Goal: Task Accomplishment & Management: Use online tool/utility

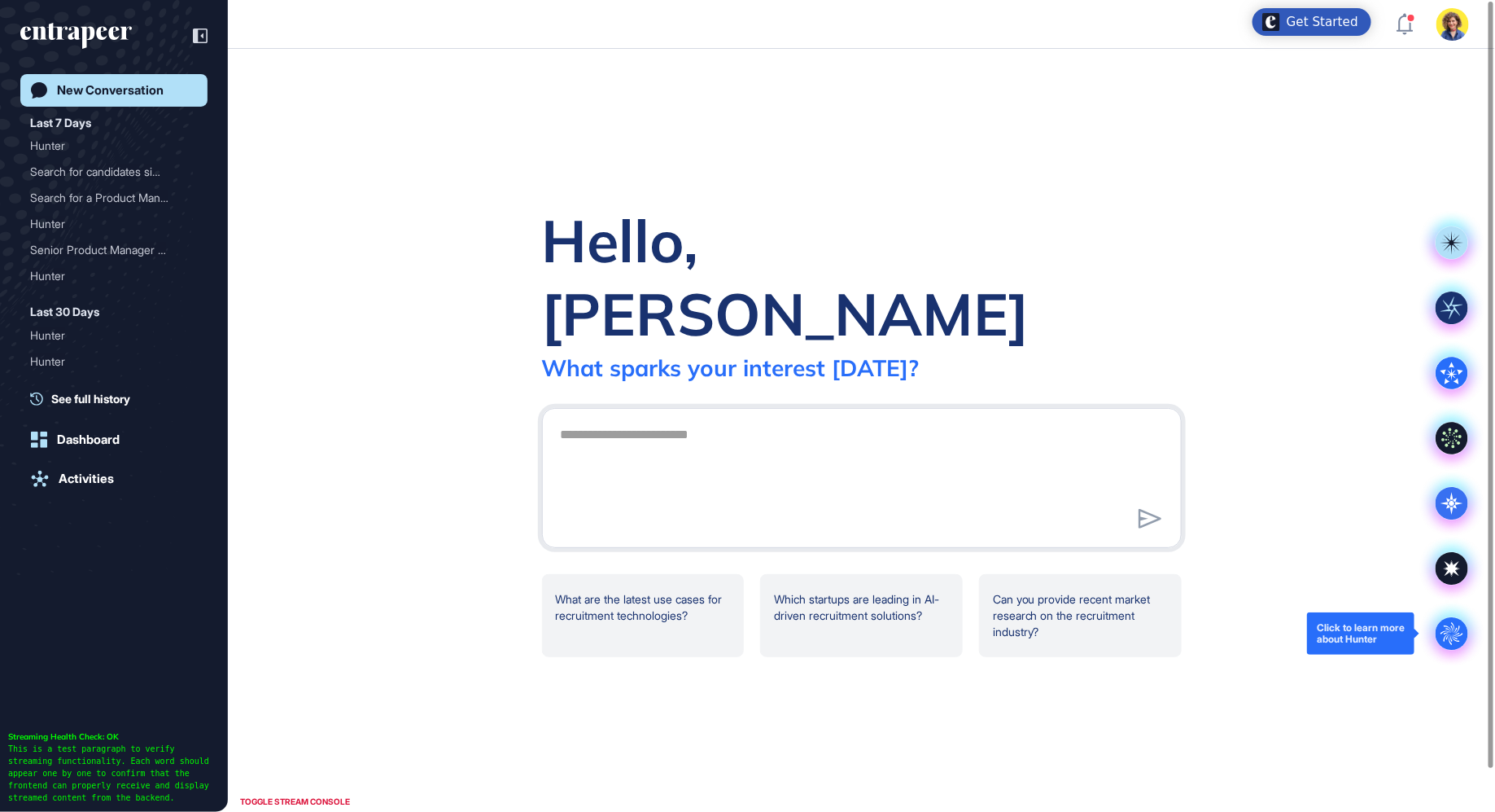
scroll to position [1, 1]
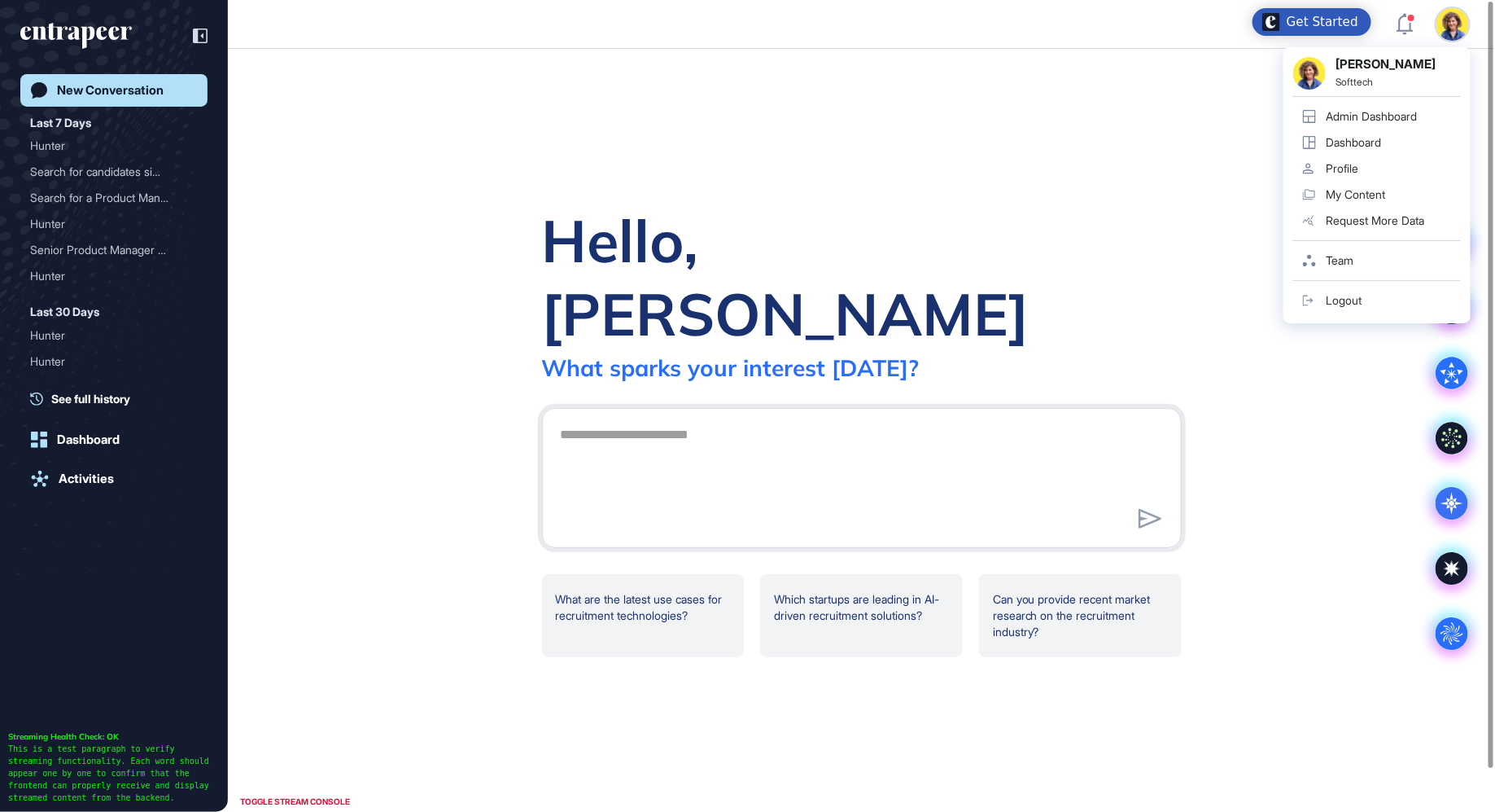
click at [1379, 119] on div "Admin Dashboard" at bounding box center [1371, 115] width 91 height 13
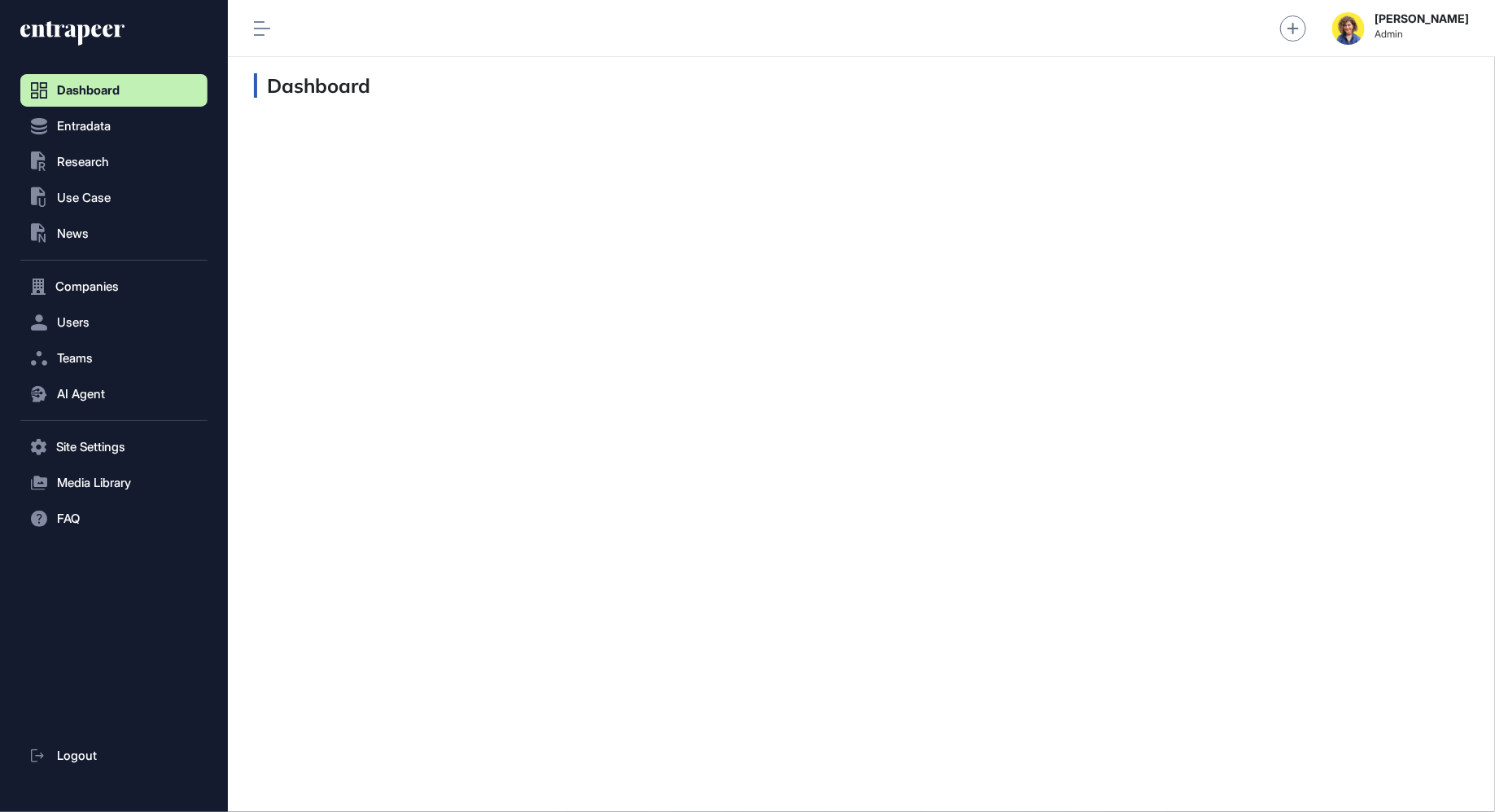
scroll to position [1, 1]
click at [82, 327] on span "Users" at bounding box center [72, 321] width 32 height 13
click at [75, 316] on span "Users" at bounding box center [72, 321] width 32 height 13
click at [91, 357] on span "User List" at bounding box center [75, 356] width 46 height 13
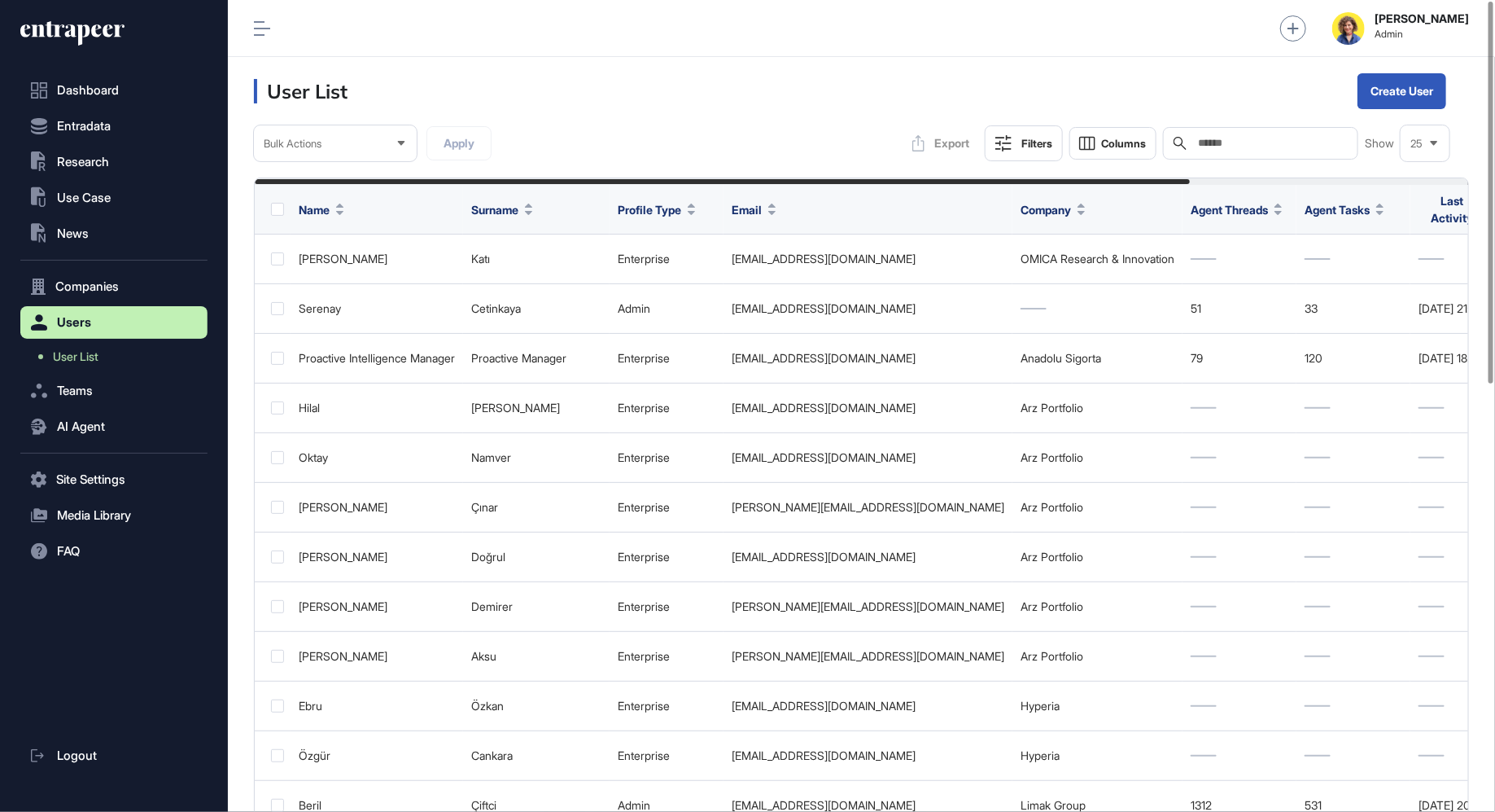
click at [1235, 144] on input "text" at bounding box center [1272, 143] width 151 height 13
click at [1395, 91] on button "Create User" at bounding box center [1402, 91] width 89 height 36
click at [1422, 131] on div "Create single user" at bounding box center [1413, 136] width 97 height 25
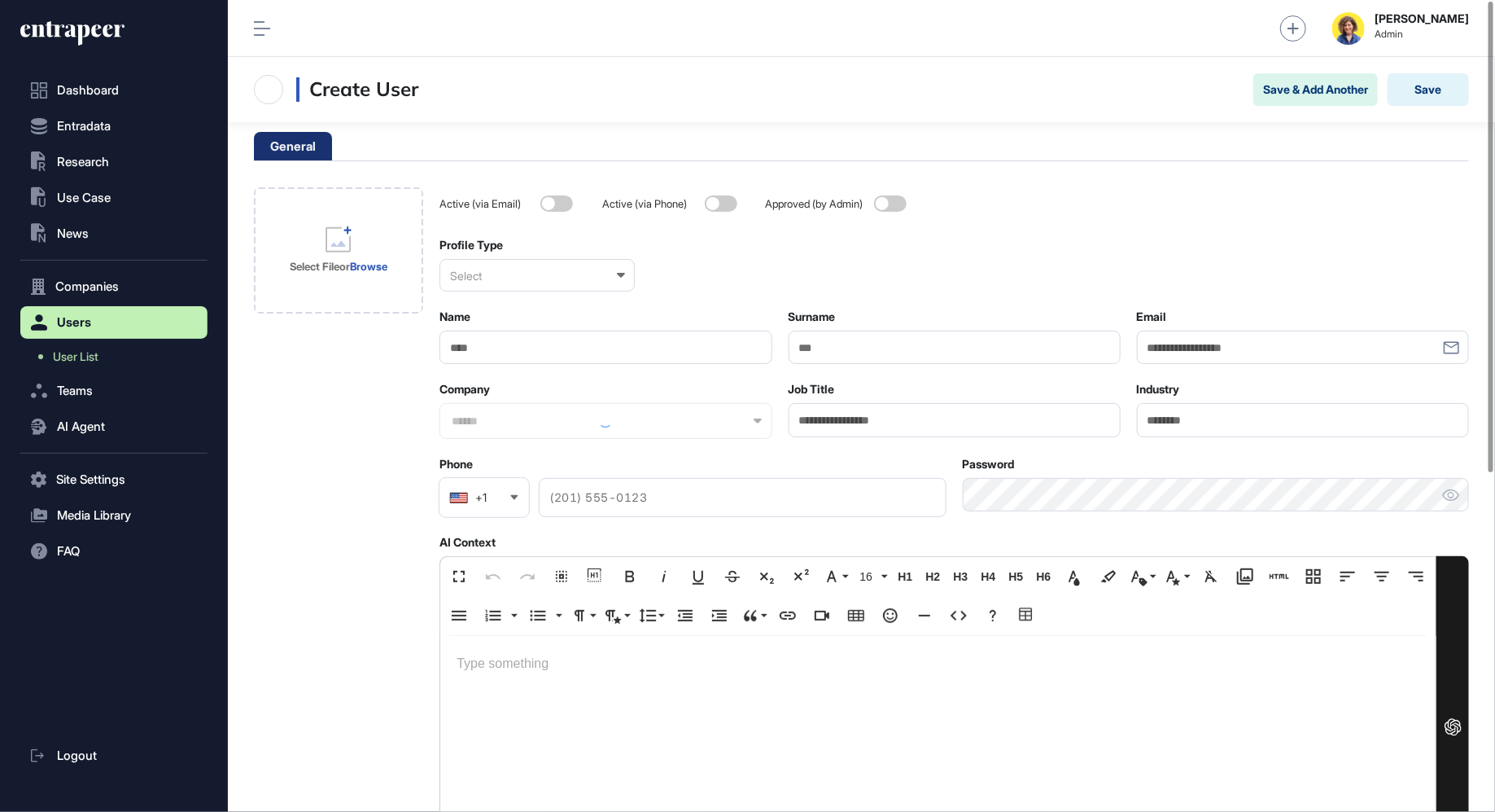
click at [613, 347] on input "Name" at bounding box center [606, 347] width 332 height 33
click at [78, 358] on span "User List" at bounding box center [75, 356] width 46 height 13
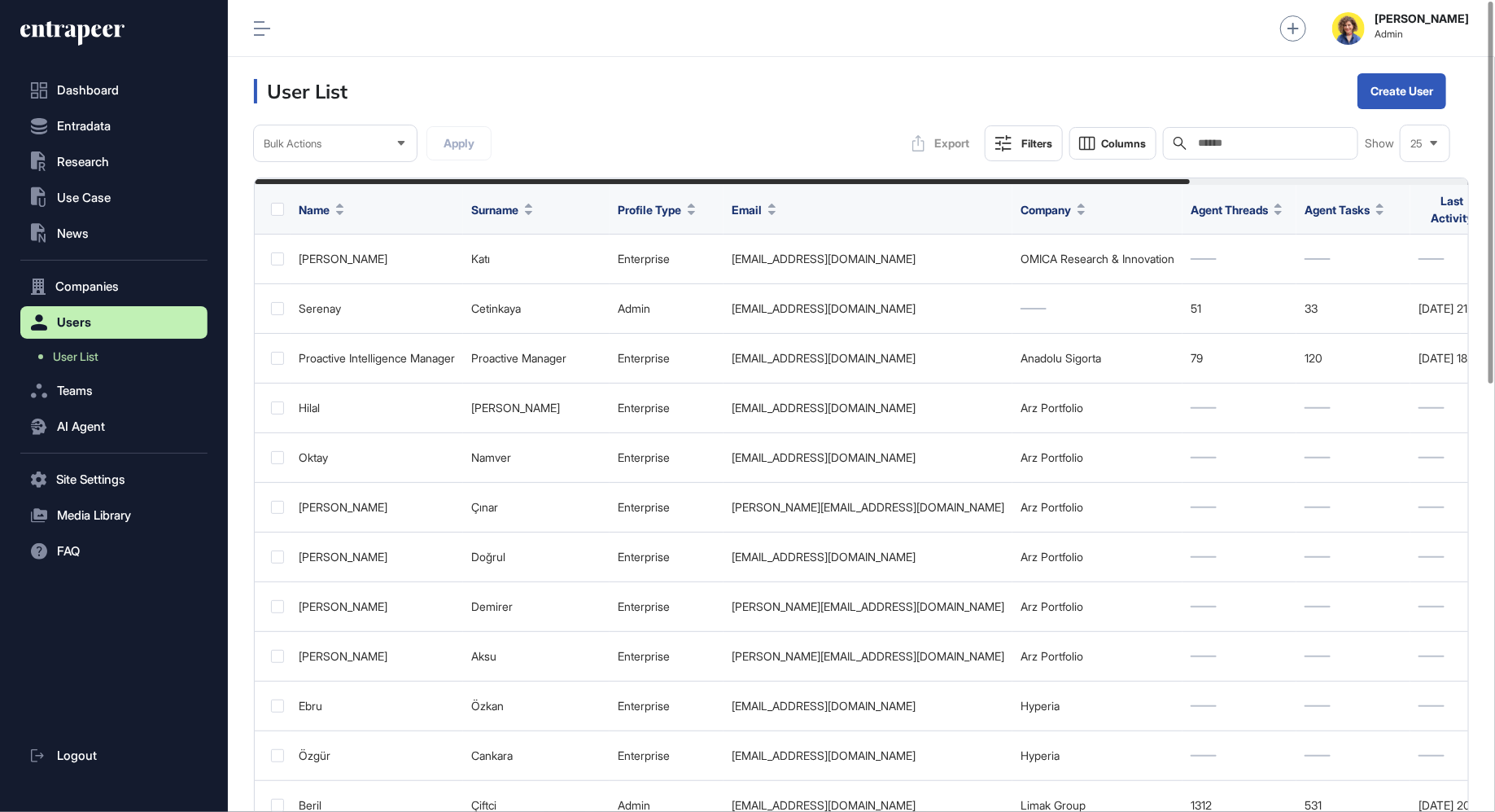
click at [1277, 138] on input "text" at bounding box center [1272, 143] width 151 height 13
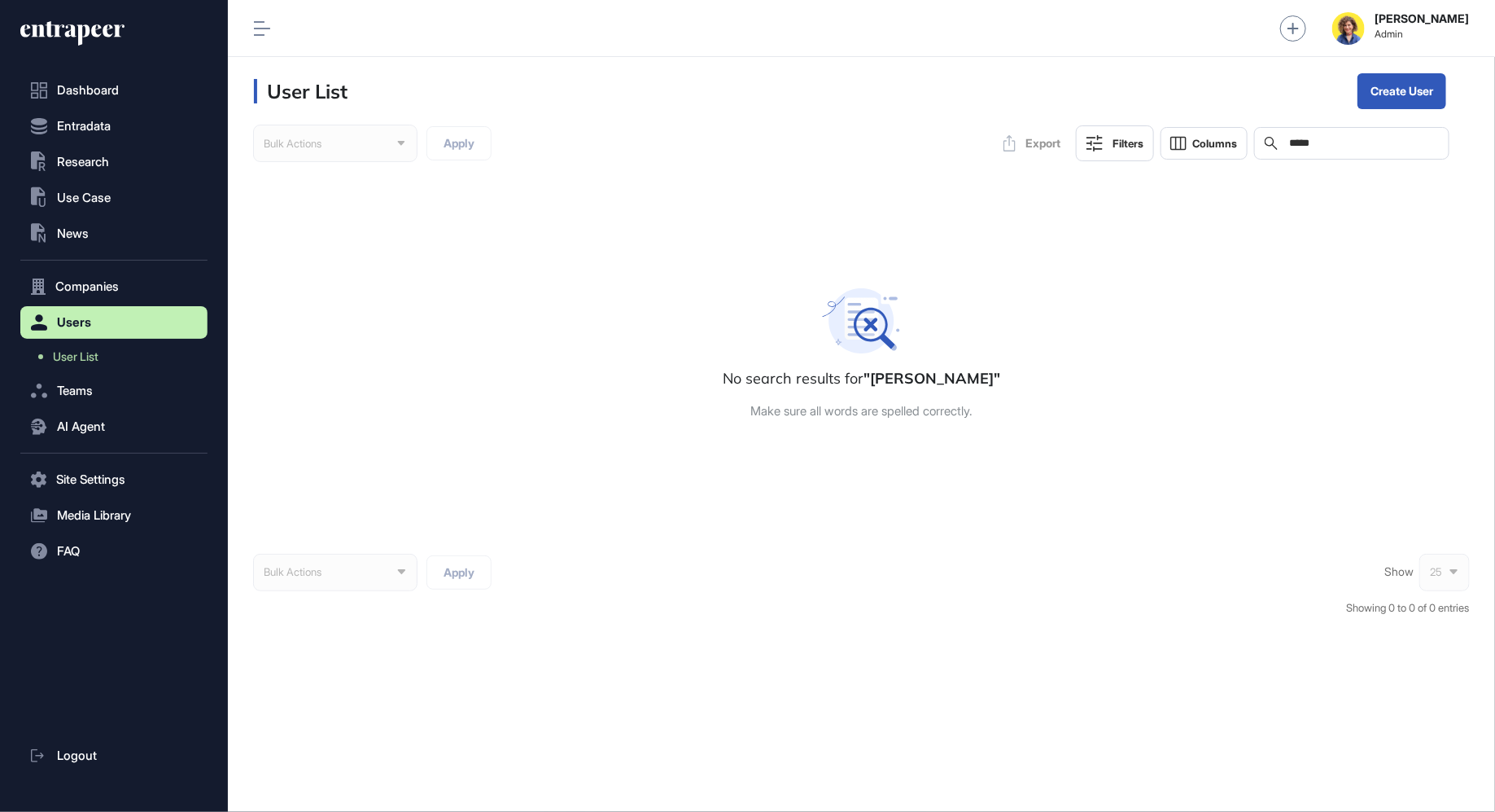
click at [1330, 139] on input "*****" at bounding box center [1363, 143] width 151 height 13
type input "*****"
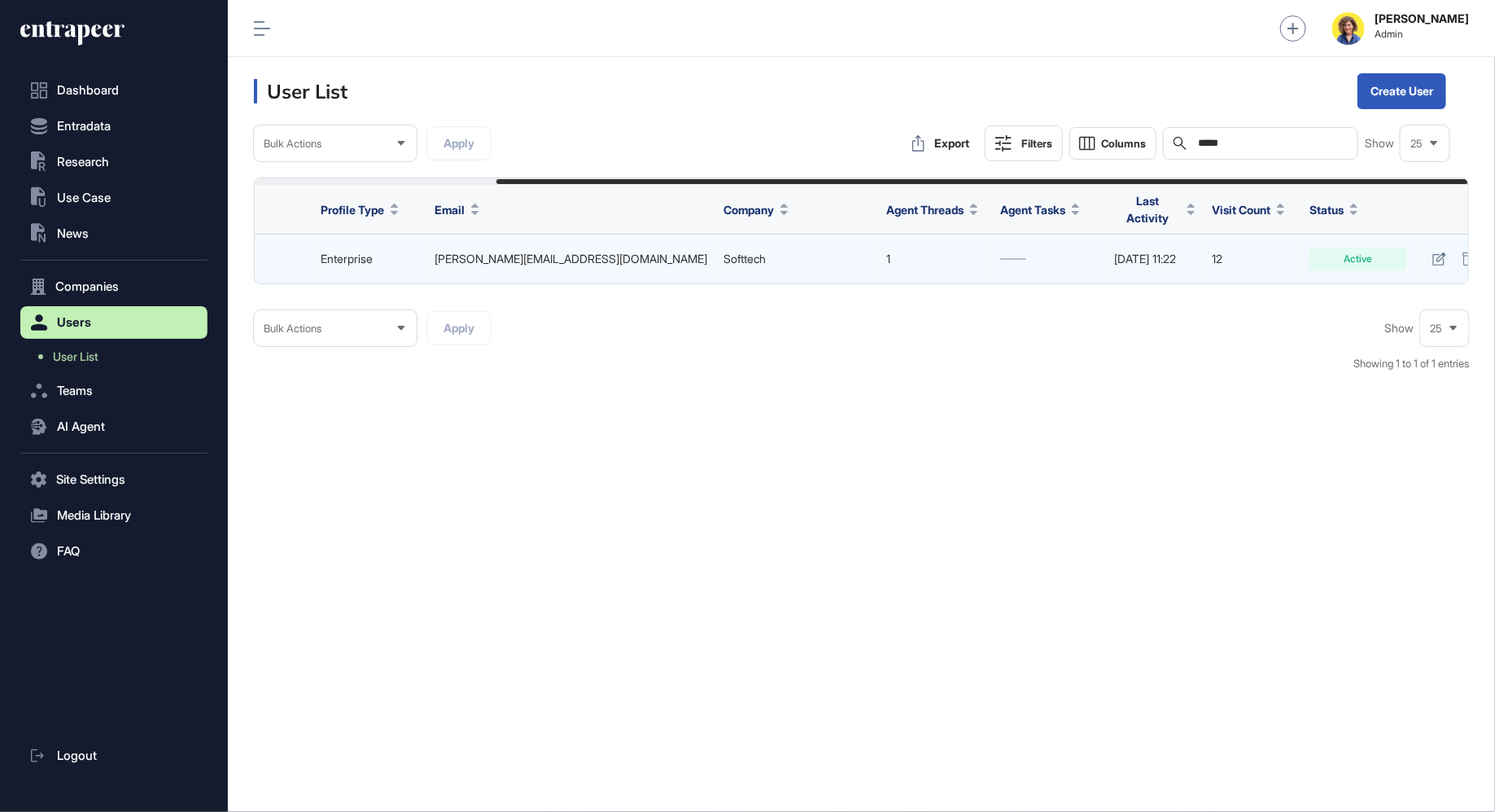
scroll to position [0, 302]
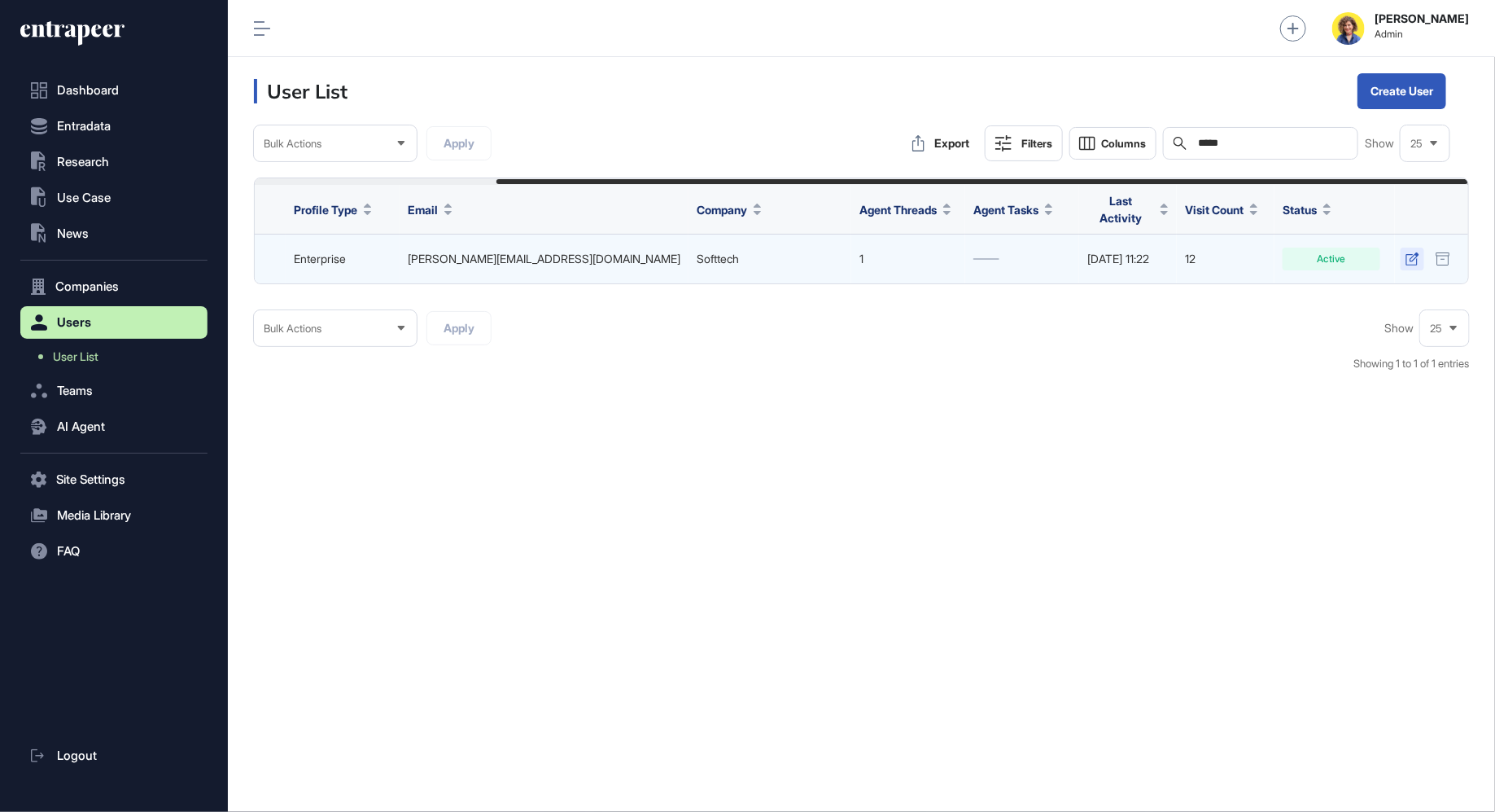
click at [1413, 252] on icon at bounding box center [1413, 258] width 14 height 13
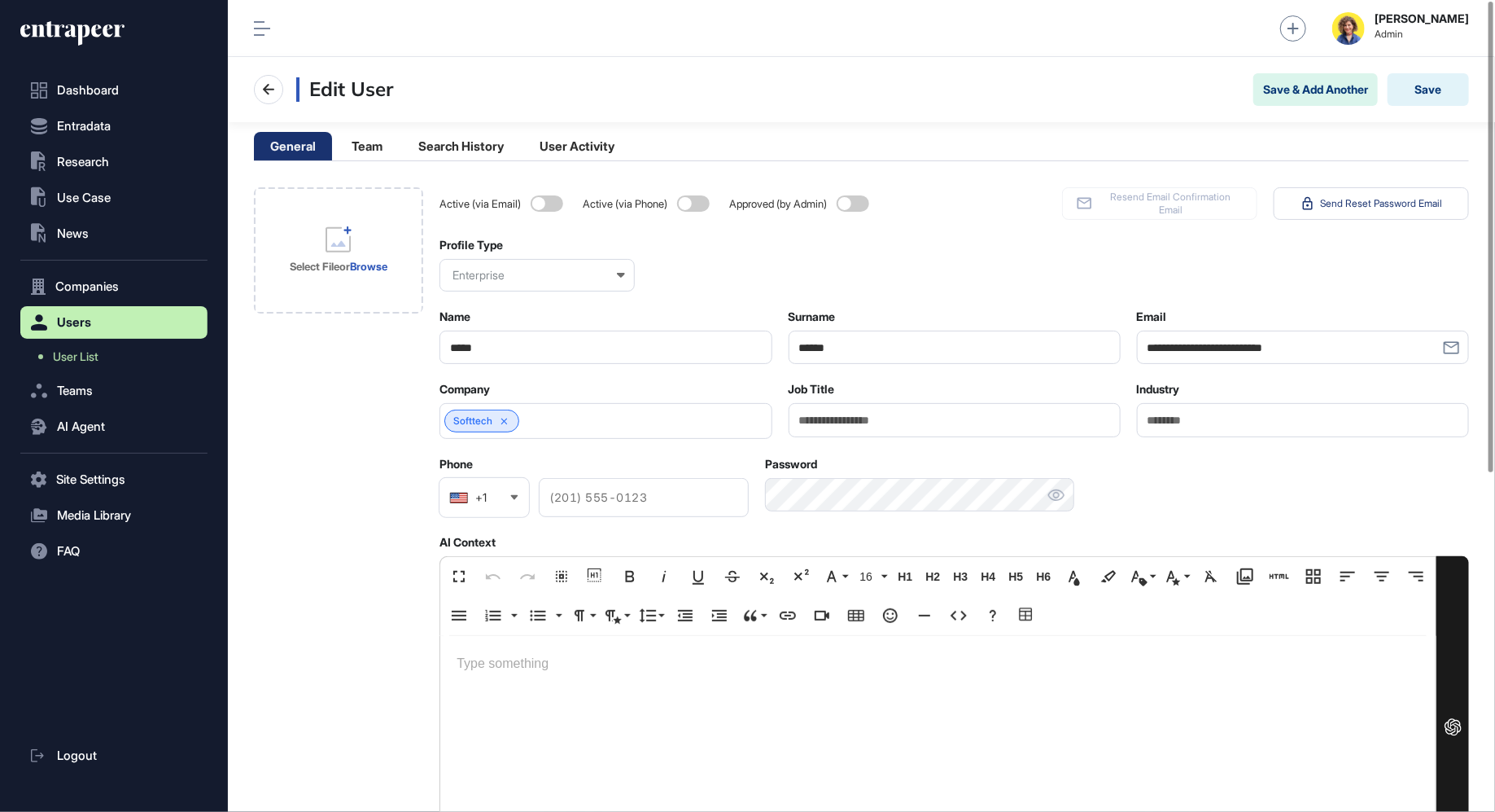
click at [480, 415] on link "Softtech" at bounding box center [473, 421] width 39 height 12
click at [1200, 422] on input "Industry" at bounding box center [1303, 419] width 332 height 33
click at [1256, 485] on div "Phone +1 (201) 555-0123 Password" at bounding box center [955, 487] width 1030 height 61
click at [1293, 423] on input "**********" at bounding box center [1257, 419] width 239 height 33
type input "**********"
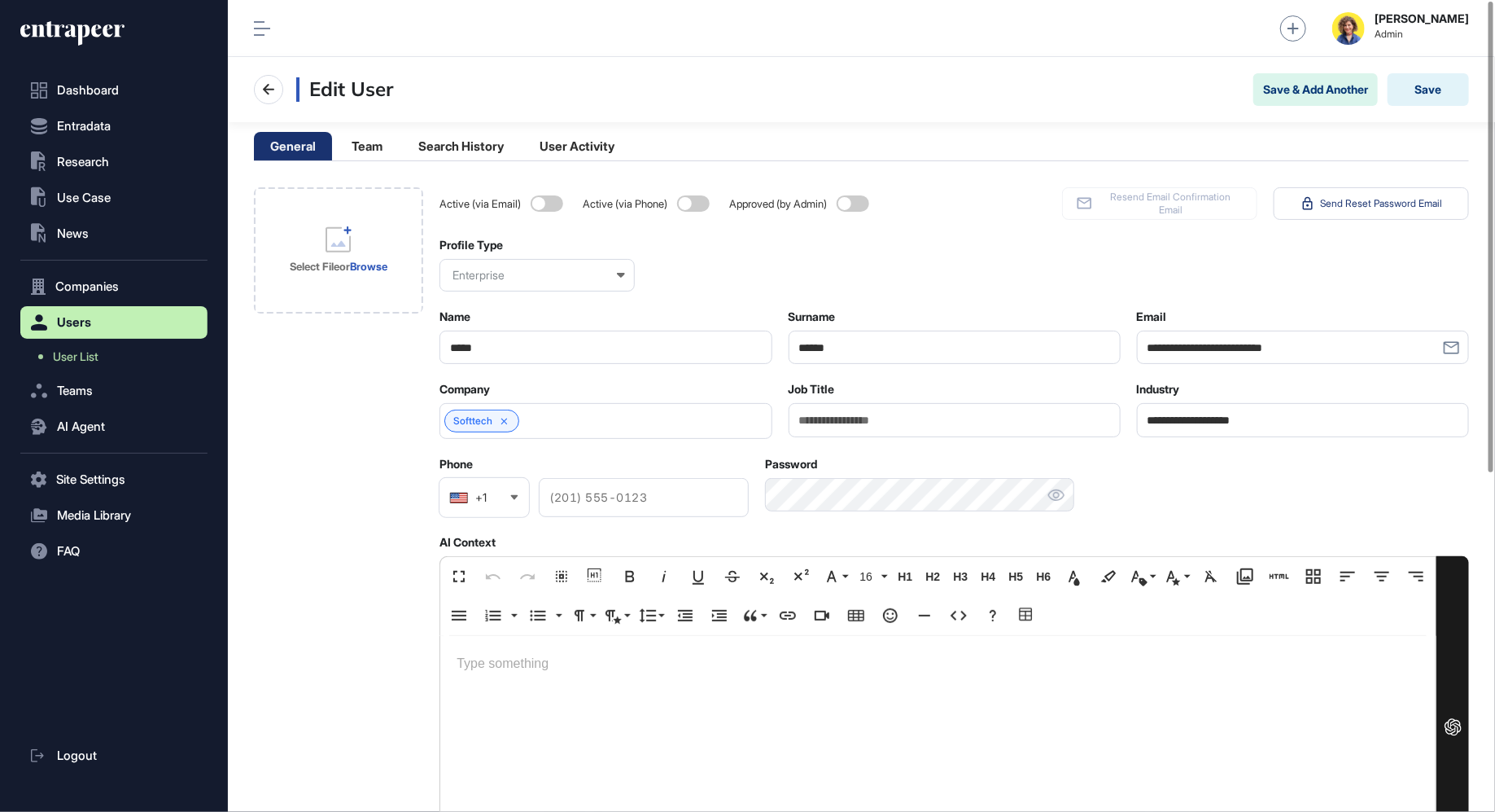
click at [919, 420] on input "Job Title" at bounding box center [955, 419] width 332 height 33
type input "**********"
click at [298, 513] on div "Select File or Browse" at bounding box center [338, 732] width 169 height 1090
click at [370, 490] on div "Select File or Browse" at bounding box center [338, 732] width 169 height 1090
click at [464, 342] on input "*****" at bounding box center [606, 347] width 332 height 33
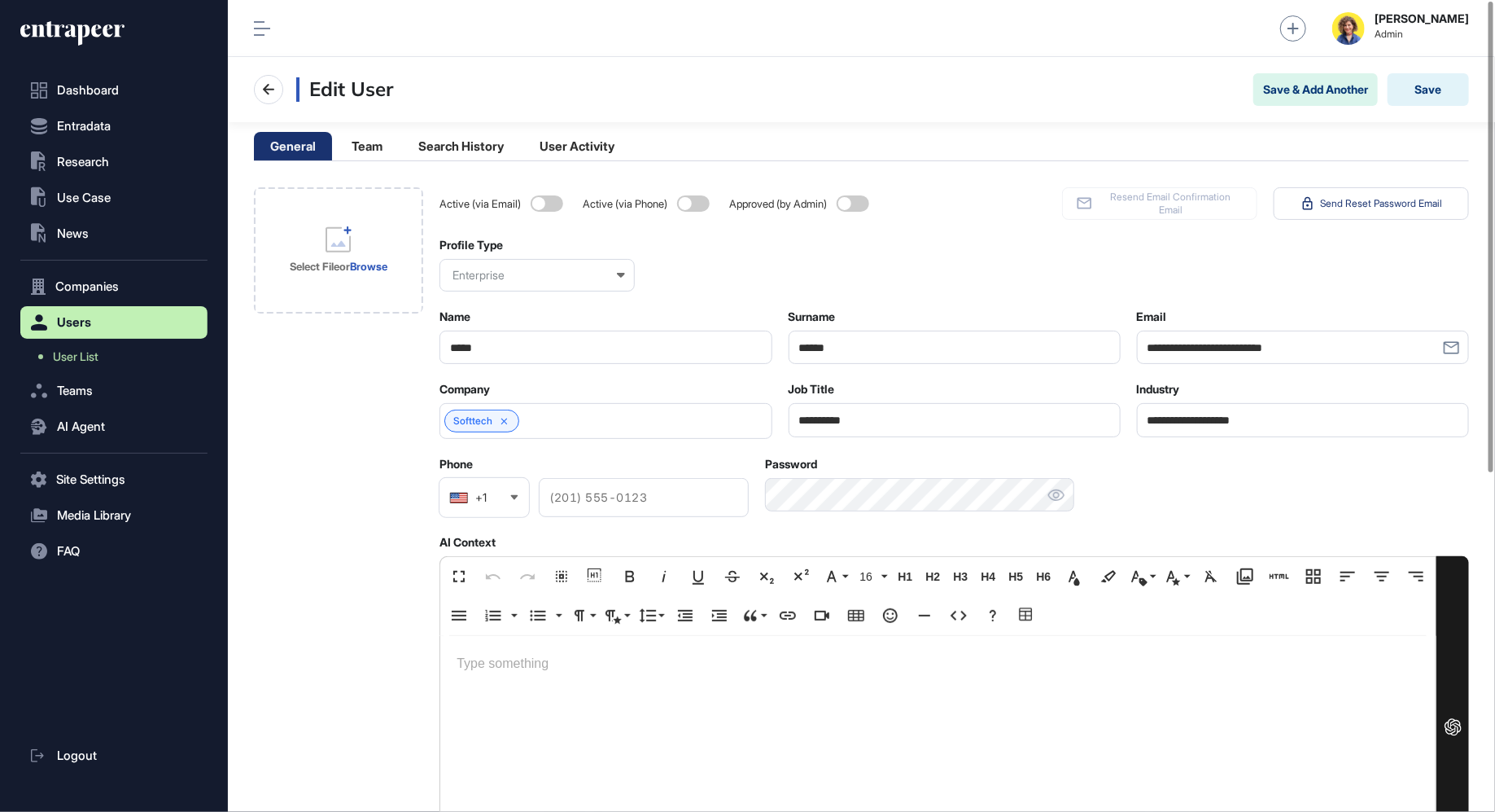
type input "*****"
click at [255, 420] on div "Select File or Browse" at bounding box center [338, 732] width 169 height 1090
click at [1437, 86] on button "Save" at bounding box center [1428, 89] width 81 height 32
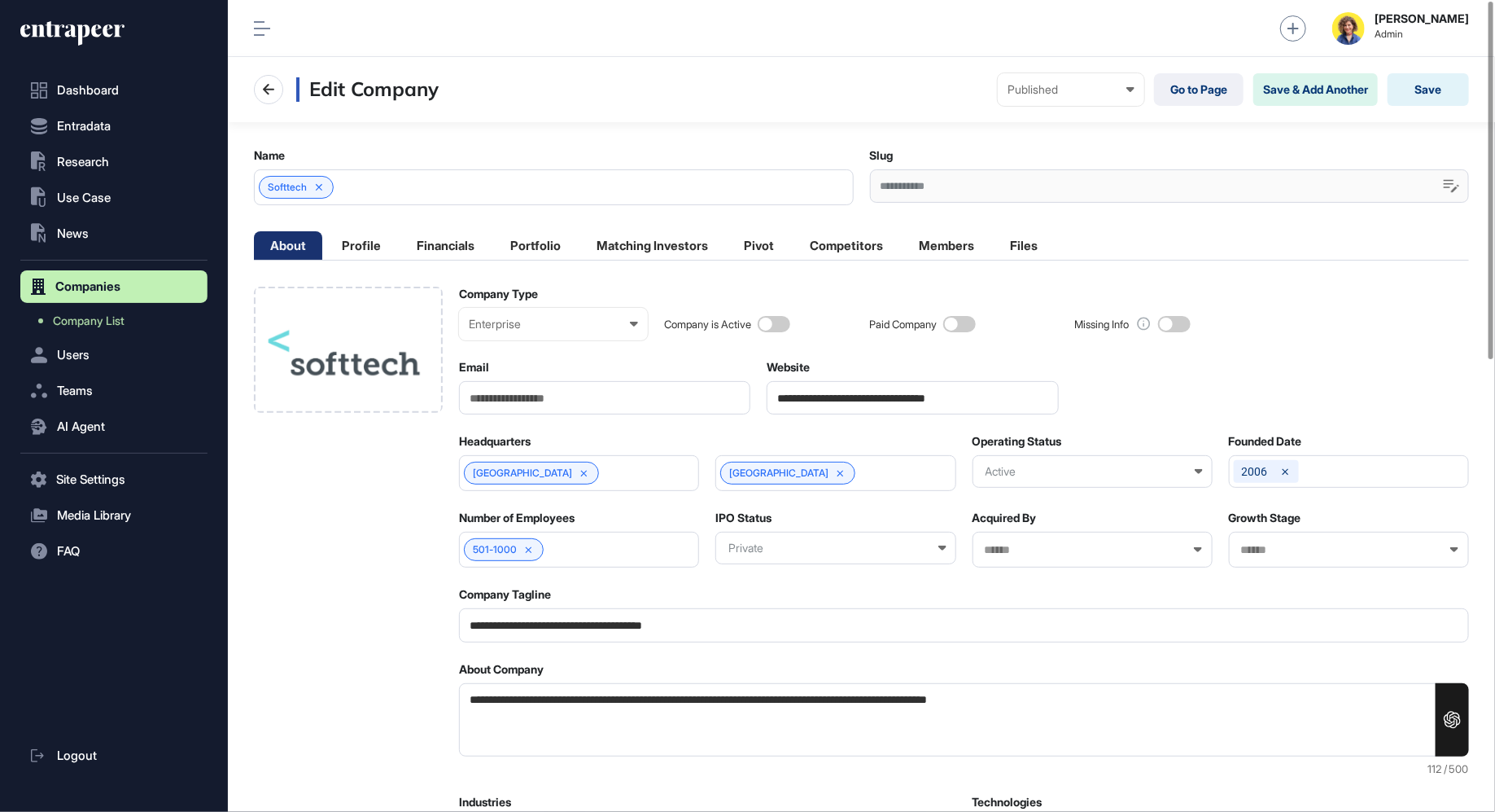
click at [967, 321] on span at bounding box center [960, 323] width 32 height 17
click at [1441, 90] on button "Save" at bounding box center [1428, 89] width 81 height 32
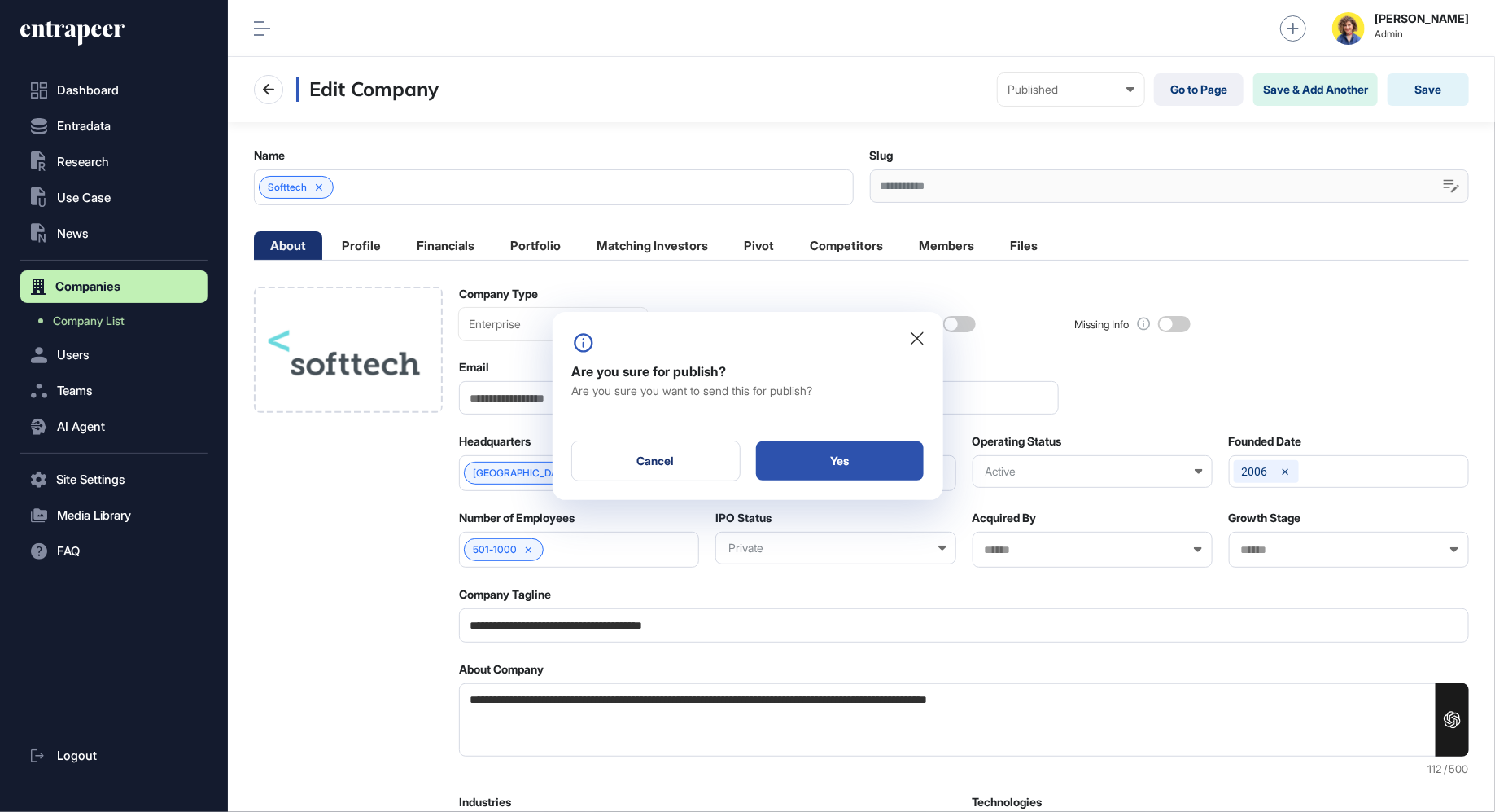
click at [859, 462] on div "Yes" at bounding box center [840, 461] width 168 height 39
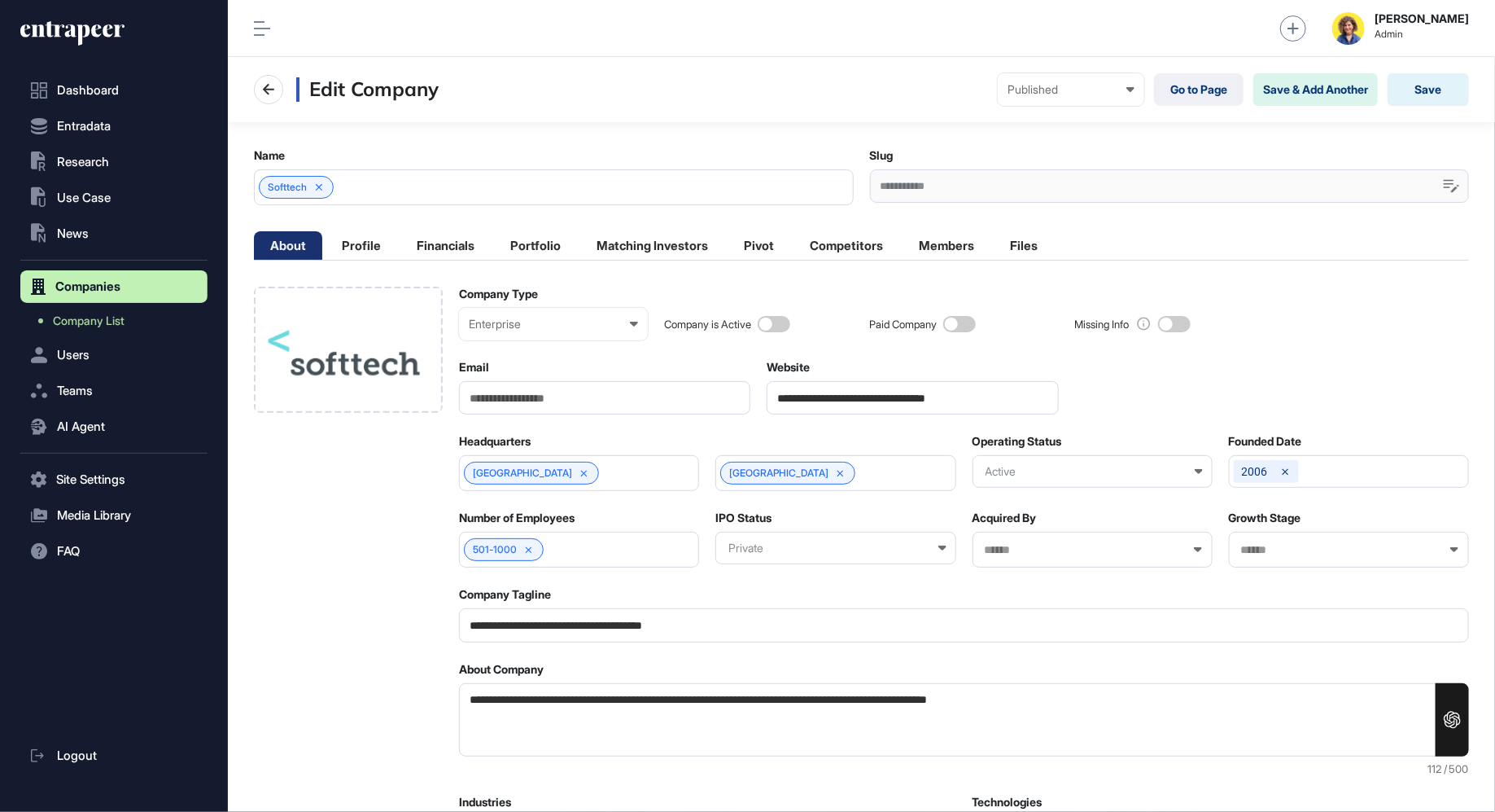
scroll to position [1, 7]
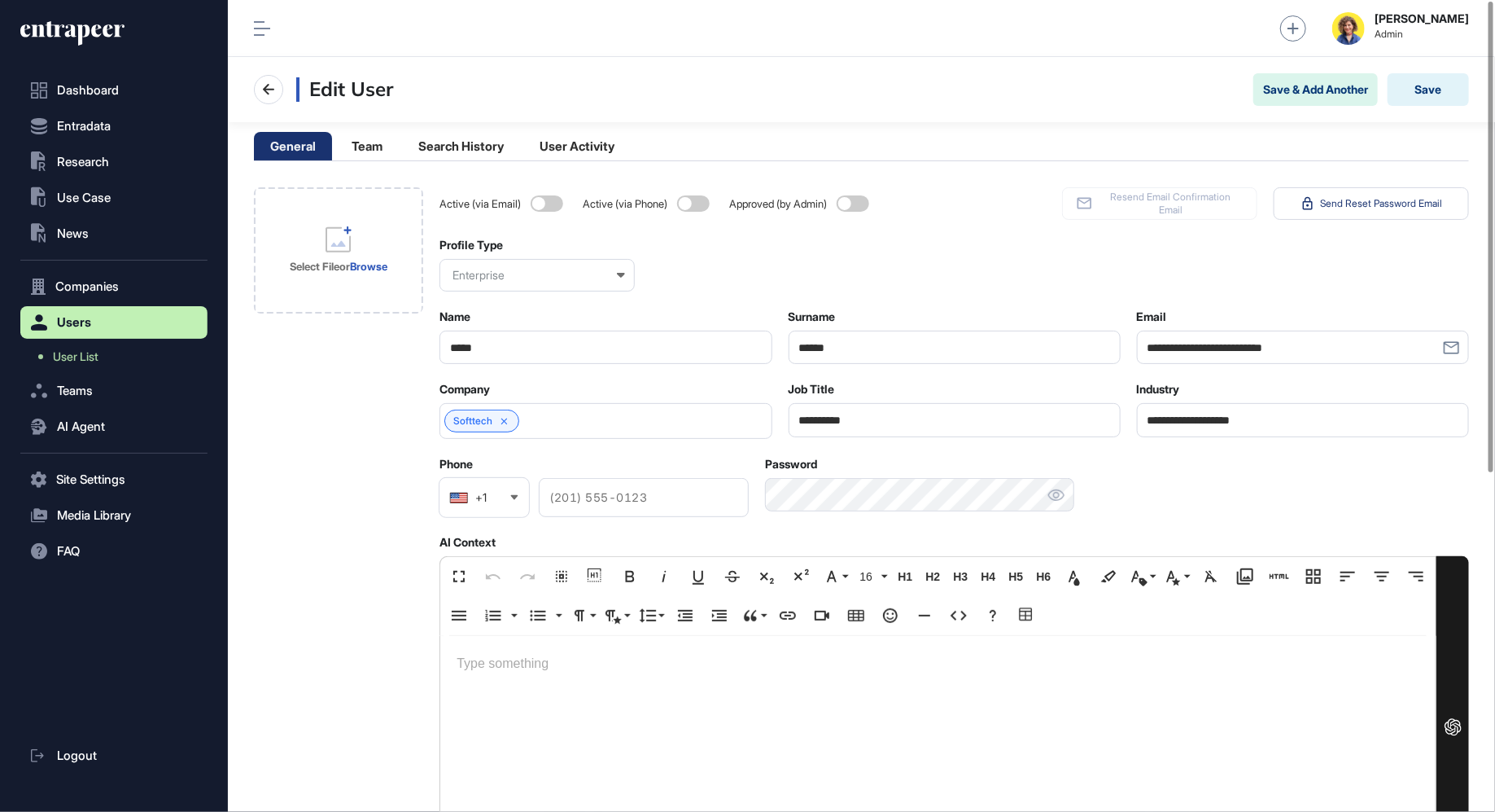
click at [92, 51] on div "Dashboard Entradata .st0{fill:currentColor} Research .st0{fill:currentColor} Us…" at bounding box center [114, 414] width 188 height 796
click at [92, 37] on icon at bounding box center [72, 33] width 105 height 26
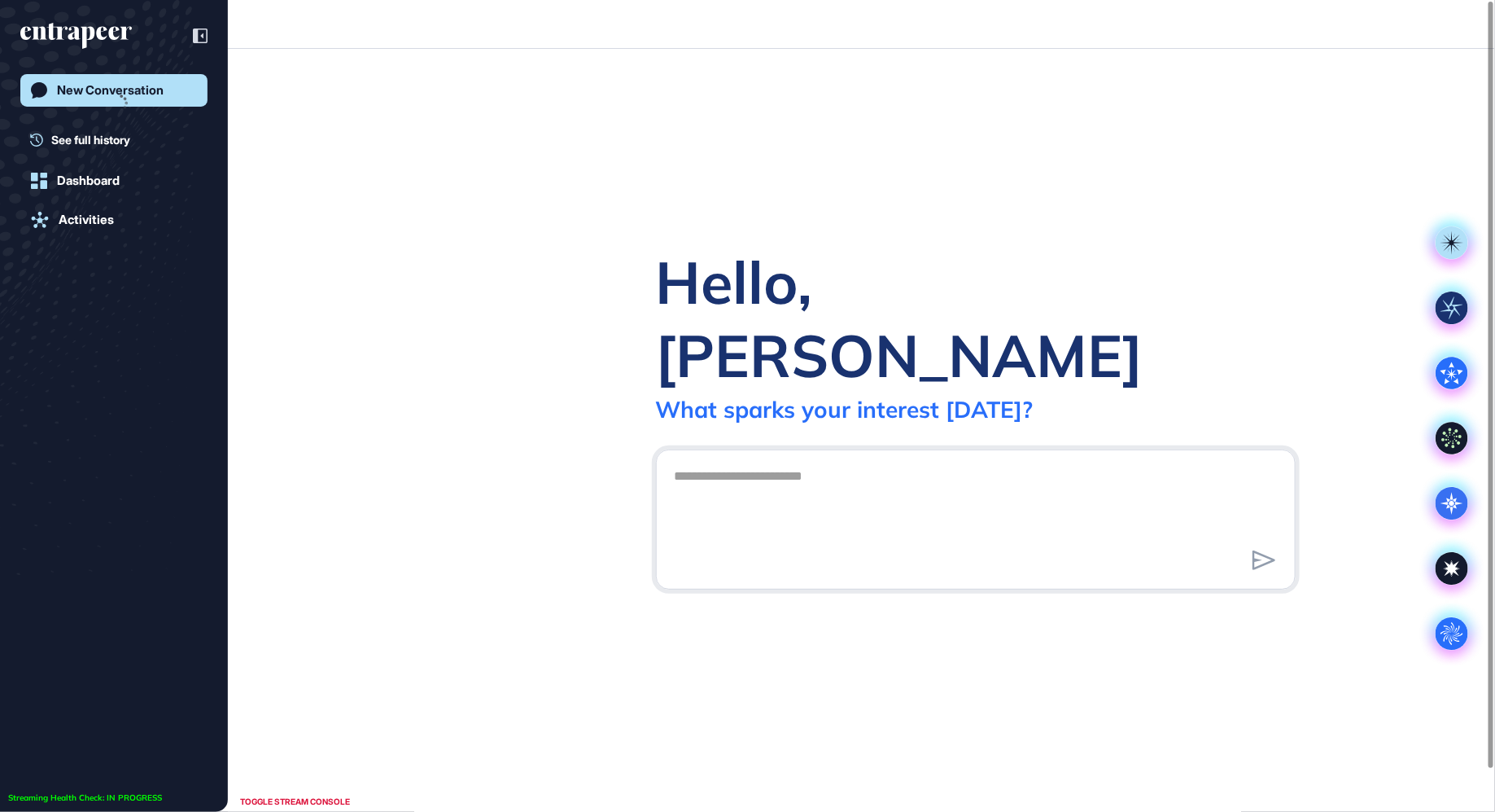
scroll to position [1, 1]
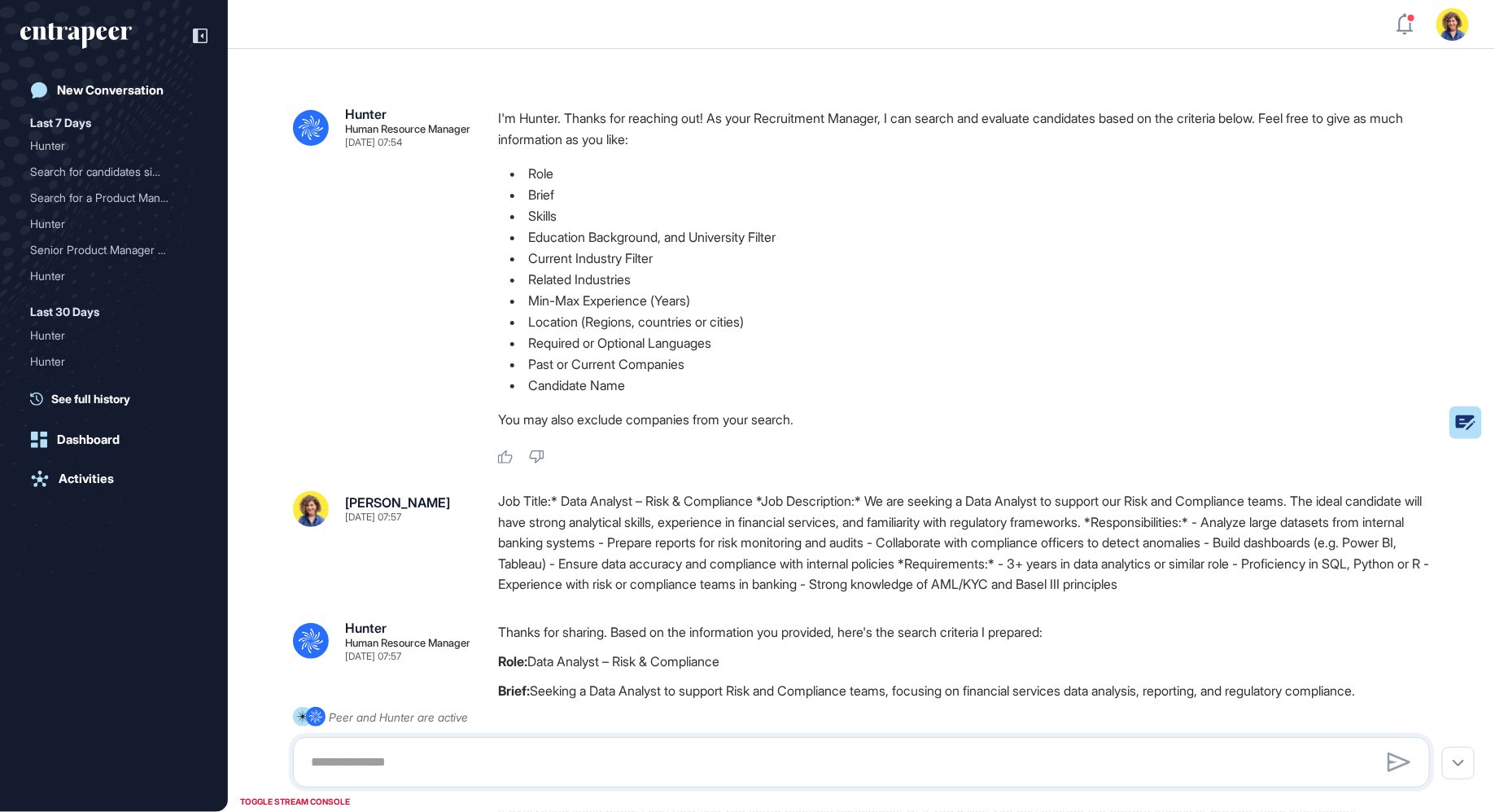
scroll to position [1, 1]
click at [367, 210] on div ".cls-2{fill:#fff} Hunter Human Resource Manager [DATE] 07:54 I'm Hunter. Thanks…" at bounding box center [862, 286] width 1137 height 358
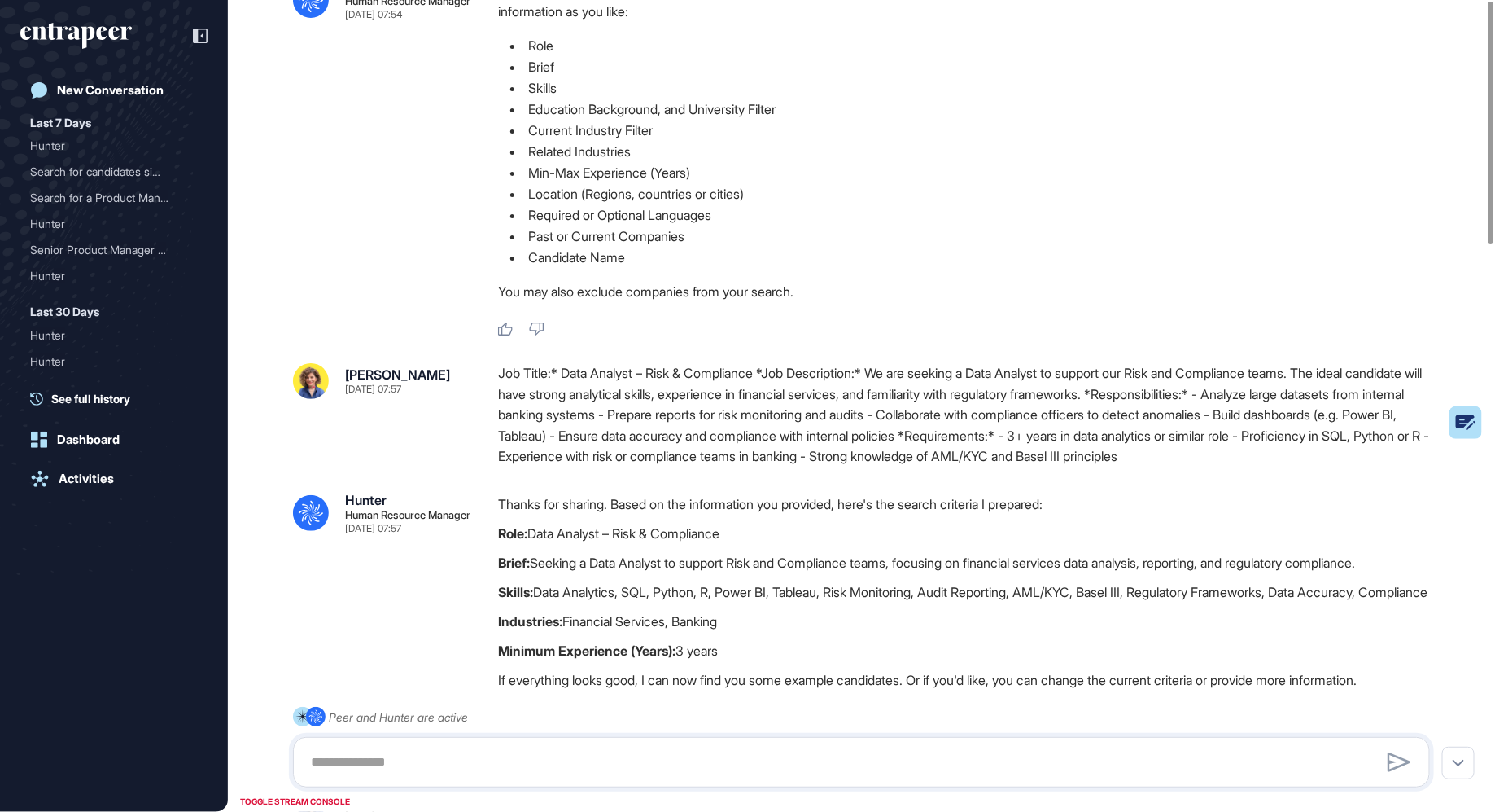
scroll to position [0, 0]
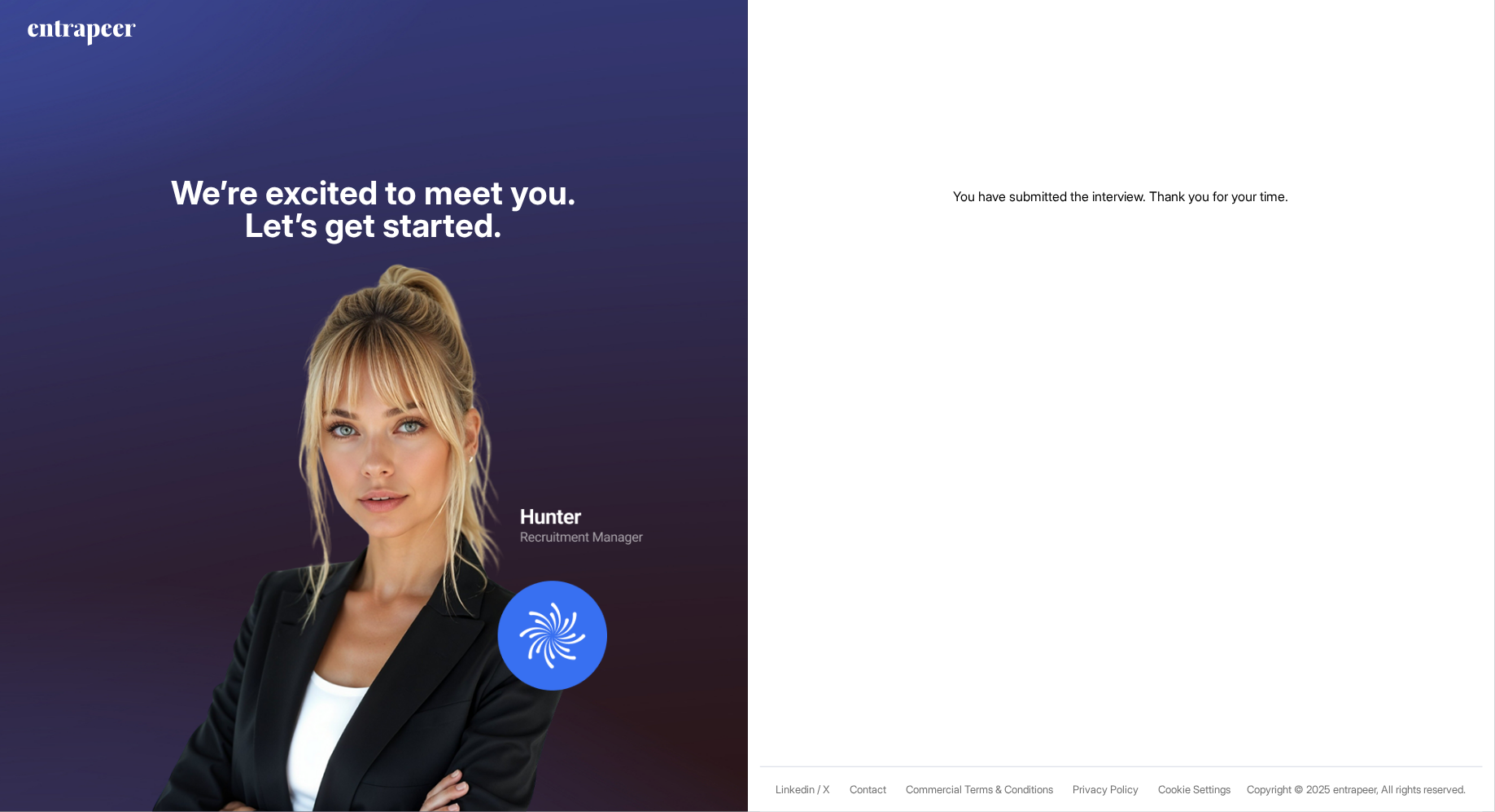
click at [792, 142] on div "You have submitted the interview. Thank you for your time. Linkedin / X Contact…" at bounding box center [1123, 406] width 748 height 812
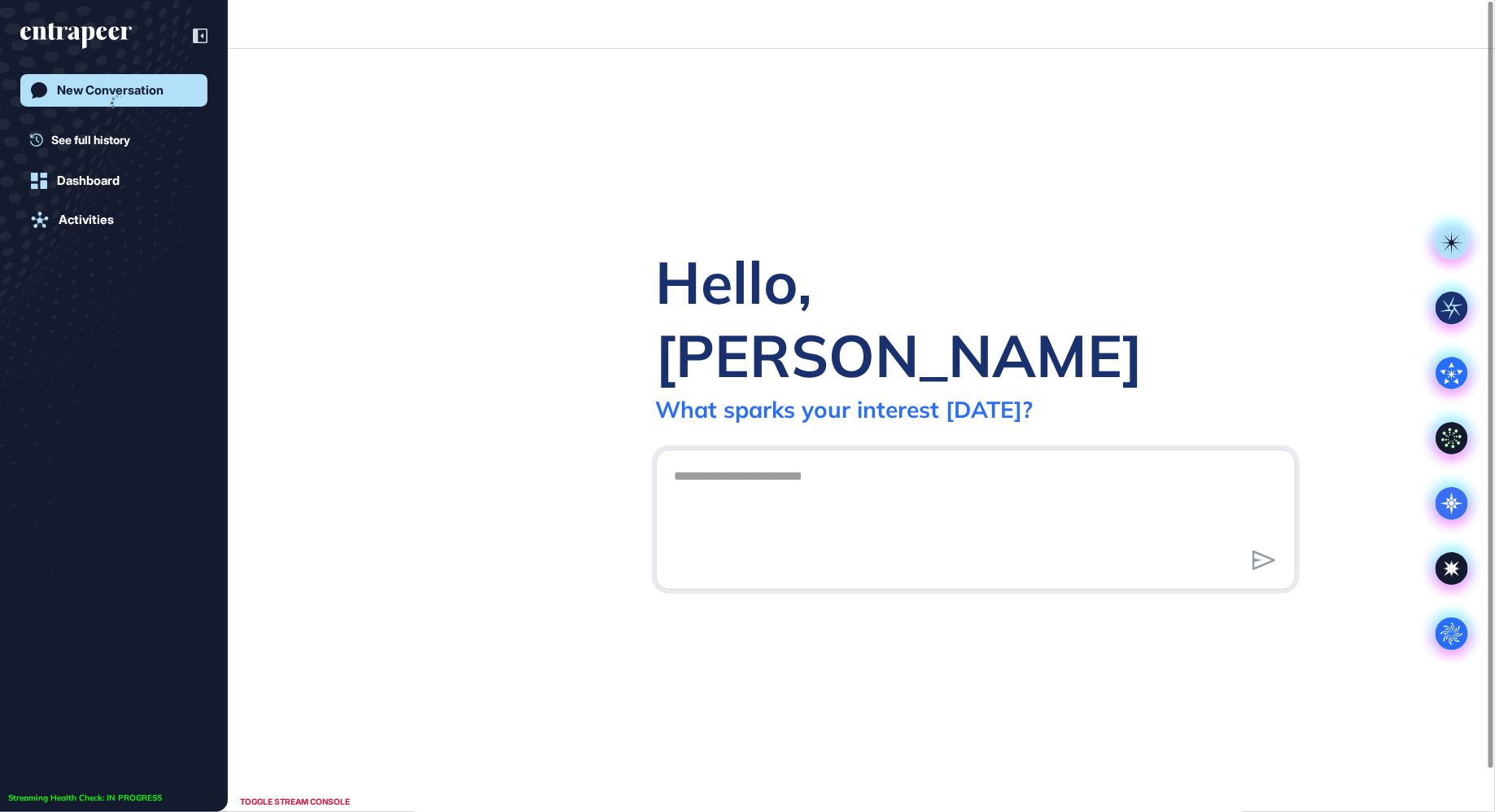
scroll to position [1, 1]
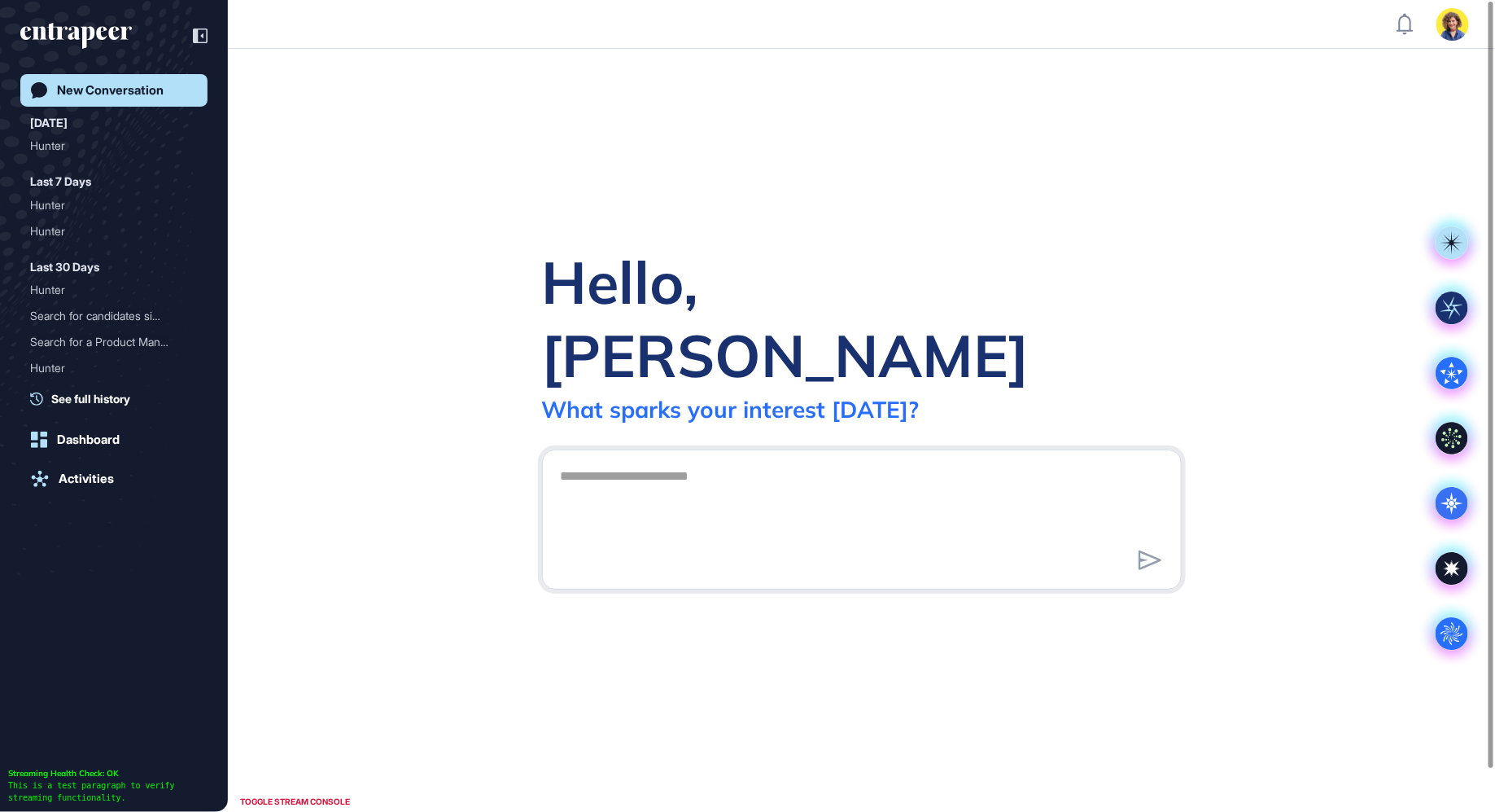
click at [1456, 26] on img at bounding box center [1452, 23] width 32 height 32
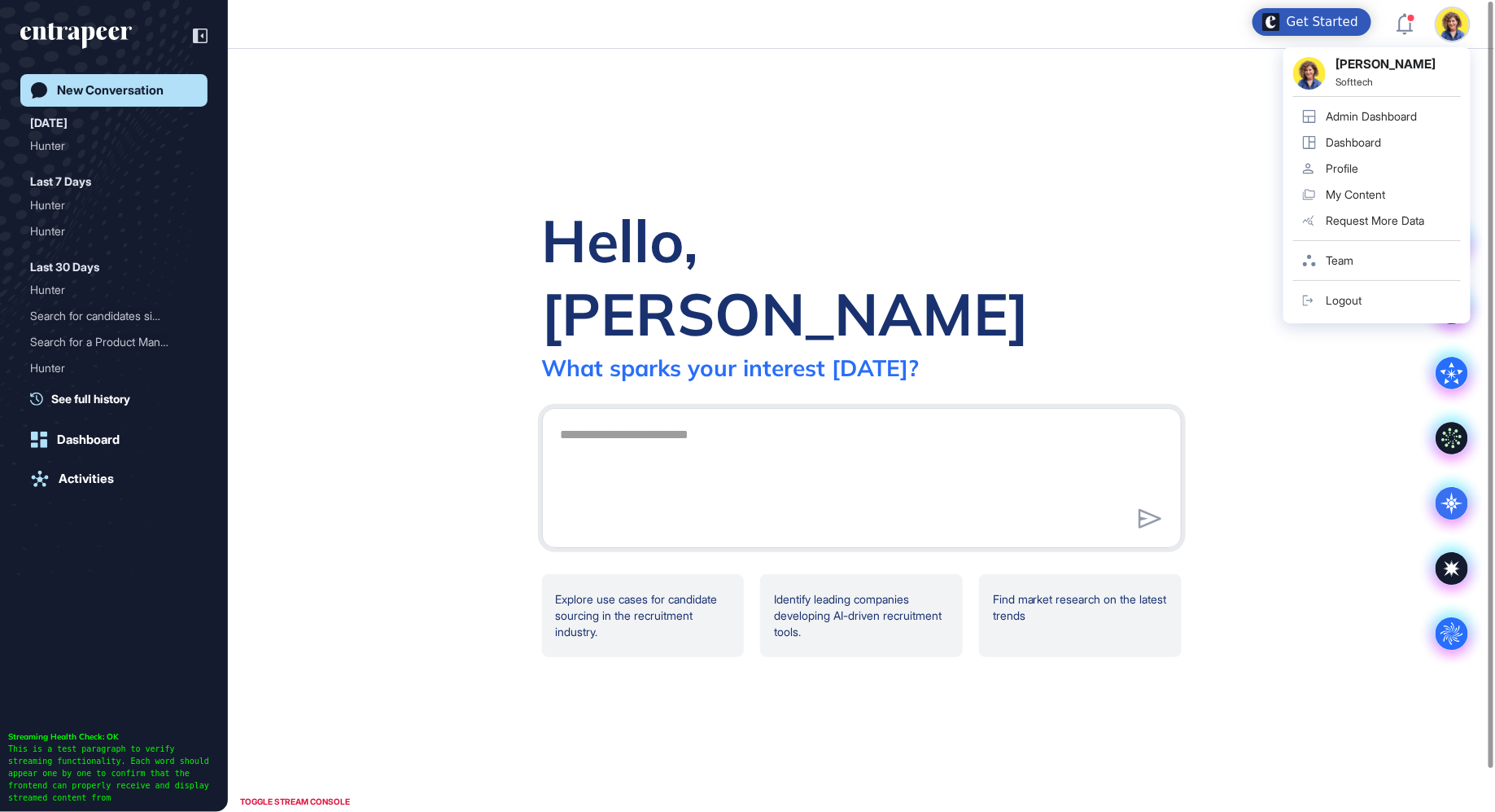
scroll to position [0, 0]
click at [1355, 110] on div "Admin Dashboard" at bounding box center [1371, 115] width 91 height 13
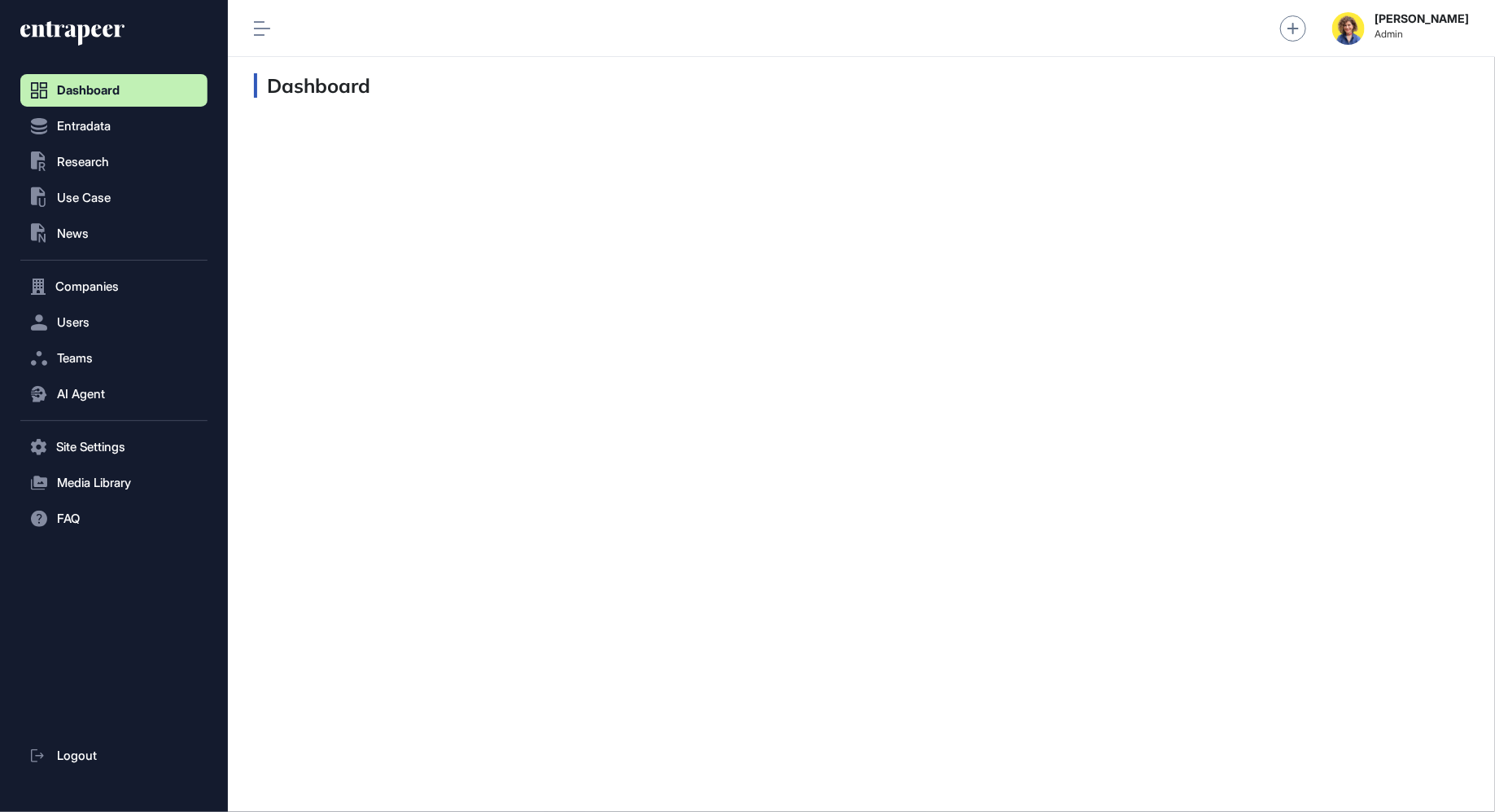
scroll to position [1, 1]
click at [57, 316] on span "Users" at bounding box center [72, 321] width 32 height 13
click at [83, 357] on span "User List" at bounding box center [75, 356] width 46 height 13
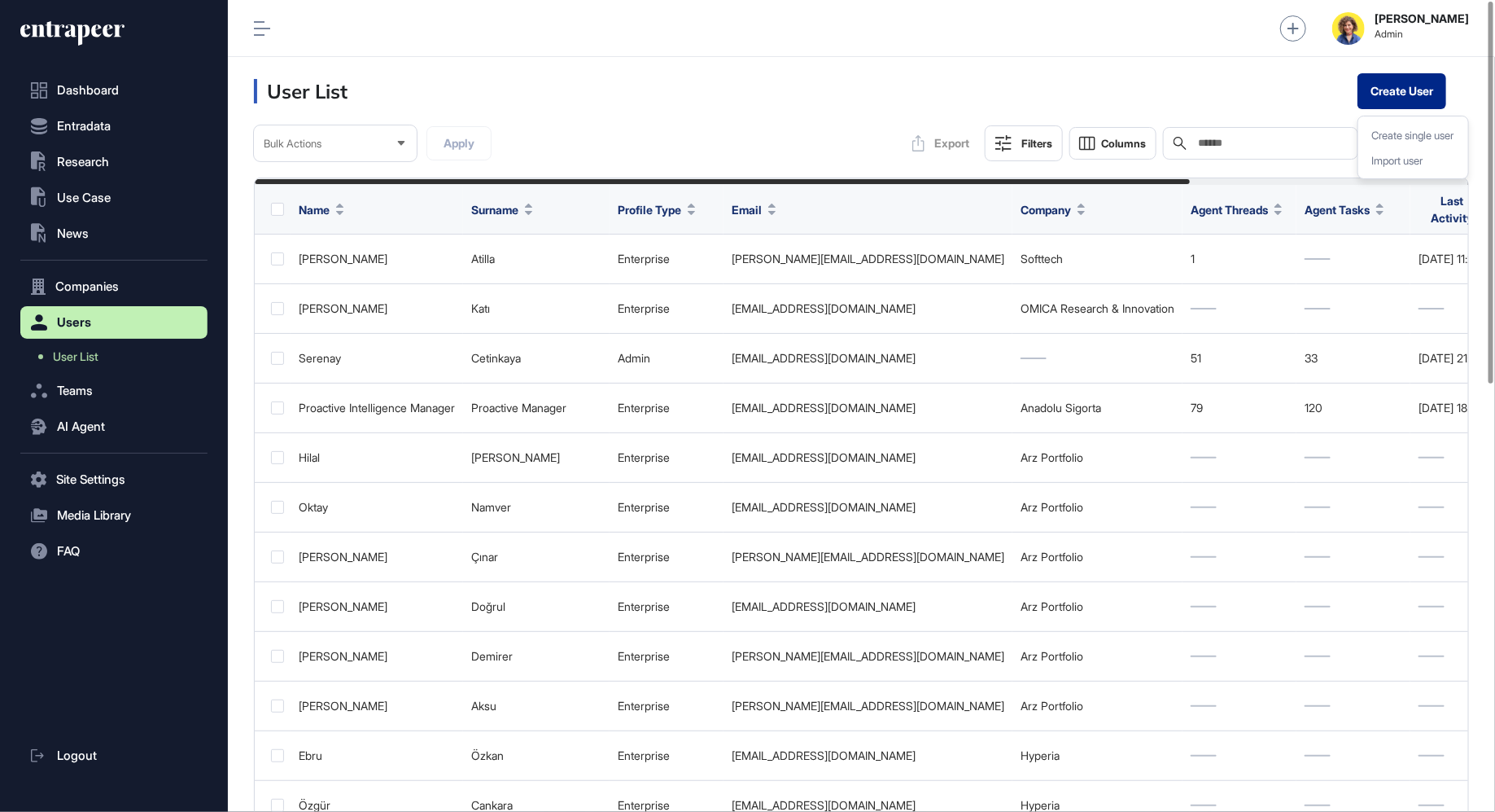
click at [1412, 89] on button "Create User" at bounding box center [1402, 91] width 89 height 36
click at [1393, 130] on div "Create single user" at bounding box center [1413, 136] width 97 height 25
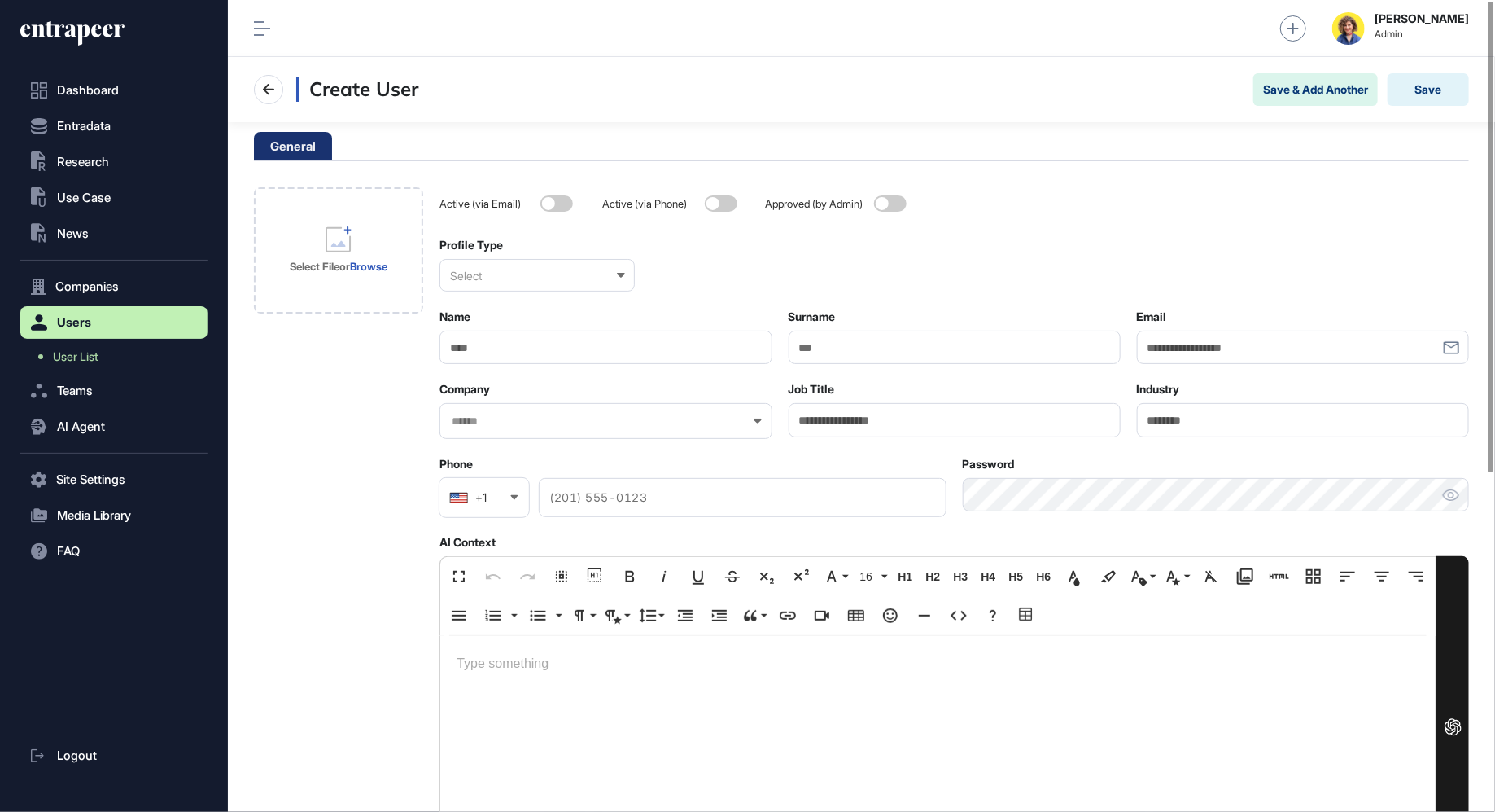
click at [563, 345] on input "Name" at bounding box center [606, 347] width 332 height 33
click at [1256, 349] on input "Email" at bounding box center [1303, 347] width 332 height 33
paste input "**********"
type input "**********"
click at [491, 341] on input "Name" at bounding box center [606, 347] width 332 height 33
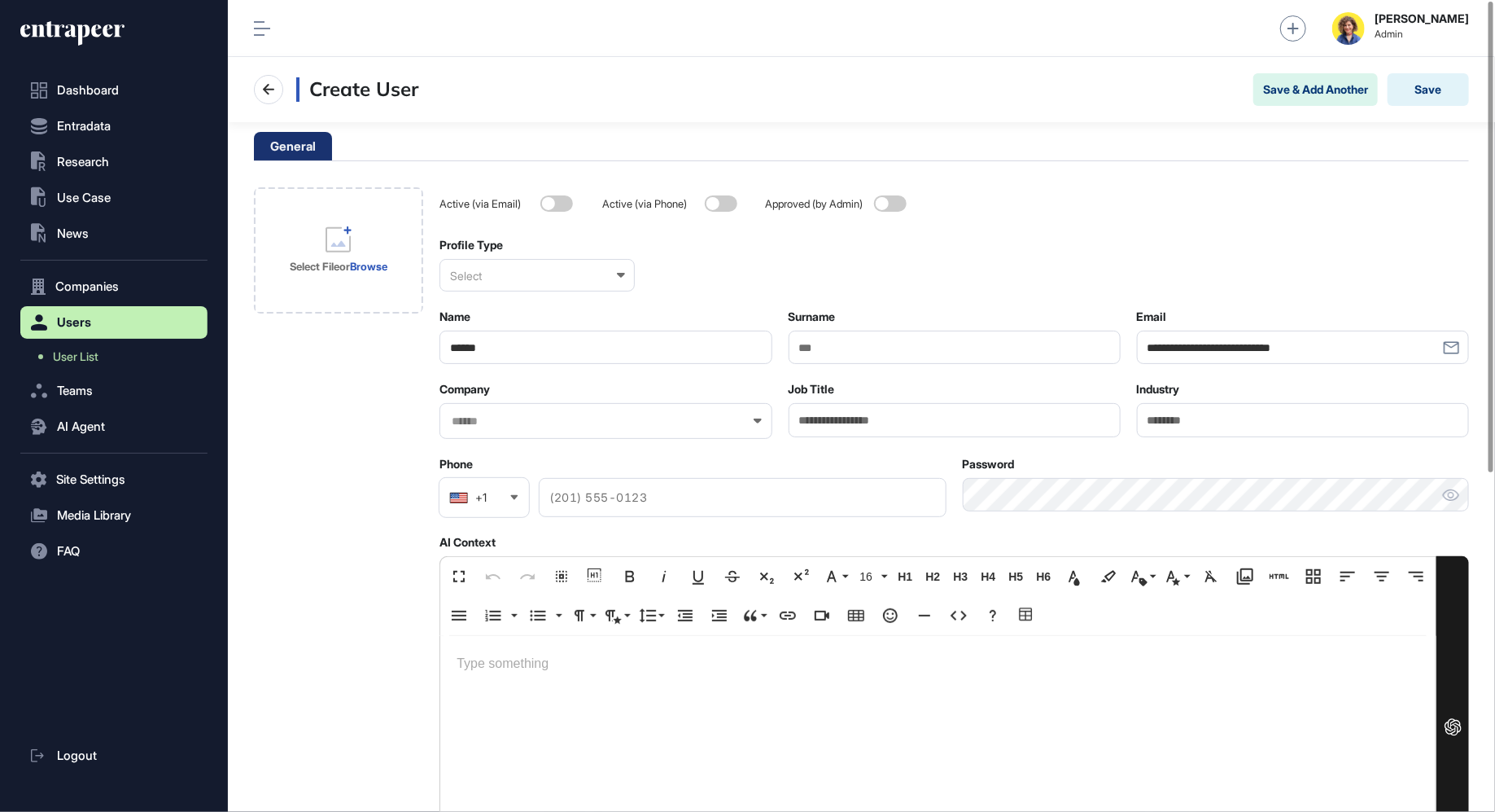
type input "******"
click at [827, 354] on input "Surname" at bounding box center [955, 347] width 332 height 33
type input "*******"
click at [475, 350] on input "******" at bounding box center [606, 347] width 332 height 33
type input "******"
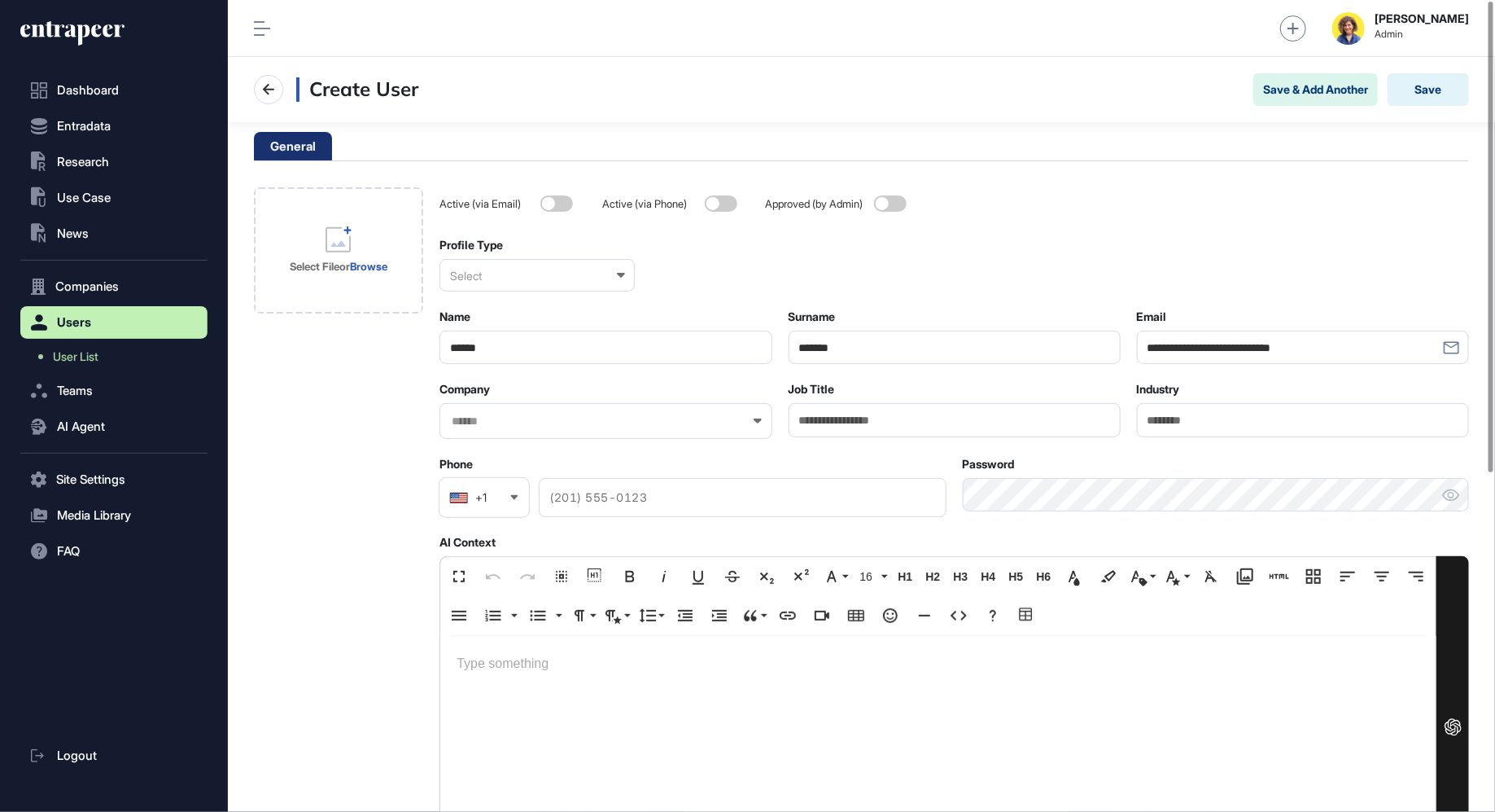
click at [514, 285] on div "Select" at bounding box center [537, 275] width 195 height 32
click at [502, 353] on div "Enterprise" at bounding box center [536, 355] width 192 height 25
click at [705, 299] on div "**********" at bounding box center [955, 732] width 1030 height 1090
click at [548, 409] on div at bounding box center [606, 420] width 332 height 36
click at [547, 415] on input "text" at bounding box center [595, 421] width 290 height 14
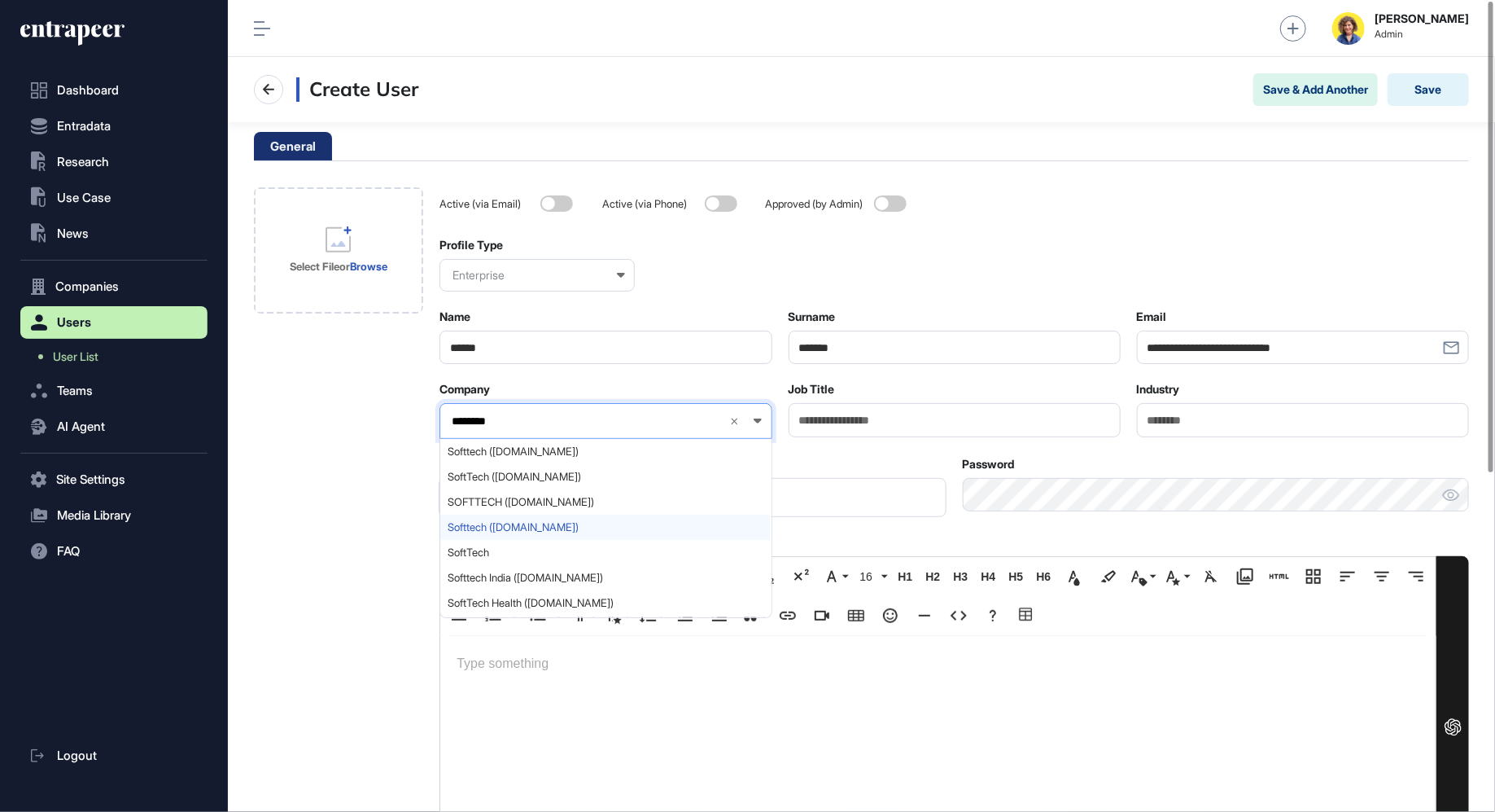
type input "********"
click at [543, 528] on span "Softtech (softtech.com.tr)" at bounding box center [605, 527] width 315 height 12
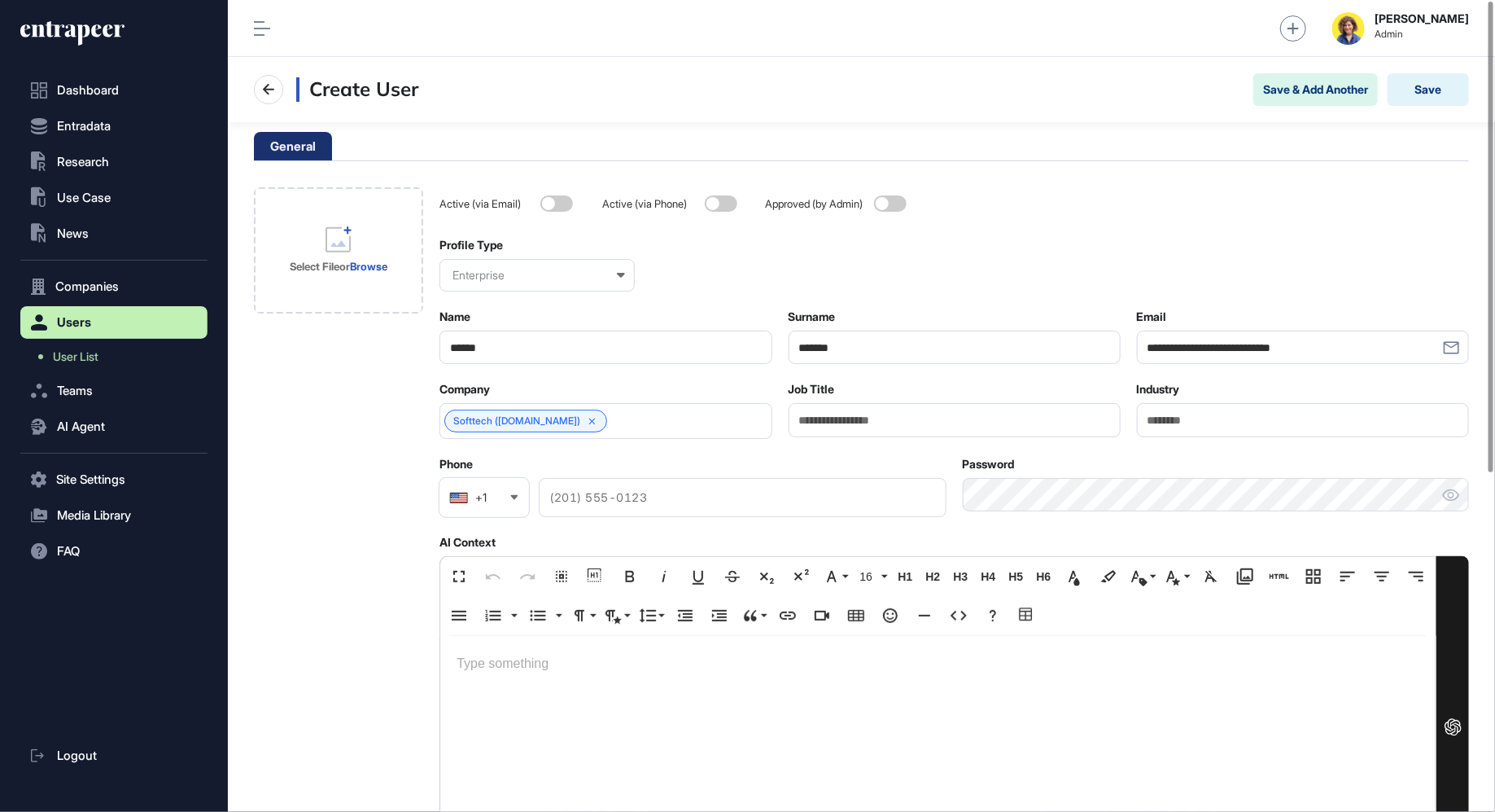
click at [315, 495] on div "Select File or Browse" at bounding box center [338, 732] width 169 height 1090
click at [494, 425] on link "Softtech (softtech.com.tr)" at bounding box center [517, 421] width 127 height 12
click at [368, 607] on div "Select File or Browse" at bounding box center [338, 732] width 169 height 1090
click at [1417, 90] on button "Save" at bounding box center [1428, 89] width 81 height 32
click at [90, 357] on span "User List" at bounding box center [75, 356] width 46 height 13
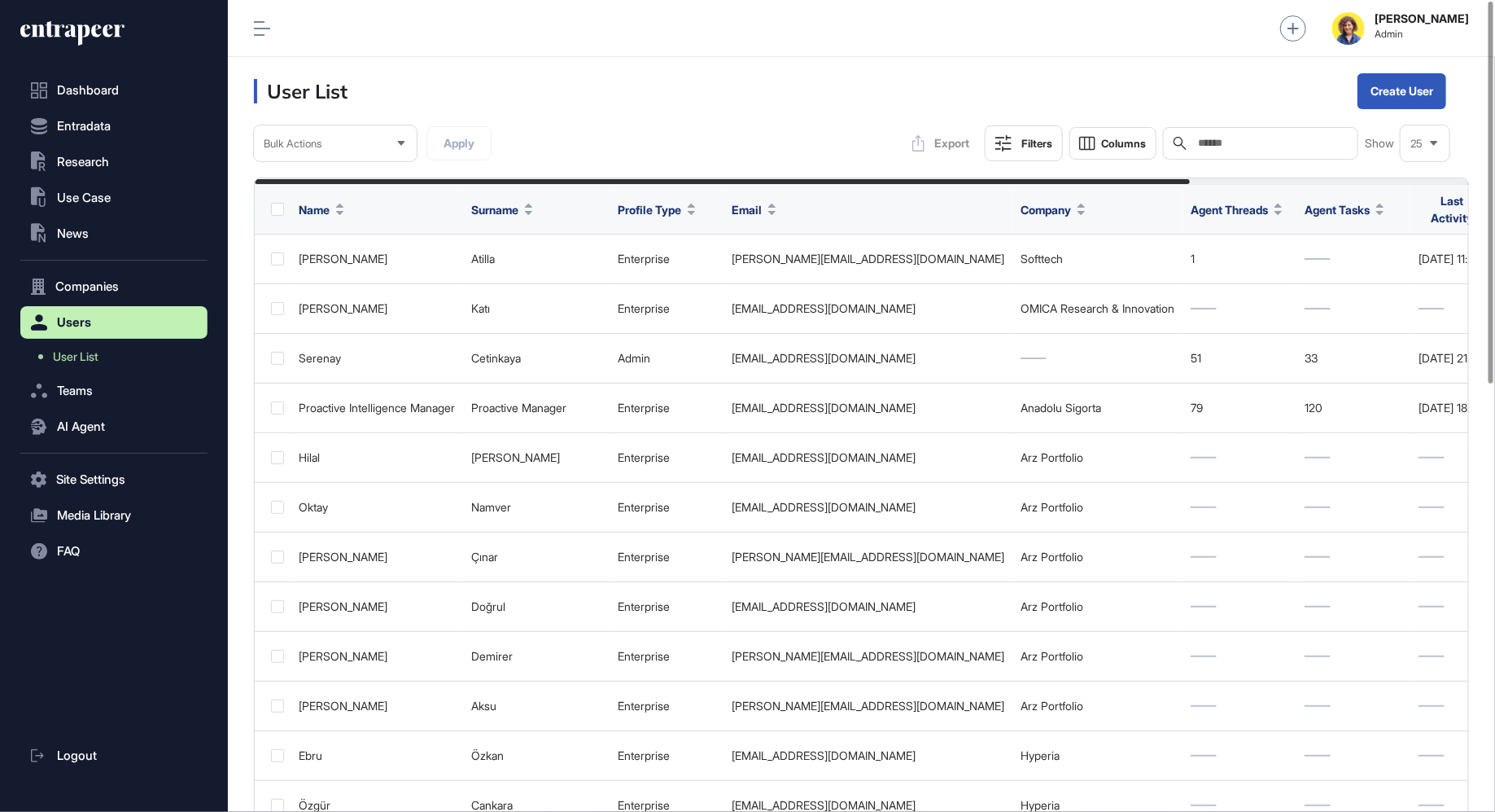
click at [1317, 146] on input "text" at bounding box center [1272, 143] width 151 height 13
paste input "**********"
type input "**********"
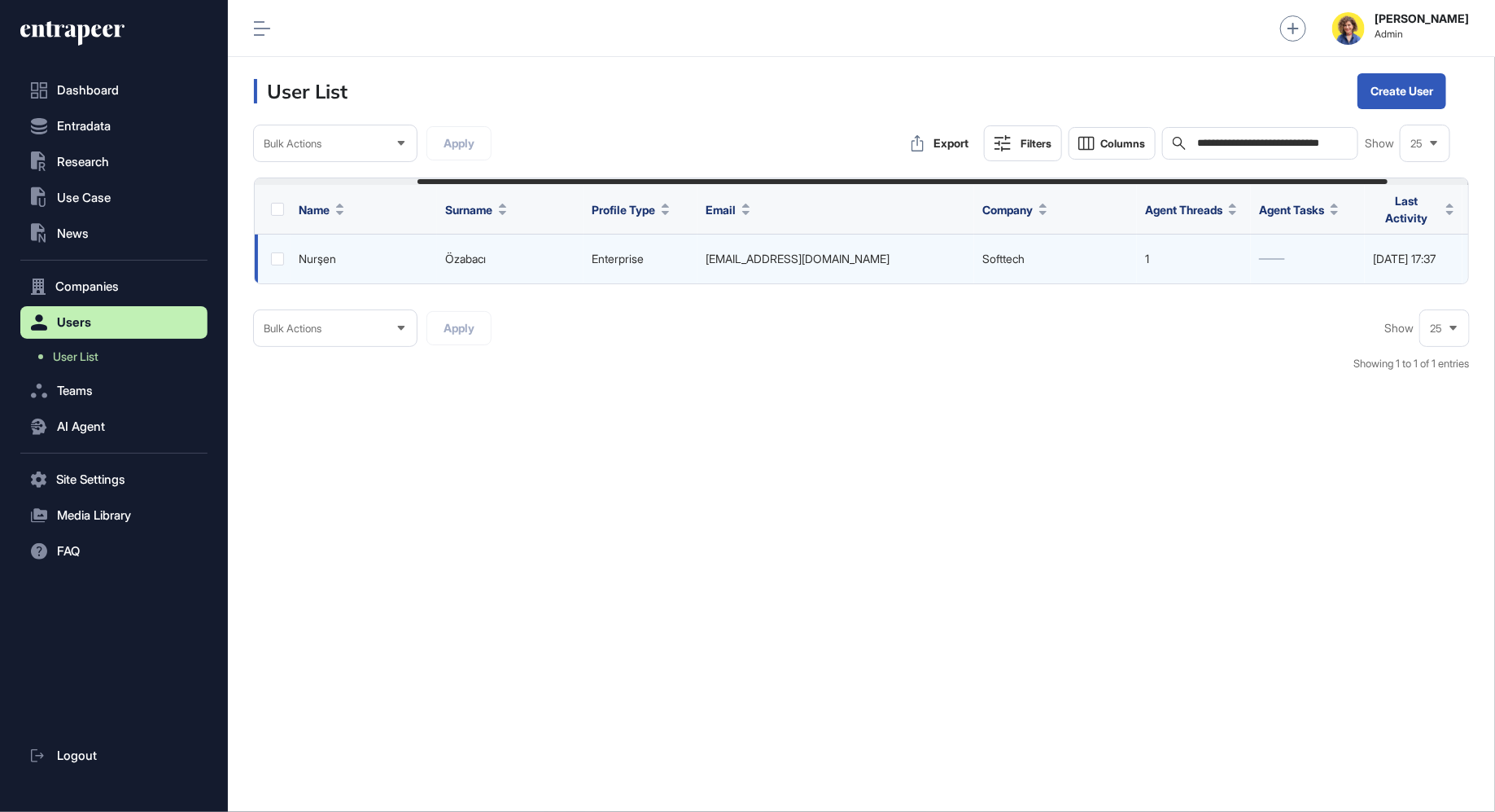
scroll to position [0, 304]
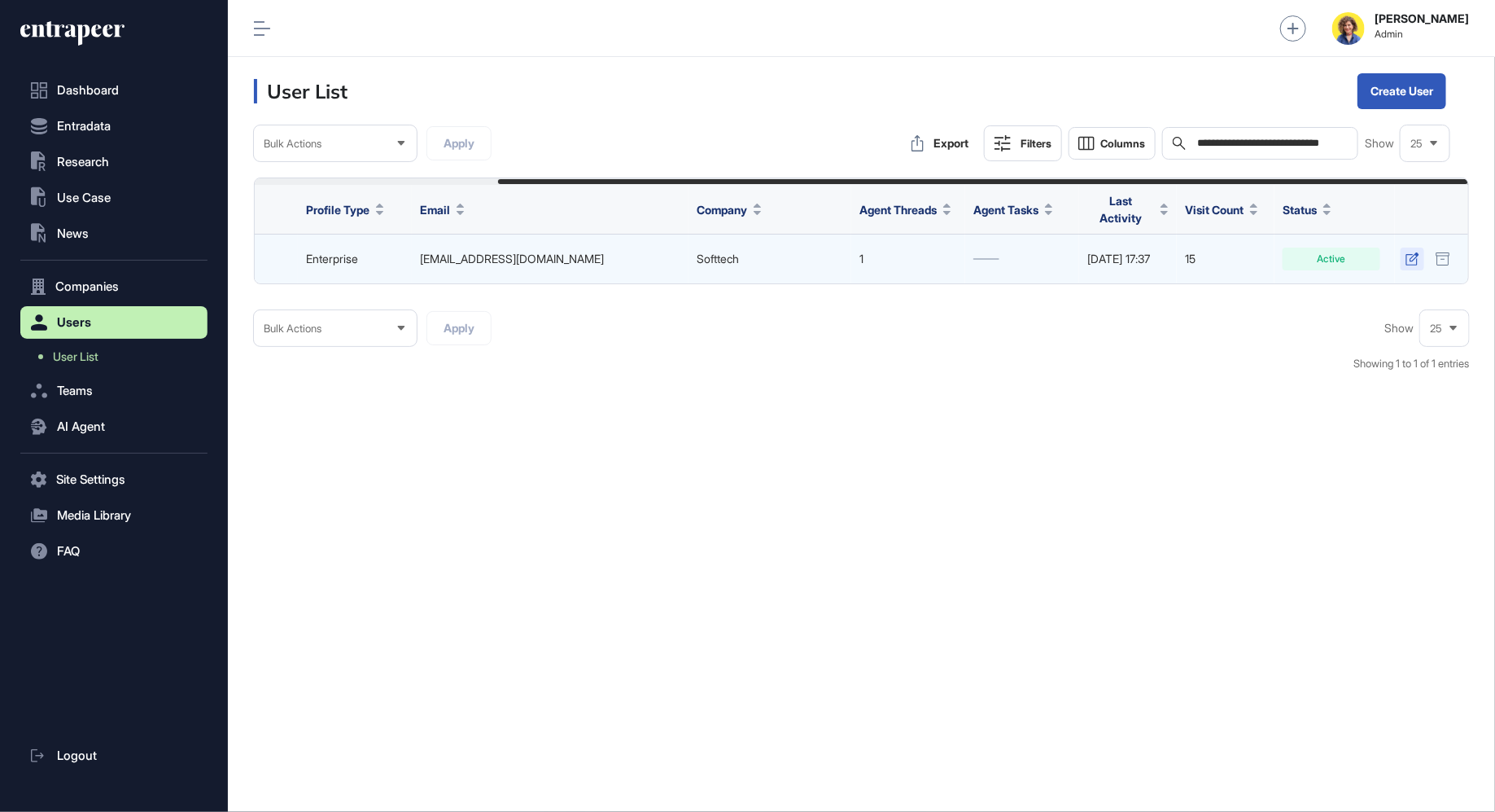
click at [1411, 254] on icon at bounding box center [1412, 258] width 13 height 13
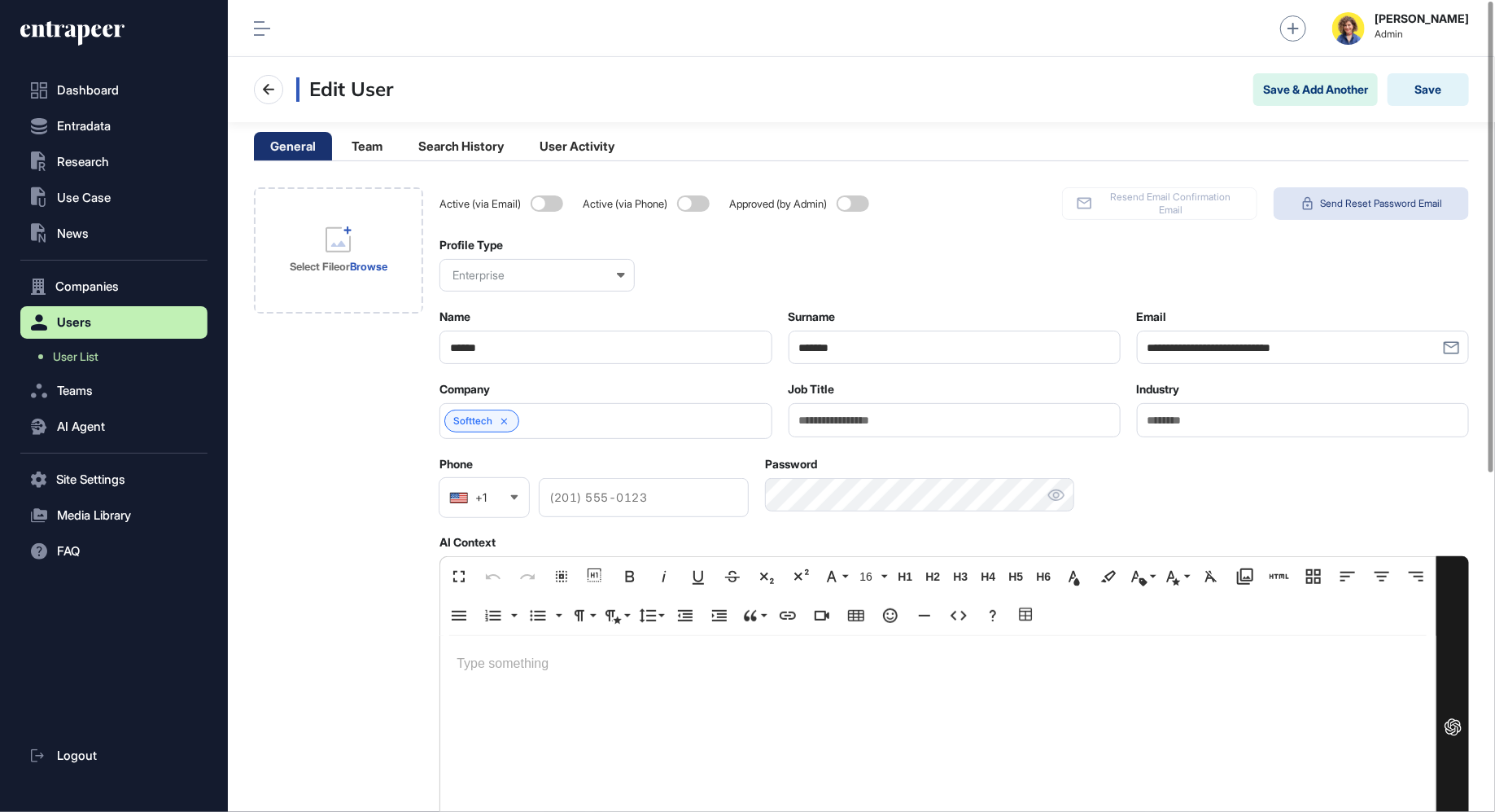
click at [1407, 198] on span "Send Reset Password Email" at bounding box center [1381, 203] width 122 height 13
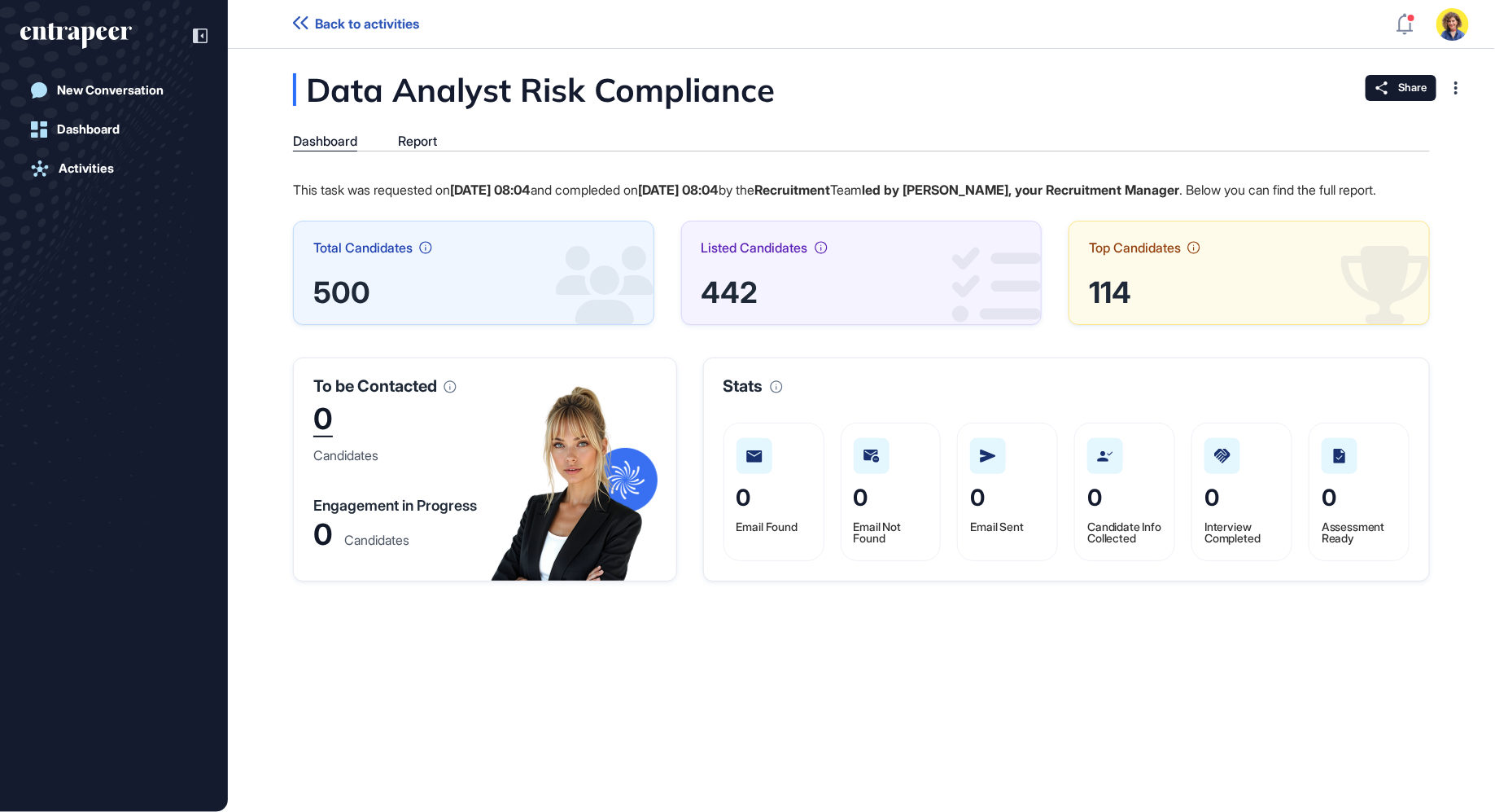
scroll to position [1, 1]
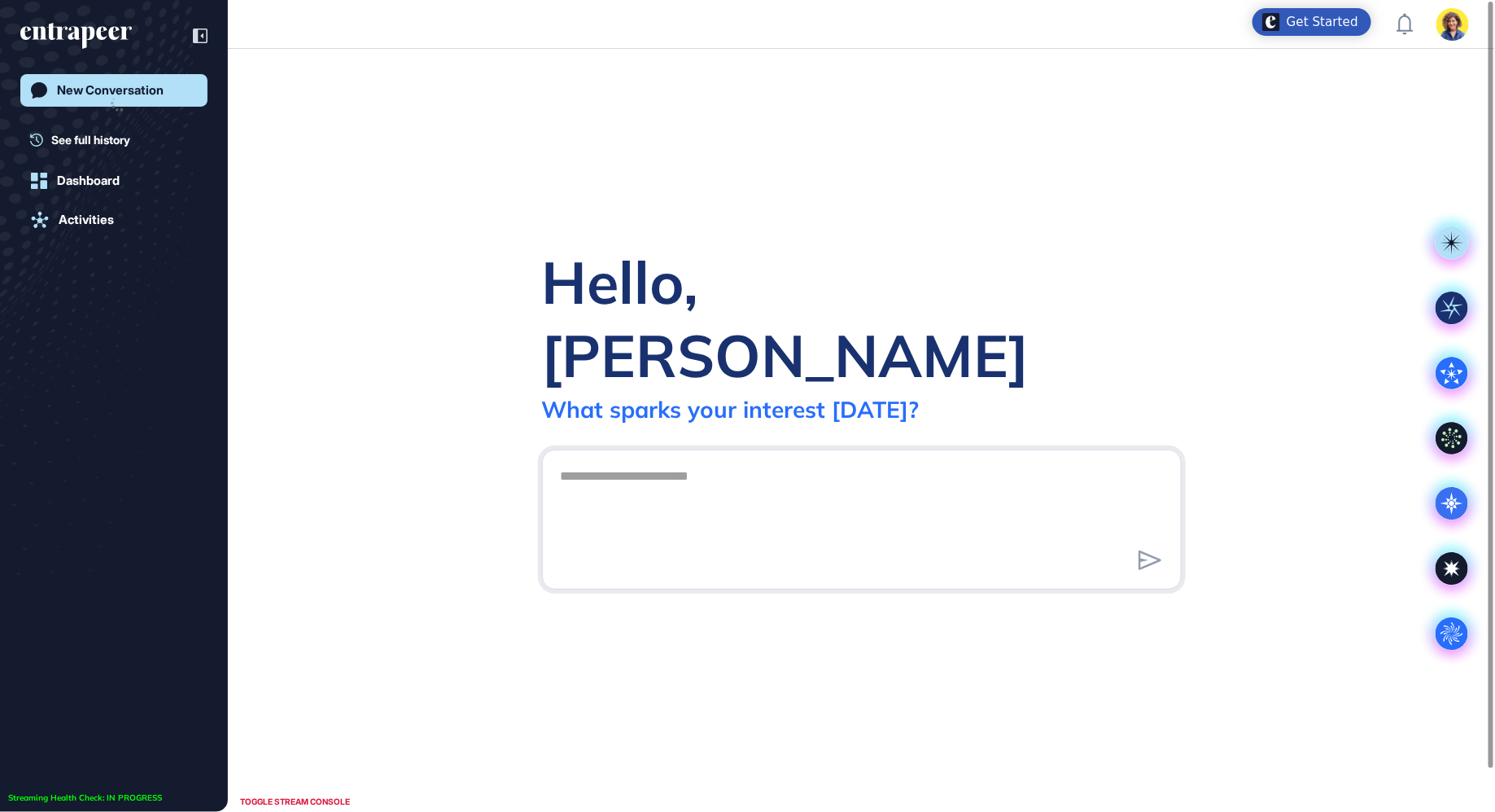
scroll to position [1, 1]
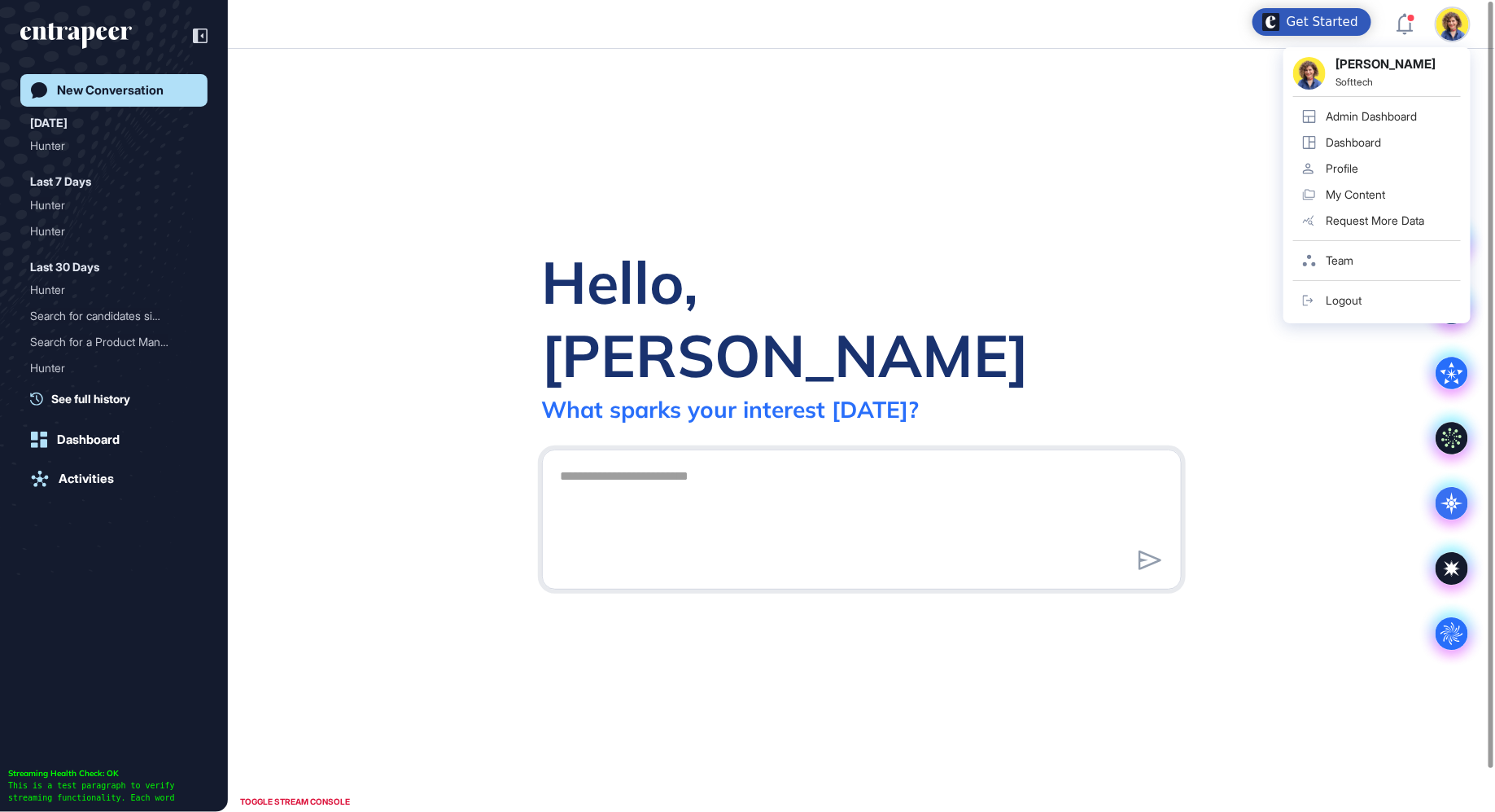
click at [1400, 109] on div "Admin Dashboard" at bounding box center [1371, 115] width 91 height 13
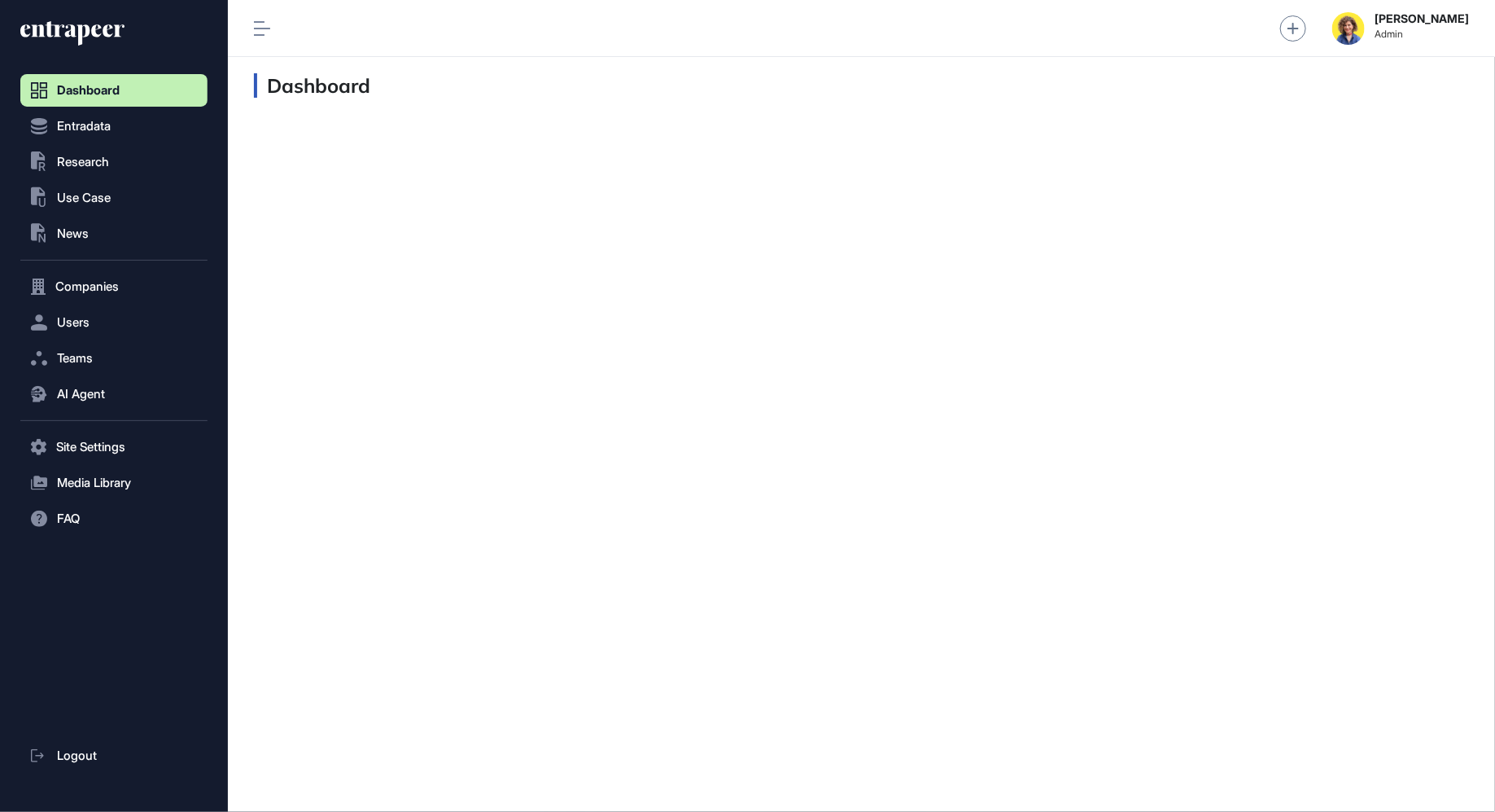
scroll to position [1, 1]
click at [51, 334] on button "Users" at bounding box center [114, 321] width 188 height 32
click at [72, 361] on span "User List" at bounding box center [75, 356] width 46 height 13
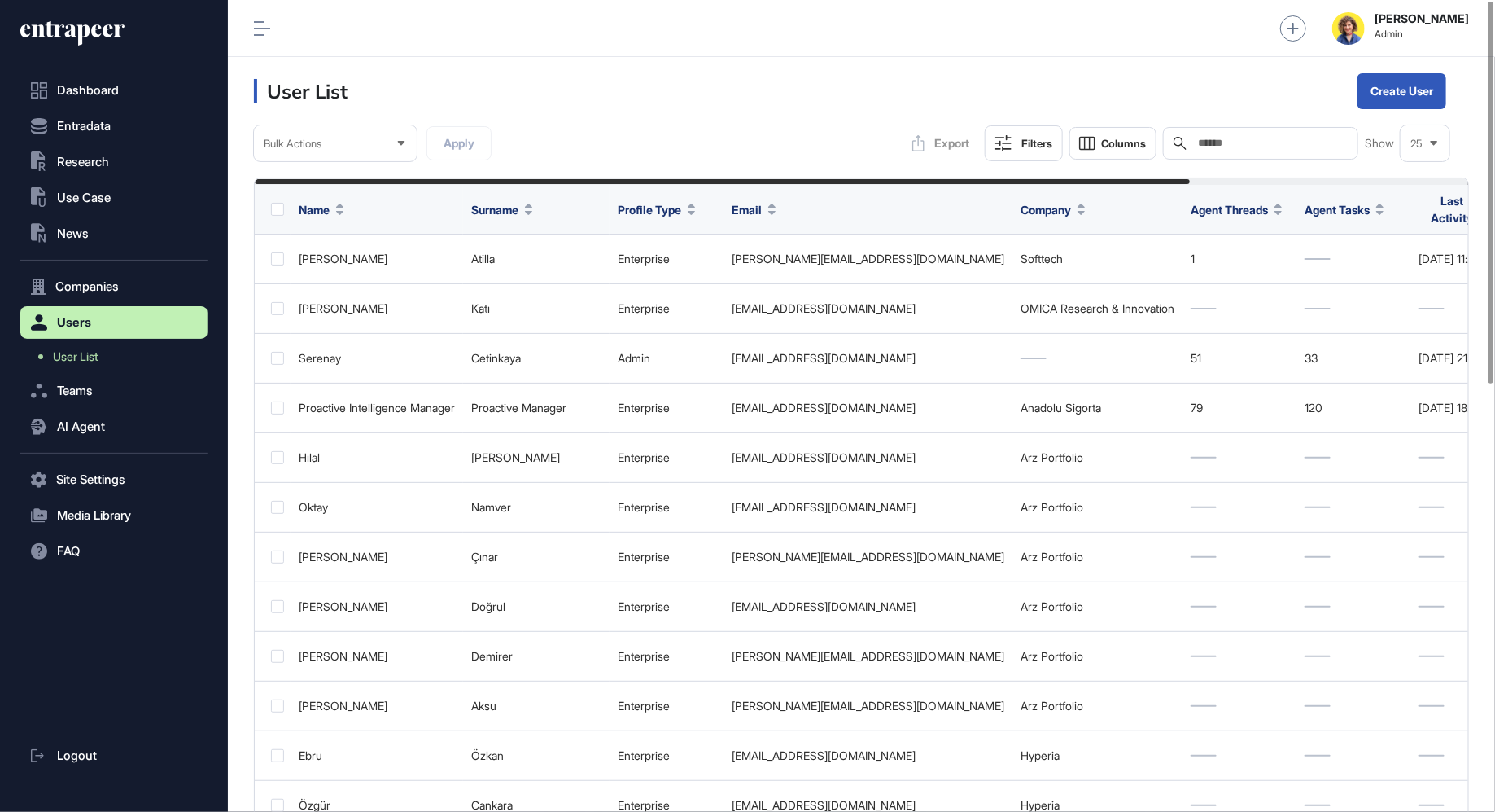
click at [1280, 144] on input "text" at bounding box center [1272, 143] width 151 height 13
type input "*****"
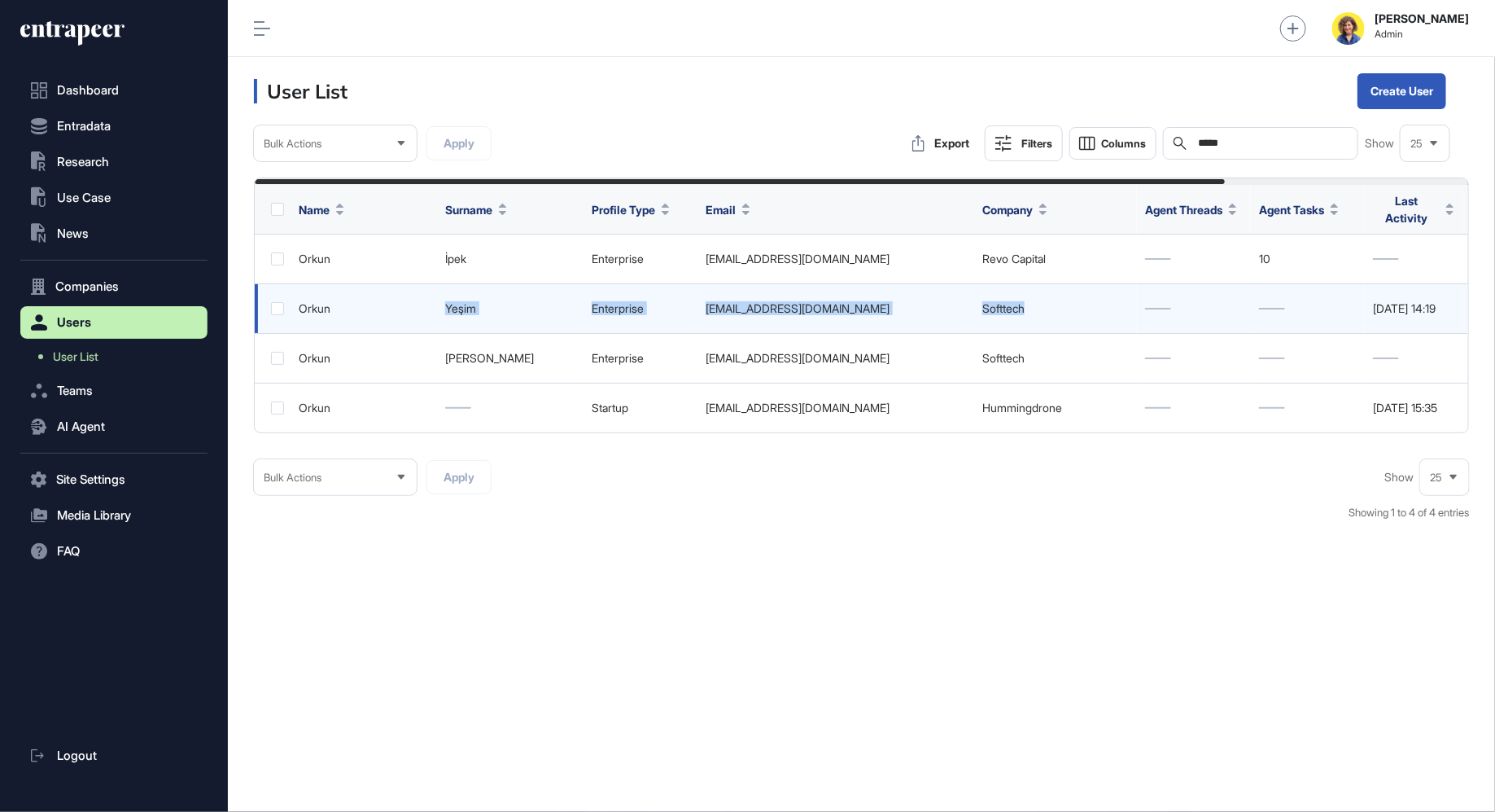
drag, startPoint x: 392, startPoint y: 305, endPoint x: 1085, endPoint y: 312, distance: 693.0
click at [1085, 314] on tr "Orkun Yeşim enterprise [EMAIL_ADDRESS][DOMAIN_NAME] Softtech [DATE] 14:19 4 Act…" at bounding box center [1004, 309] width 1500 height 50
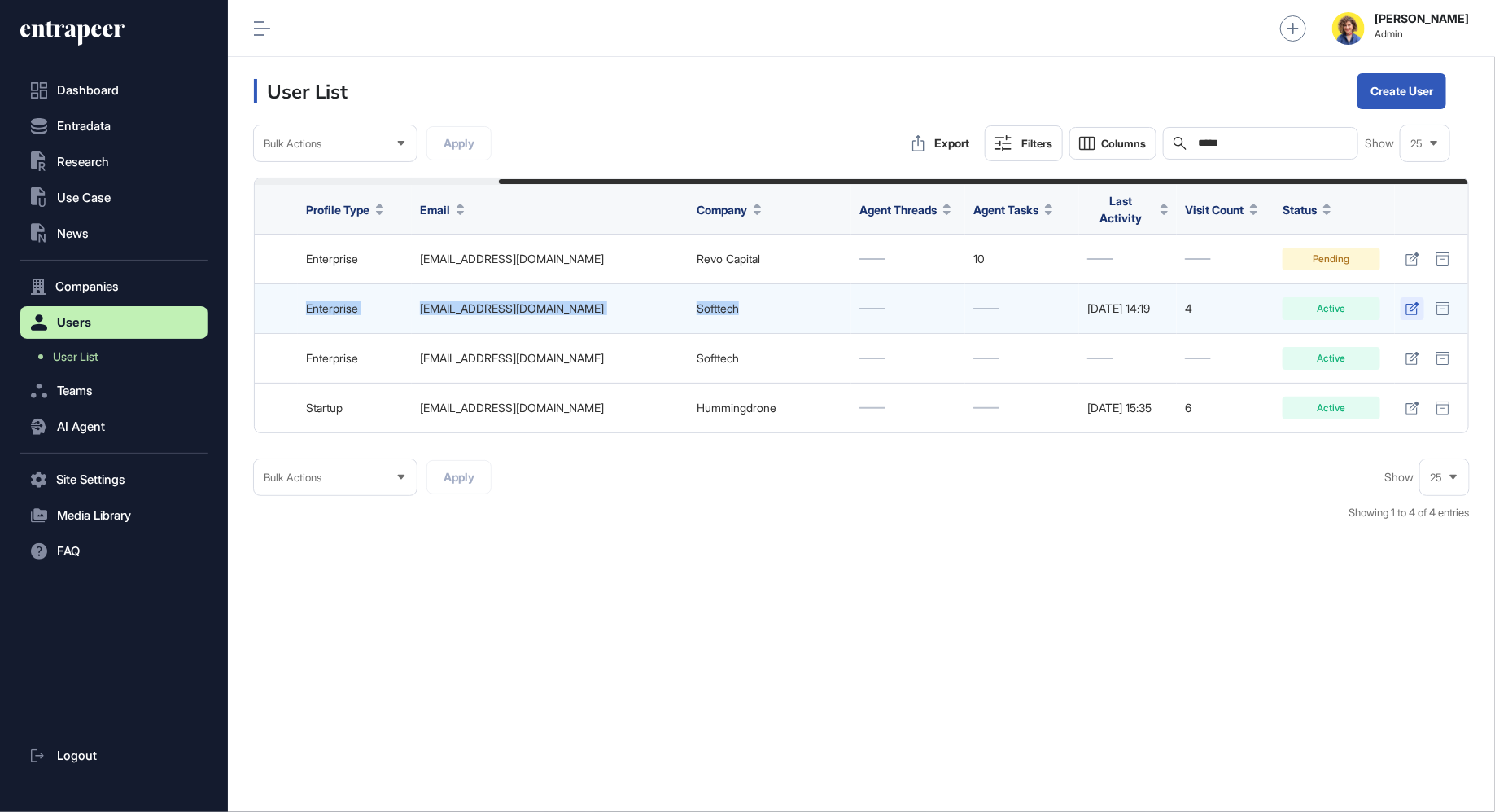
click at [1420, 300] on link at bounding box center [1413, 308] width 23 height 22
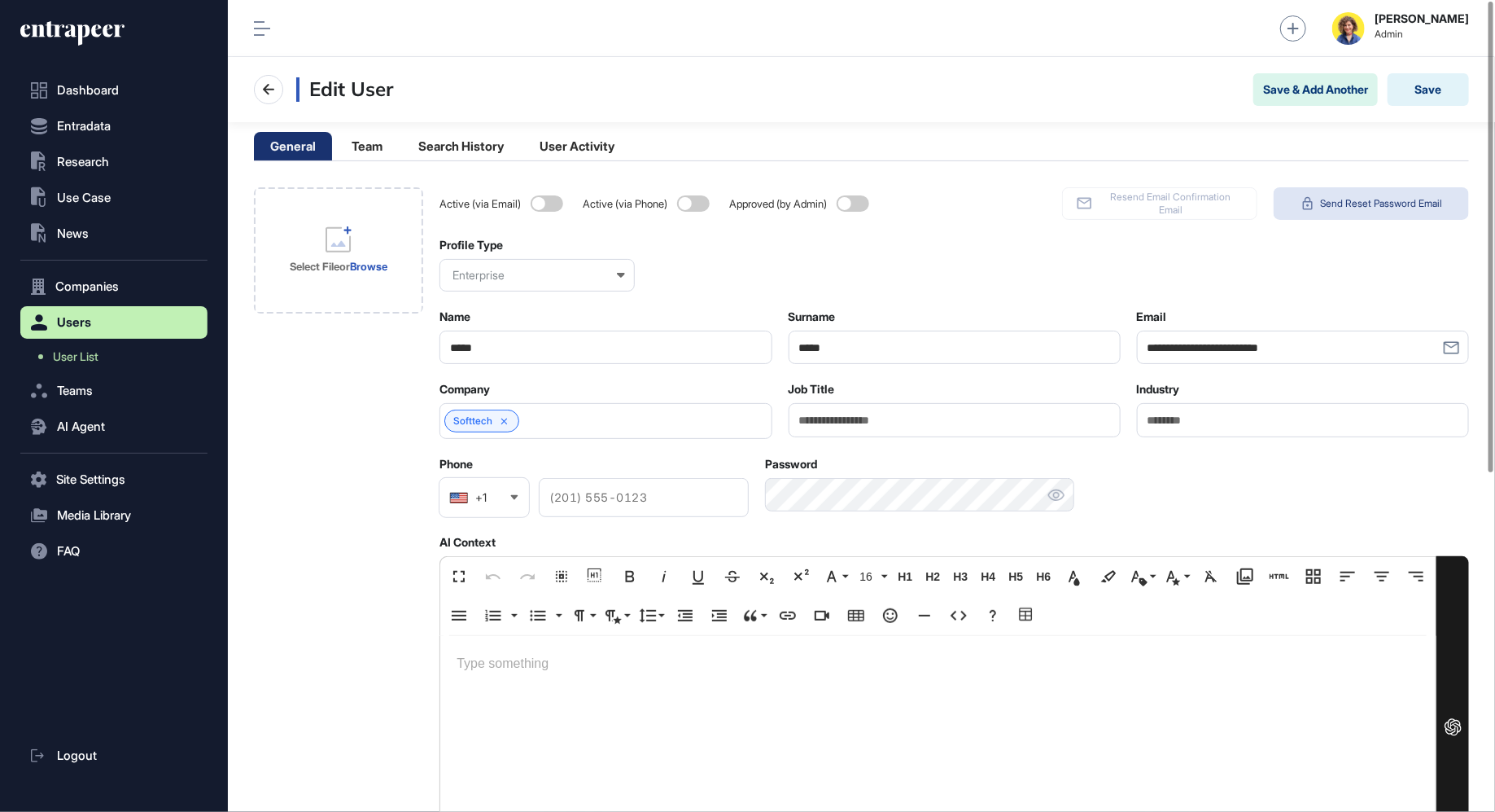
click at [1385, 207] on span "Send Reset Password Email" at bounding box center [1381, 203] width 122 height 13
click at [94, 89] on span "Dashboard" at bounding box center [87, 90] width 62 height 13
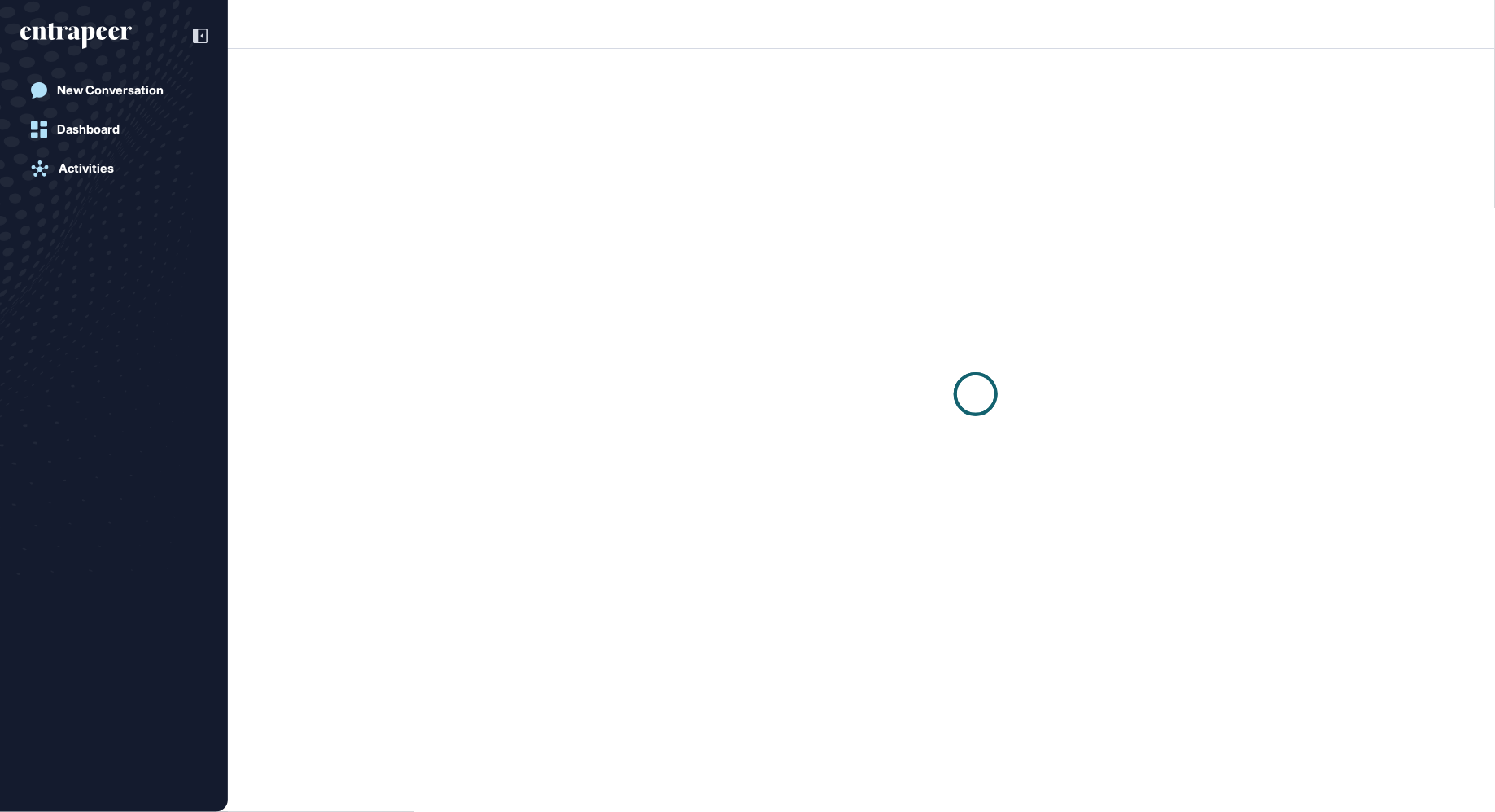
scroll to position [1, 1]
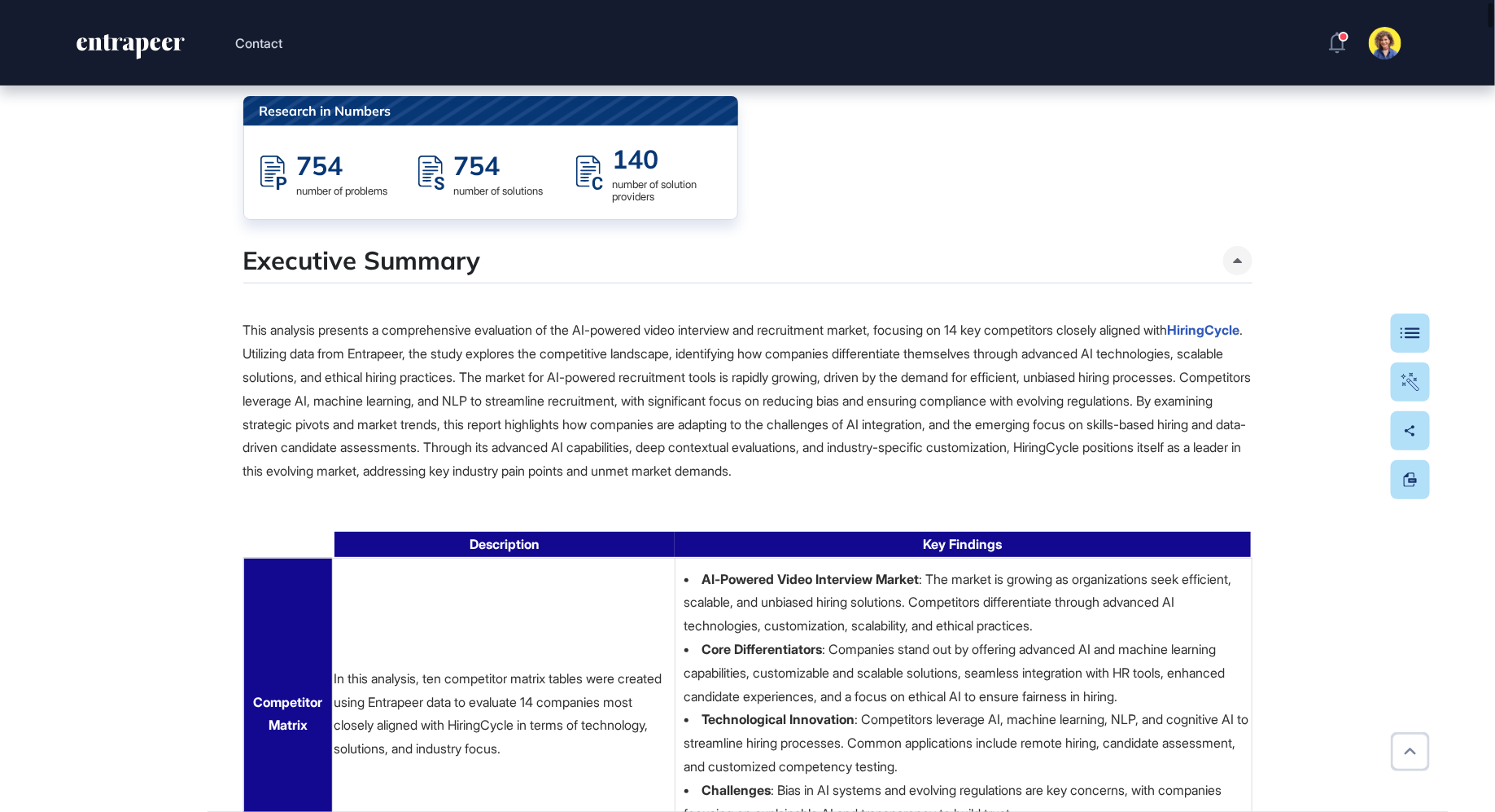
scroll to position [210, 0]
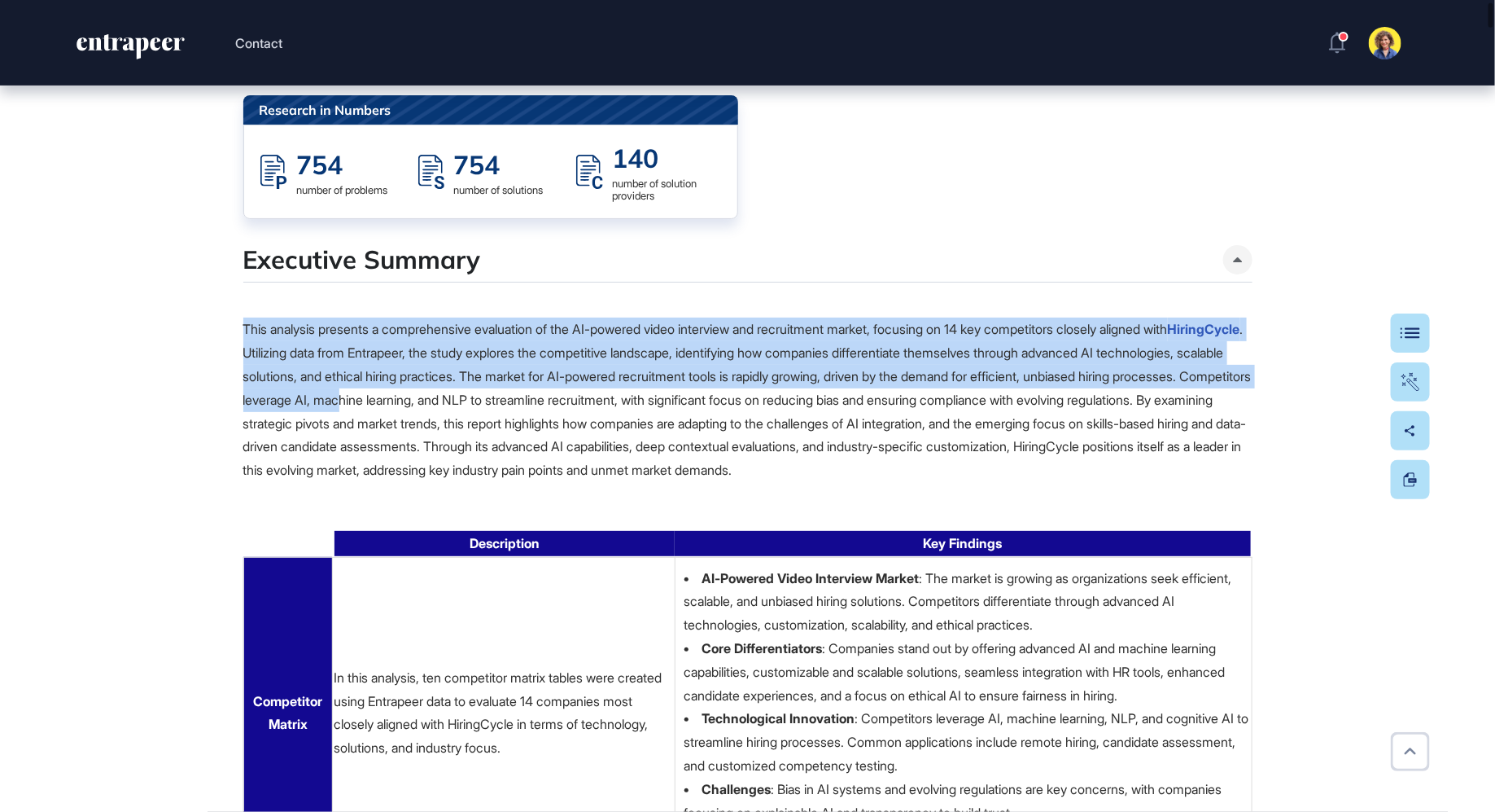
drag, startPoint x: 466, startPoint y: 307, endPoint x: 587, endPoint y: 398, distance: 151.4
click at [587, 398] on p "This analysis presents a comprehensive evaluation of the AI-powered video inter…" at bounding box center [748, 400] width 1009 height 164
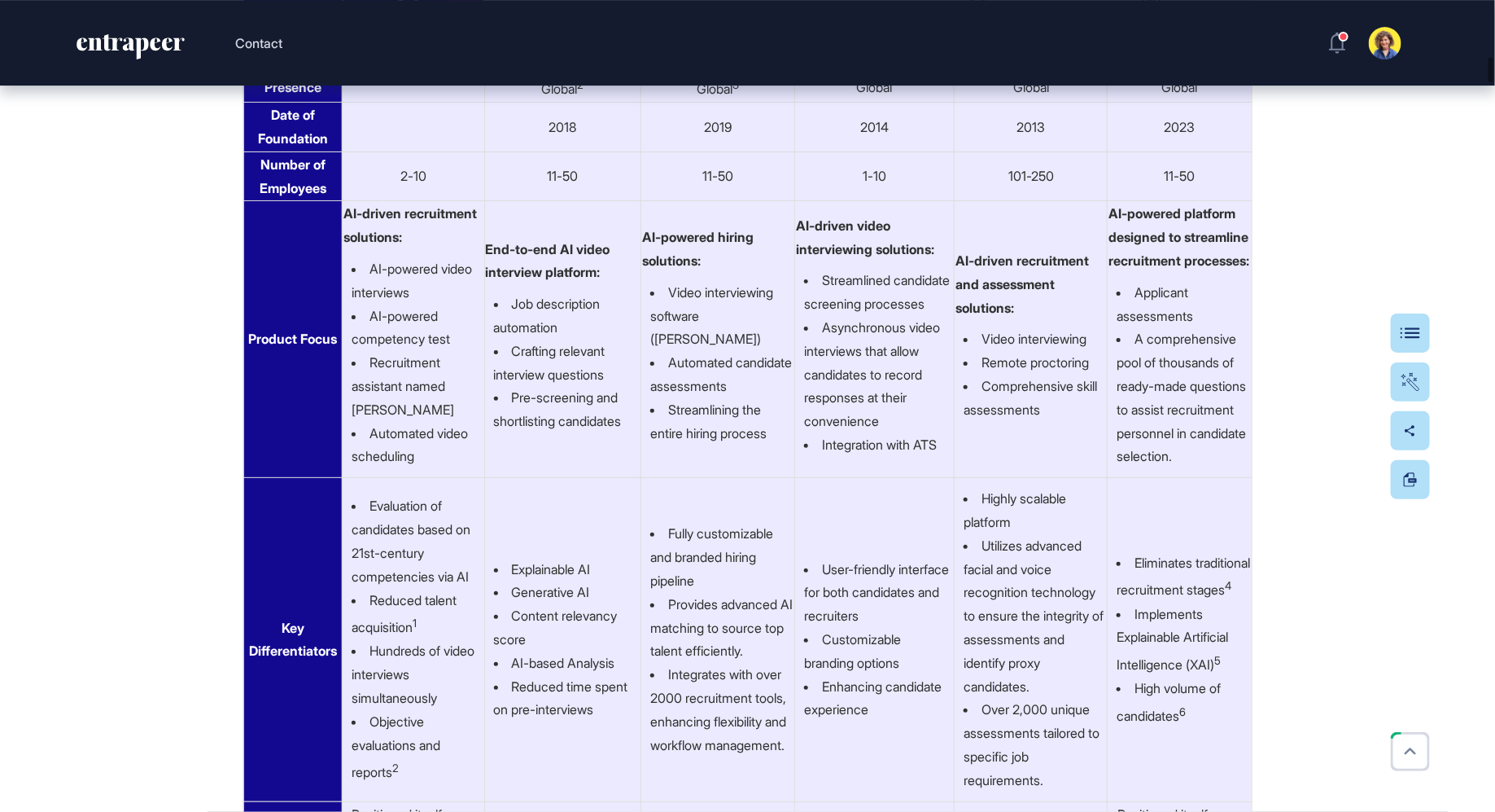
scroll to position [8507, 0]
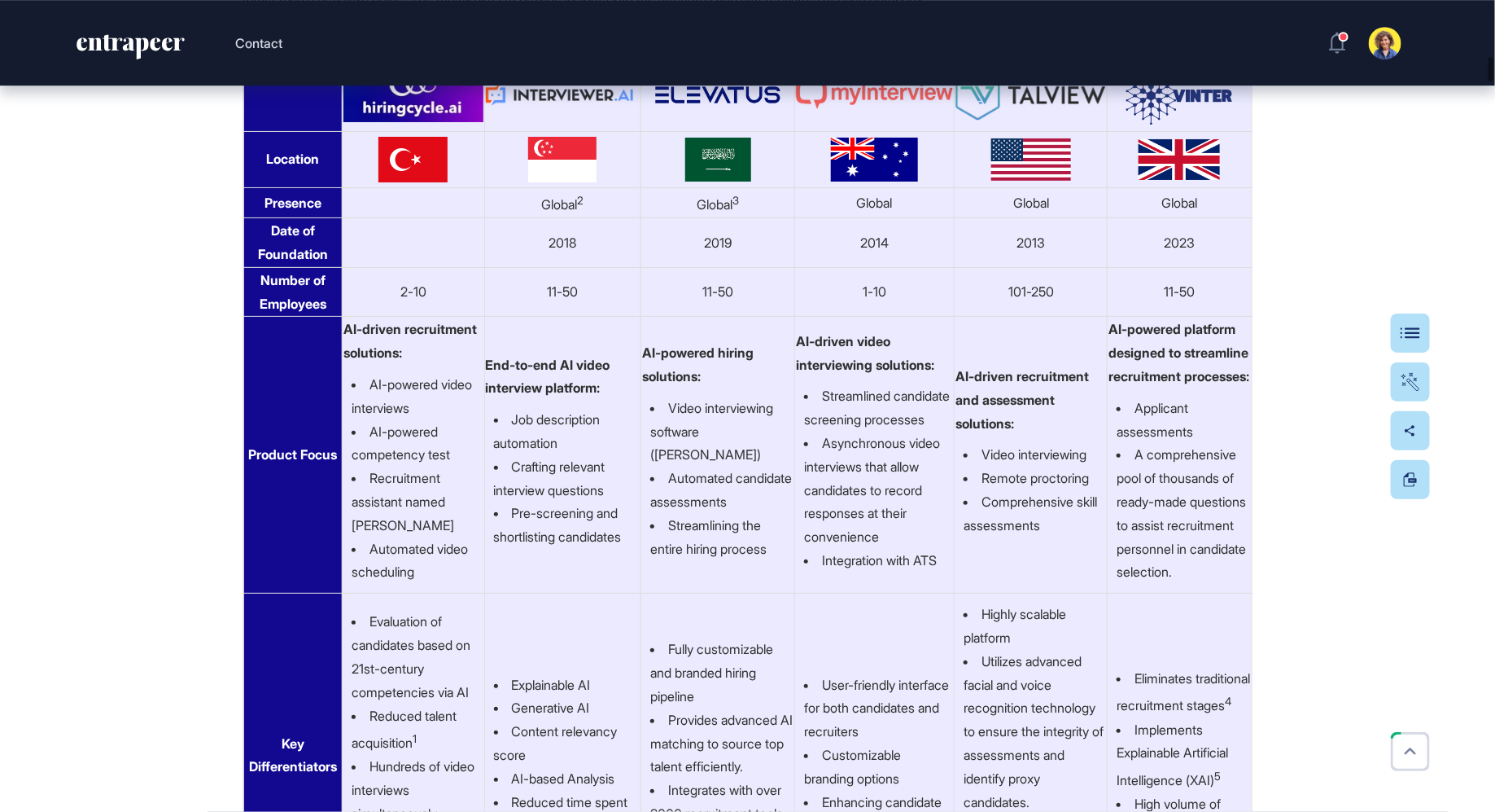
drag, startPoint x: 527, startPoint y: 285, endPoint x: 736, endPoint y: 3, distance: 351.0
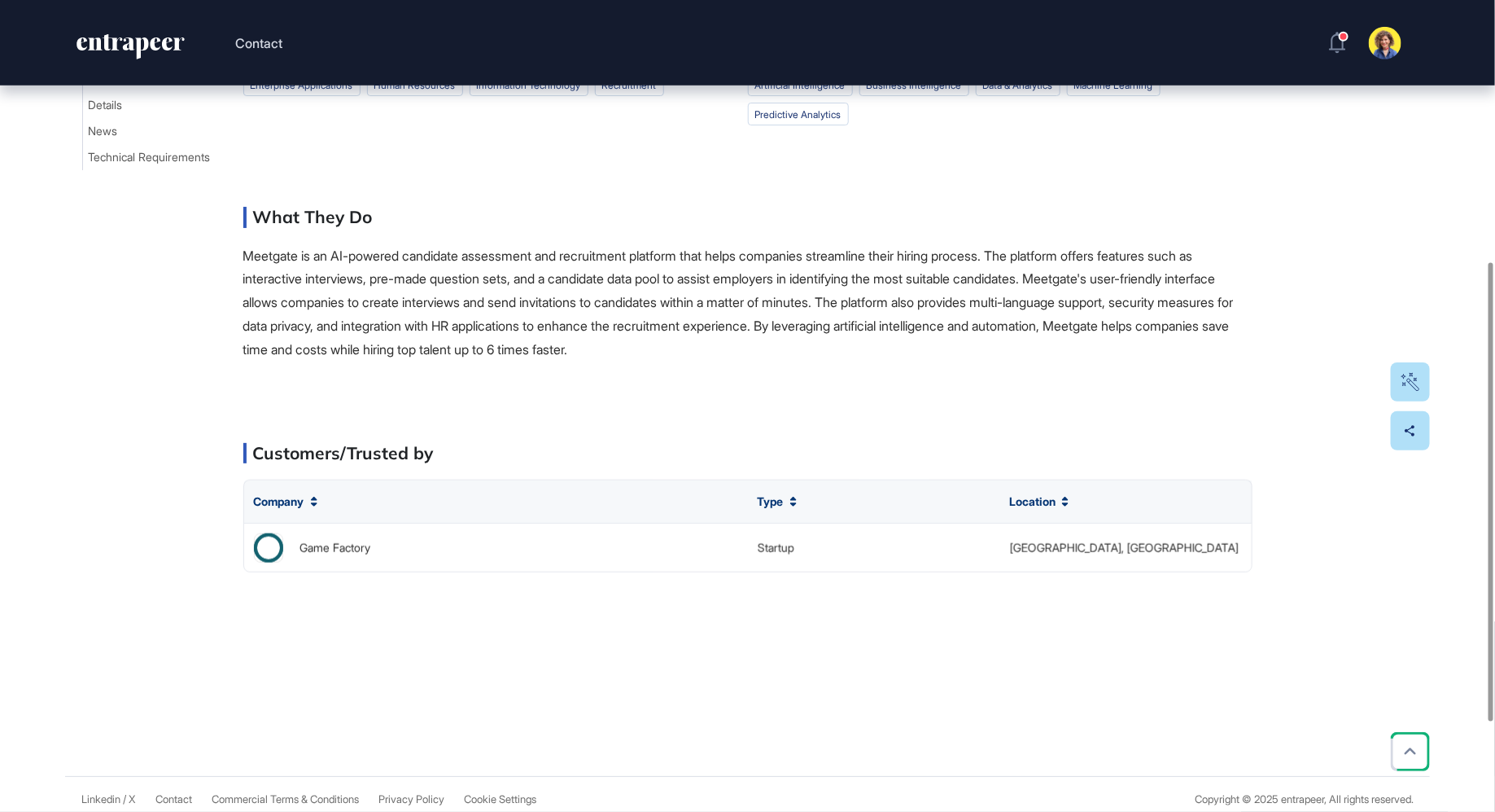
scroll to position [620, 0]
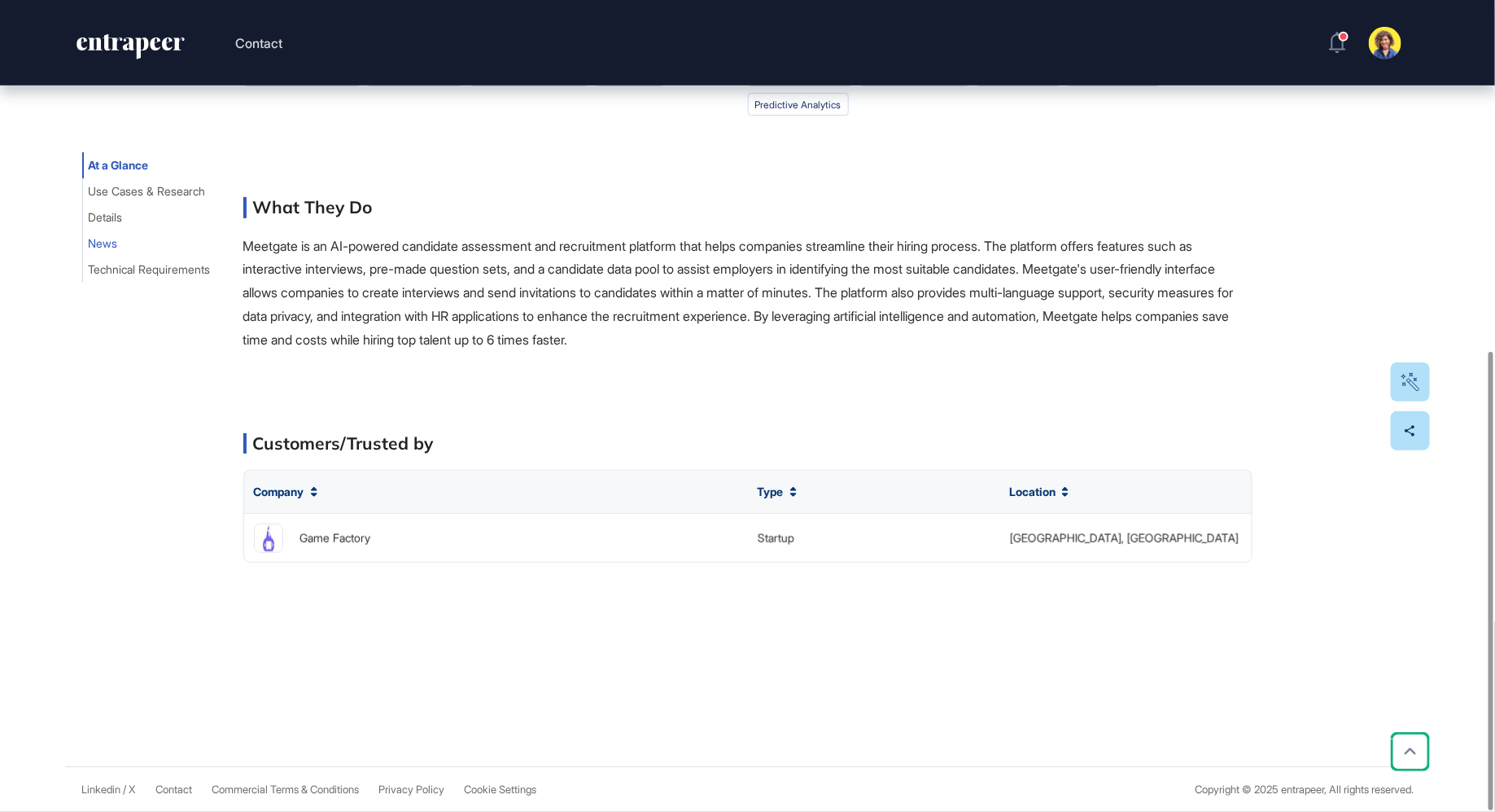
click at [104, 240] on span "News" at bounding box center [104, 242] width 29 height 13
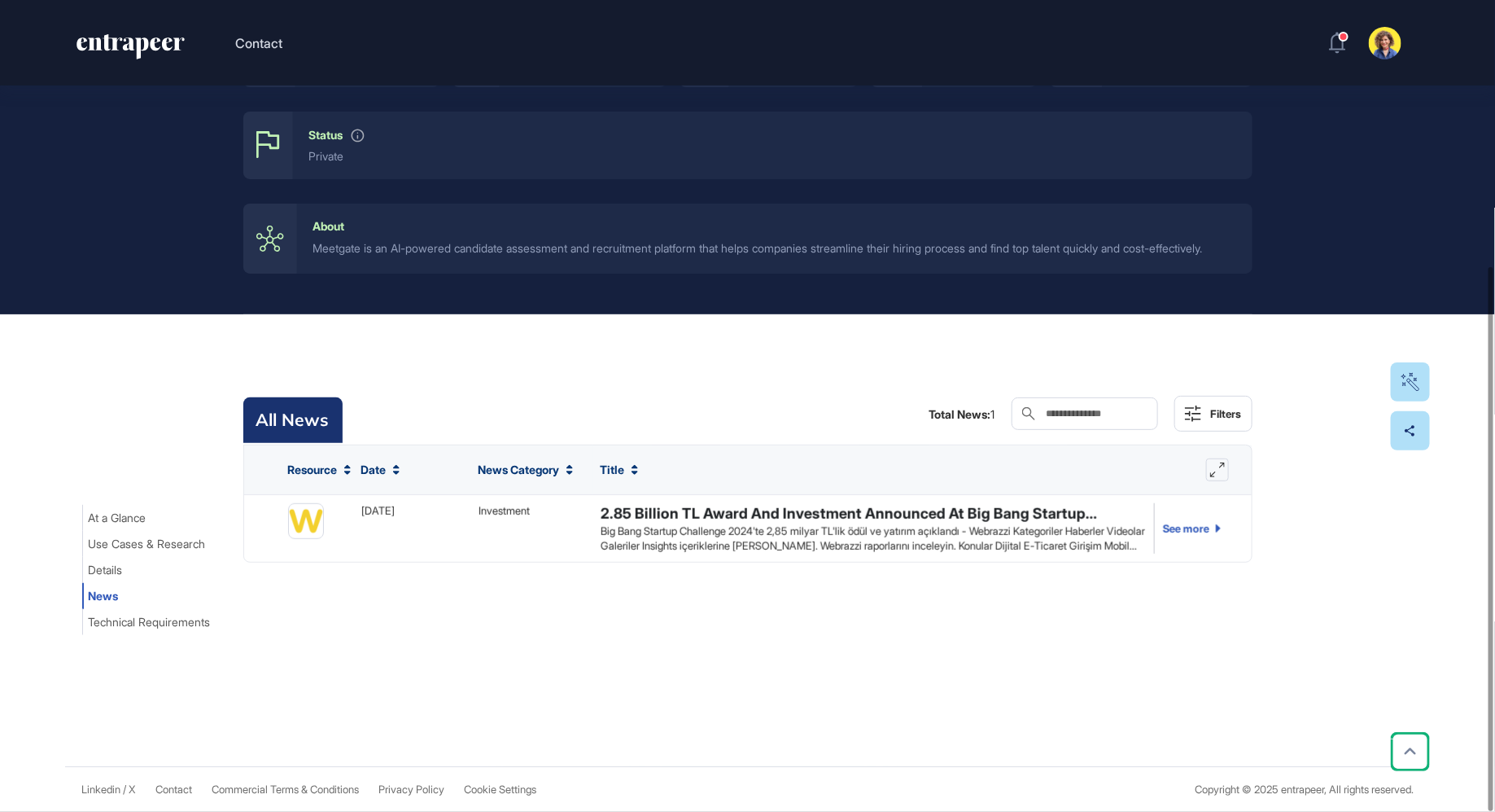
scroll to position [270, 0]
click at [919, 518] on div "2.85 Billion TL Award And Investment Announced At Big Bang Startup Challenge 20…" at bounding box center [874, 514] width 545 height 21
click at [917, 537] on div "Big Bang Startup Challenge 2024'te 2,85 milyar TL'lik ödül ve yatırım açıklandı…" at bounding box center [874, 538] width 545 height 29
click at [849, 500] on div "2.85 Billion TL Award And Investment Announced At Big Bang Startup Challenge 20…" at bounding box center [873, 529] width 562 height 66
click at [844, 514] on div "2.85 Billion TL Award And Investment Announced At Big Bang Startup Challenge 20…" at bounding box center [874, 514] width 545 height 21
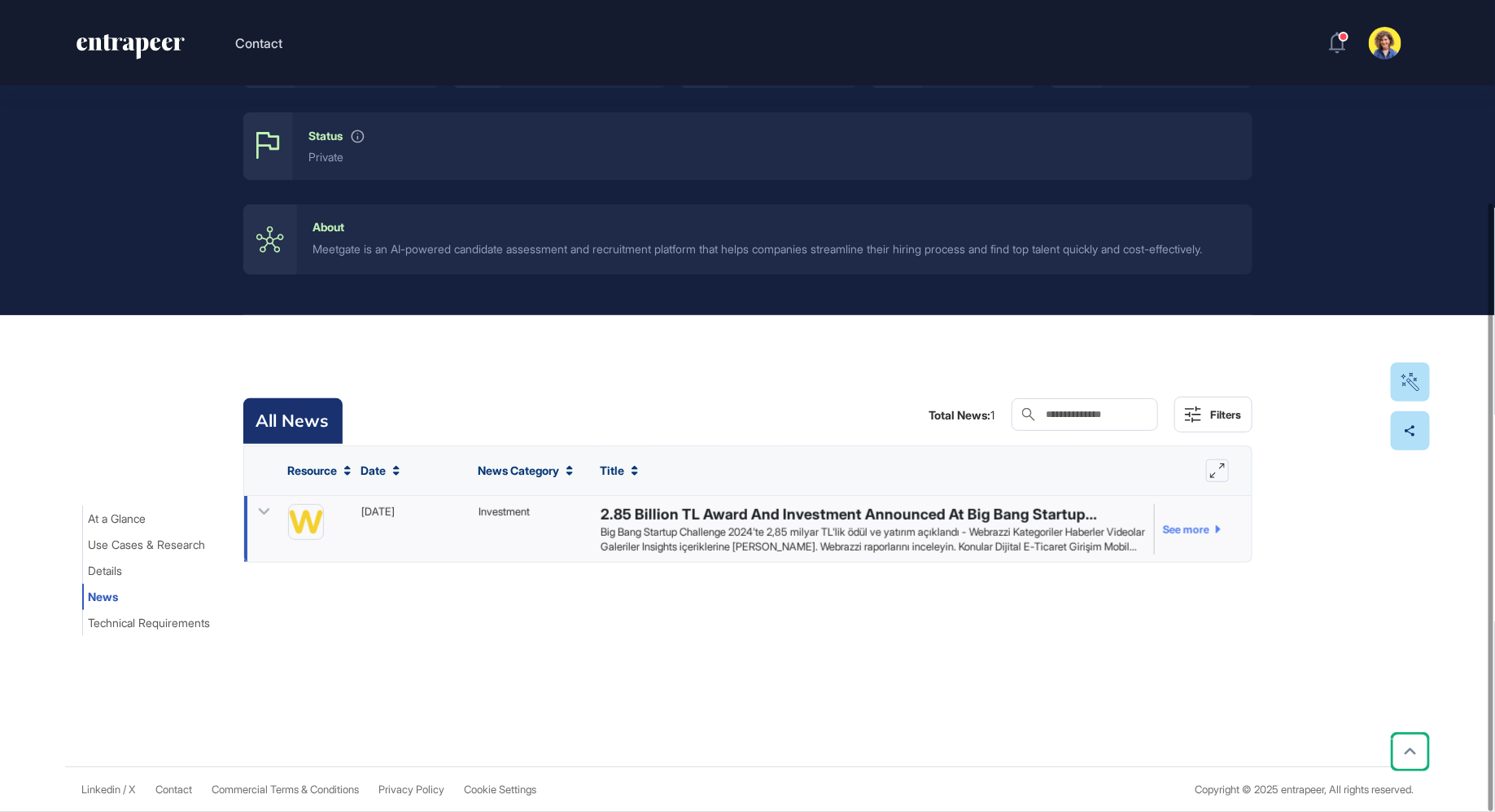
click at [1187, 522] on link "See more" at bounding box center [1187, 530] width 66 height 51
click at [266, 510] on icon at bounding box center [264, 511] width 12 height 7
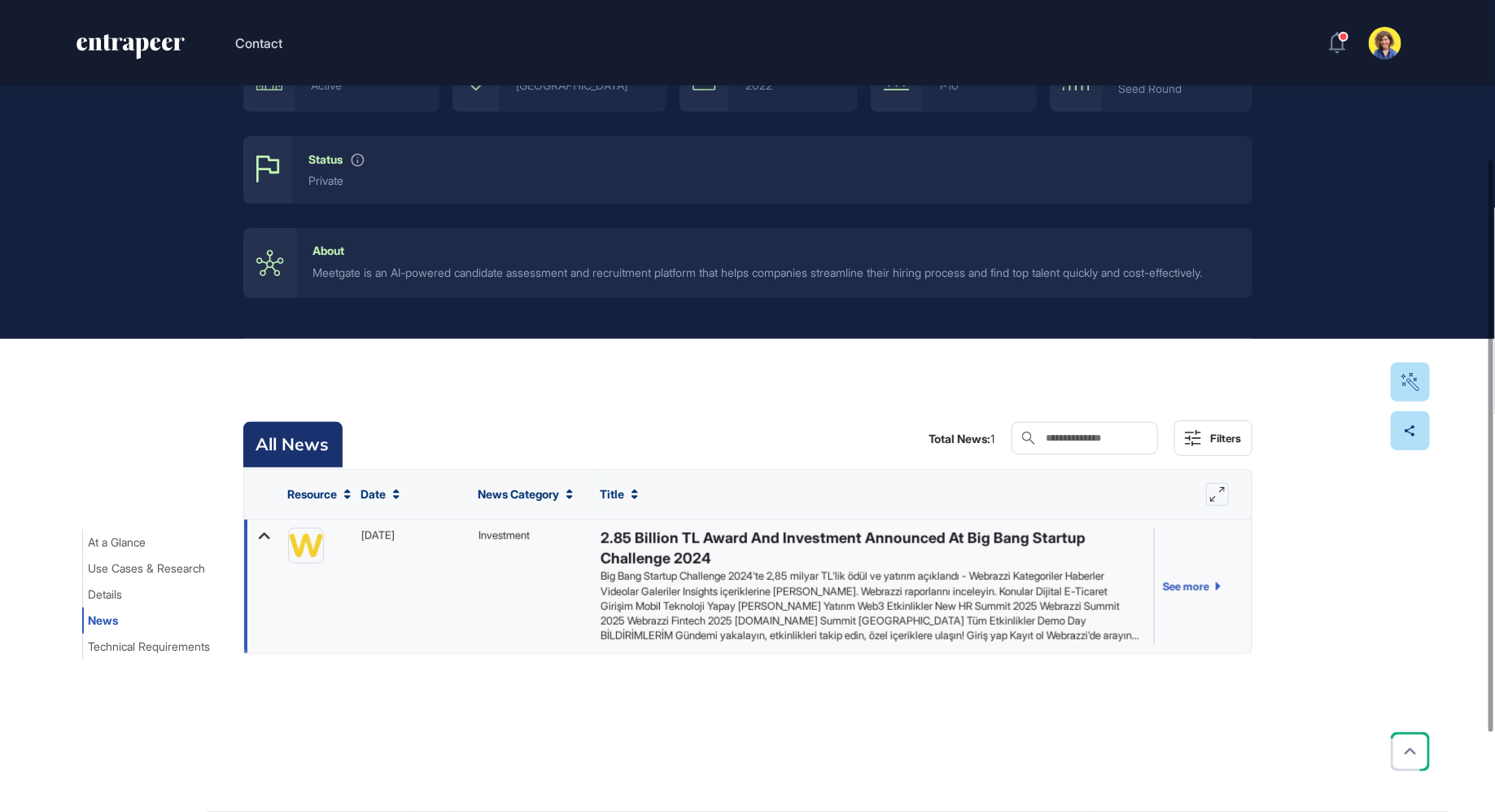
scroll to position [0, 0]
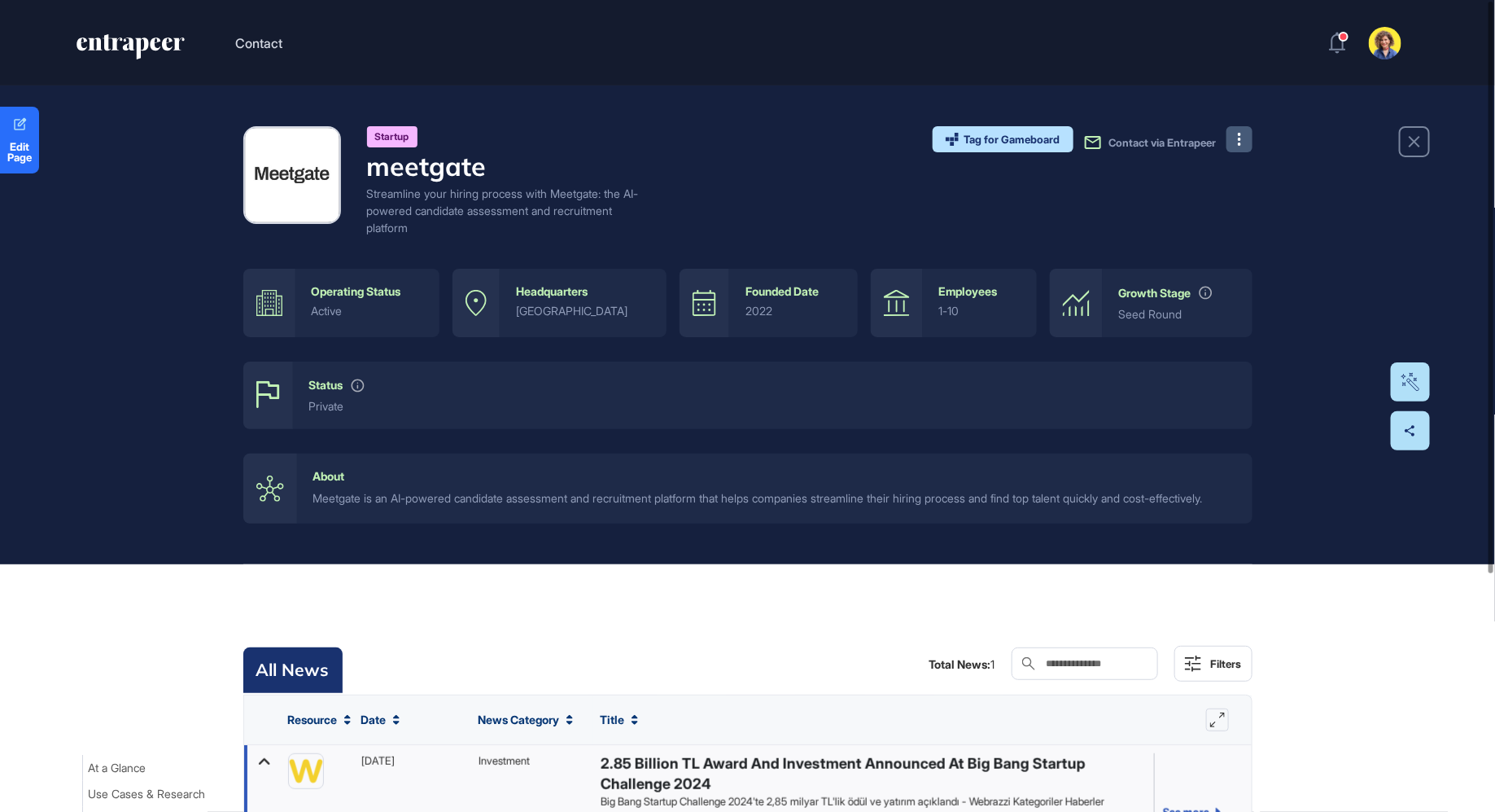
click at [1231, 140] on button at bounding box center [1239, 139] width 26 height 26
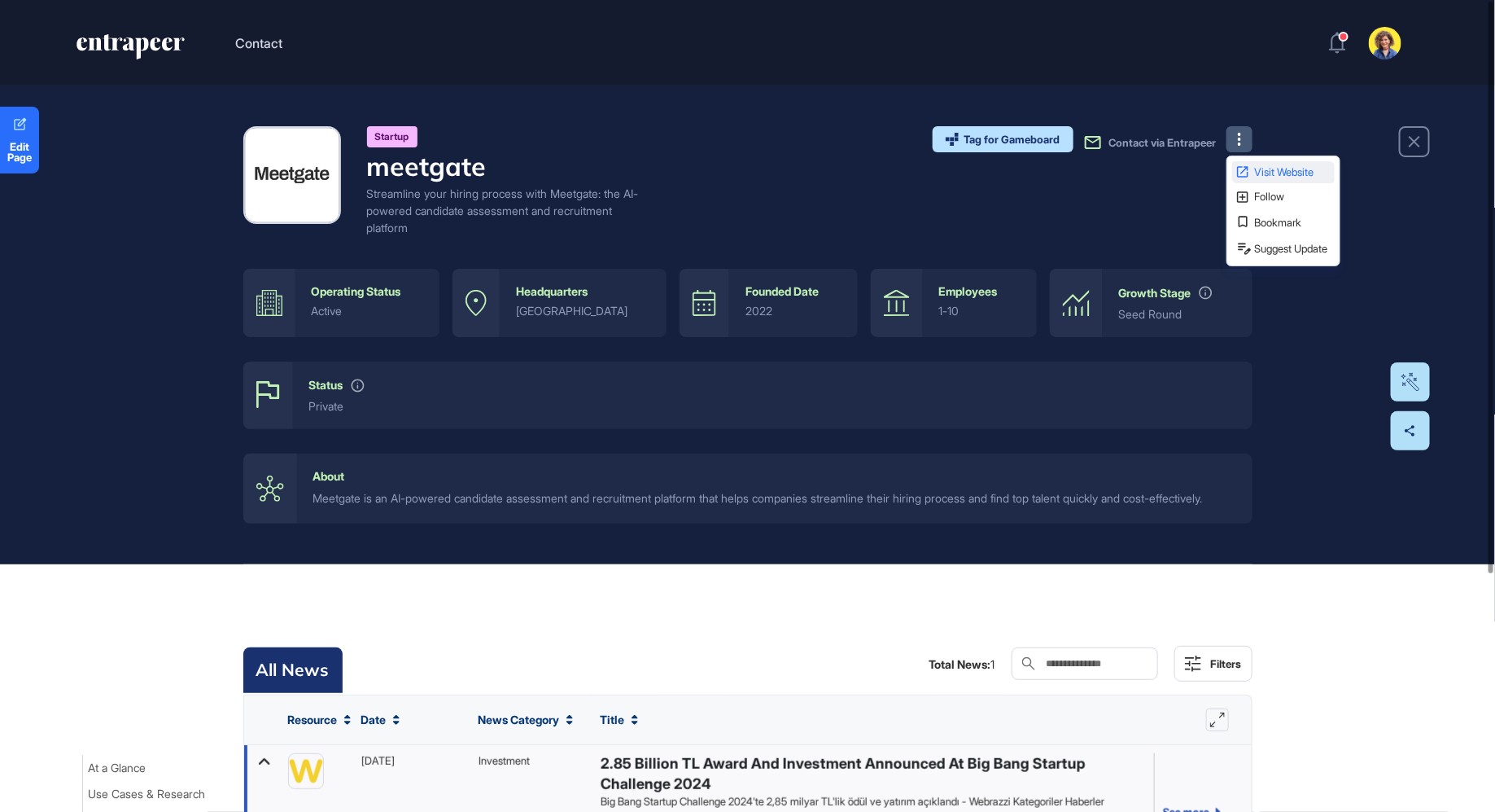
click at [1271, 173] on span "Visit Website" at bounding box center [1294, 172] width 76 height 11
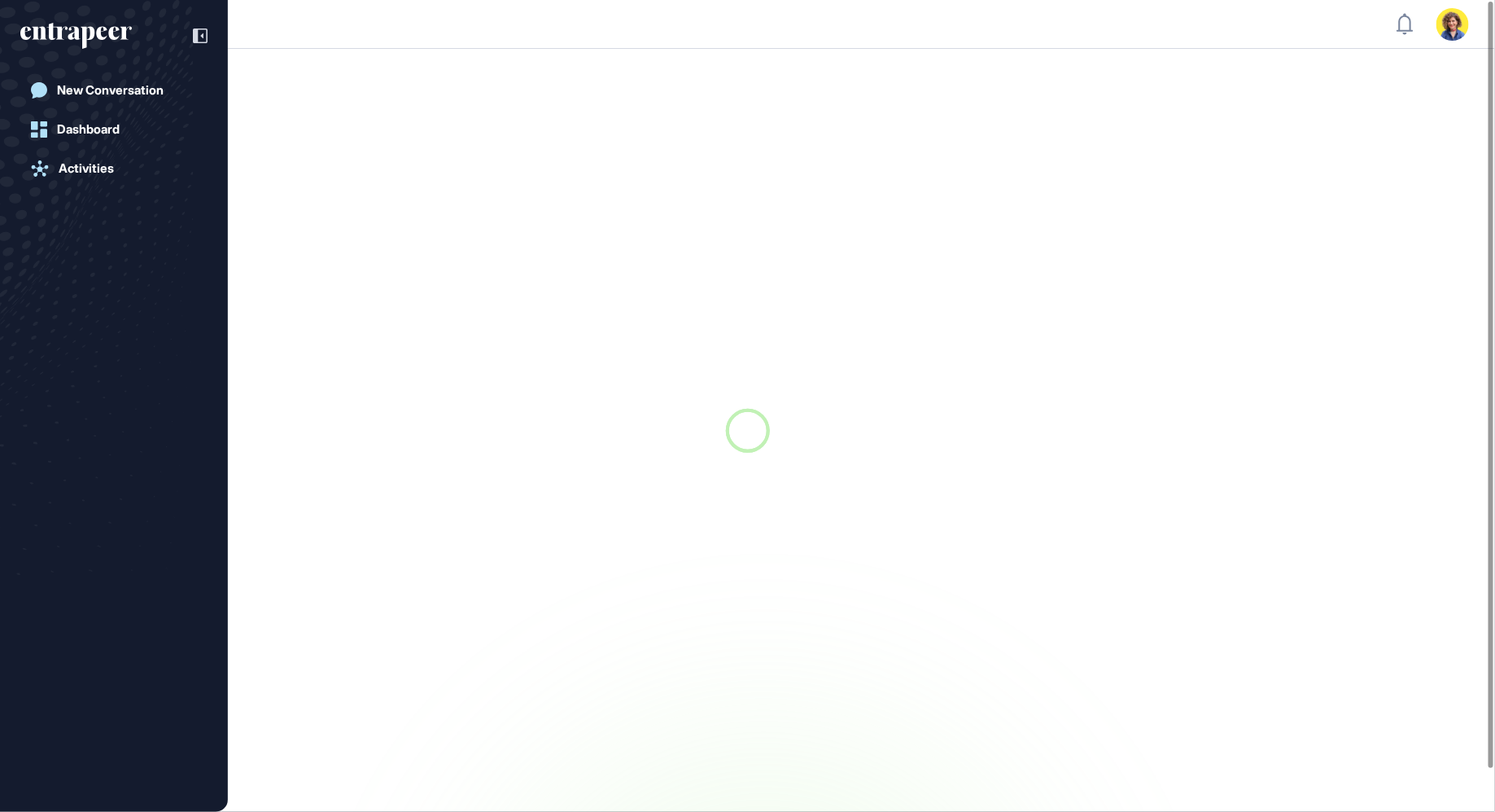
scroll to position [1, 1]
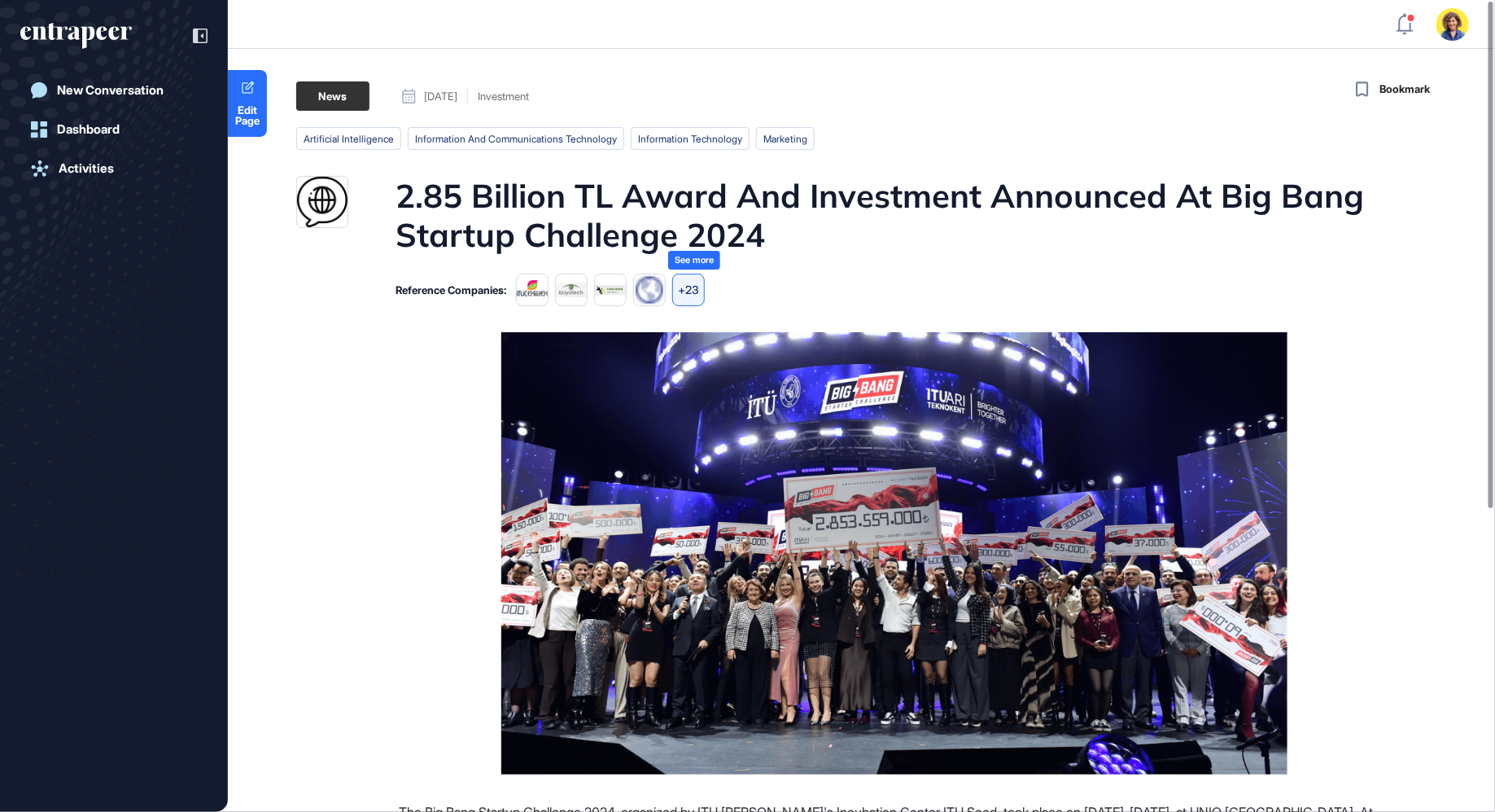
click at [690, 291] on div "+23" at bounding box center [688, 289] width 32 height 32
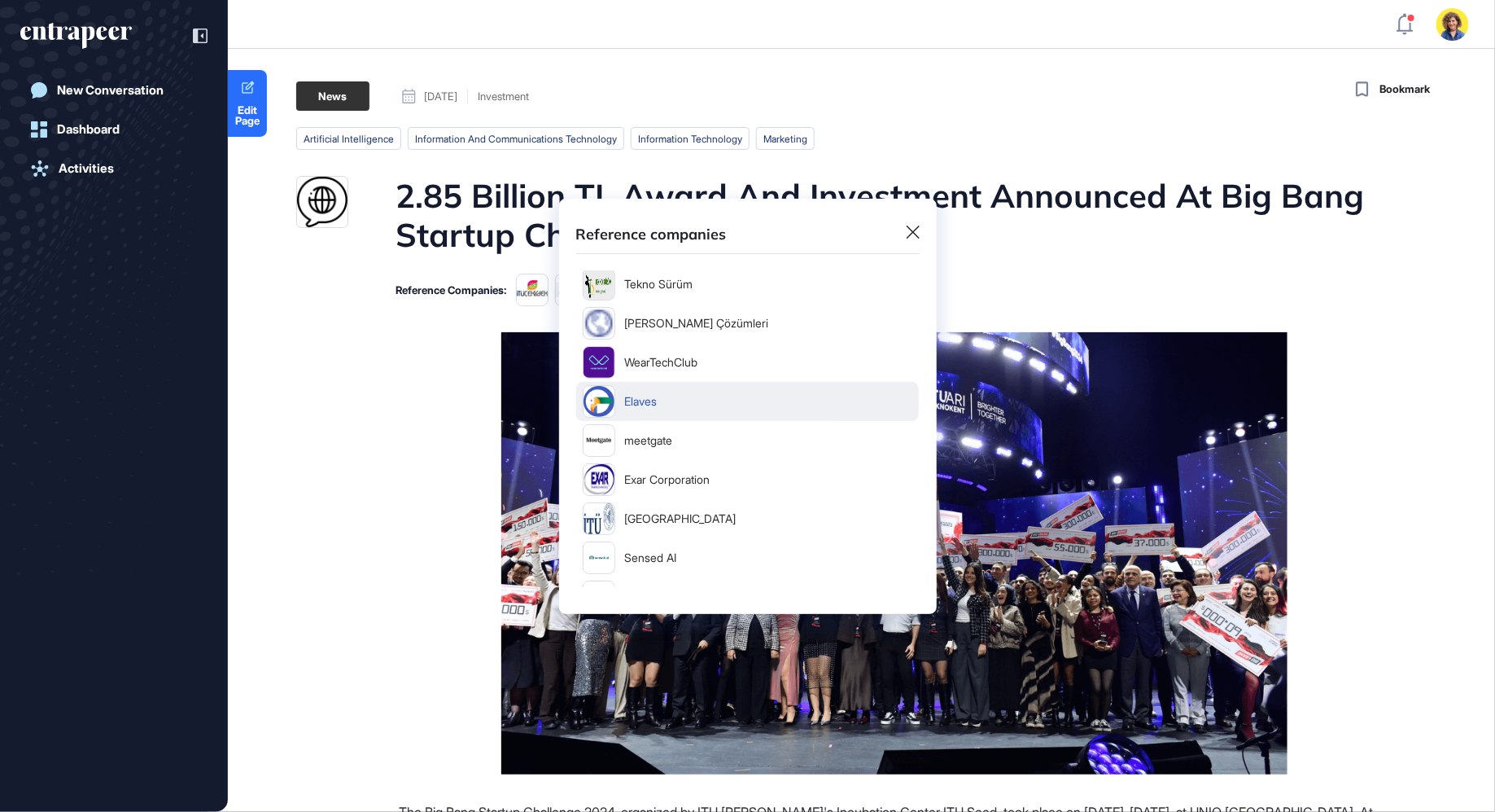
scroll to position [91, 0]
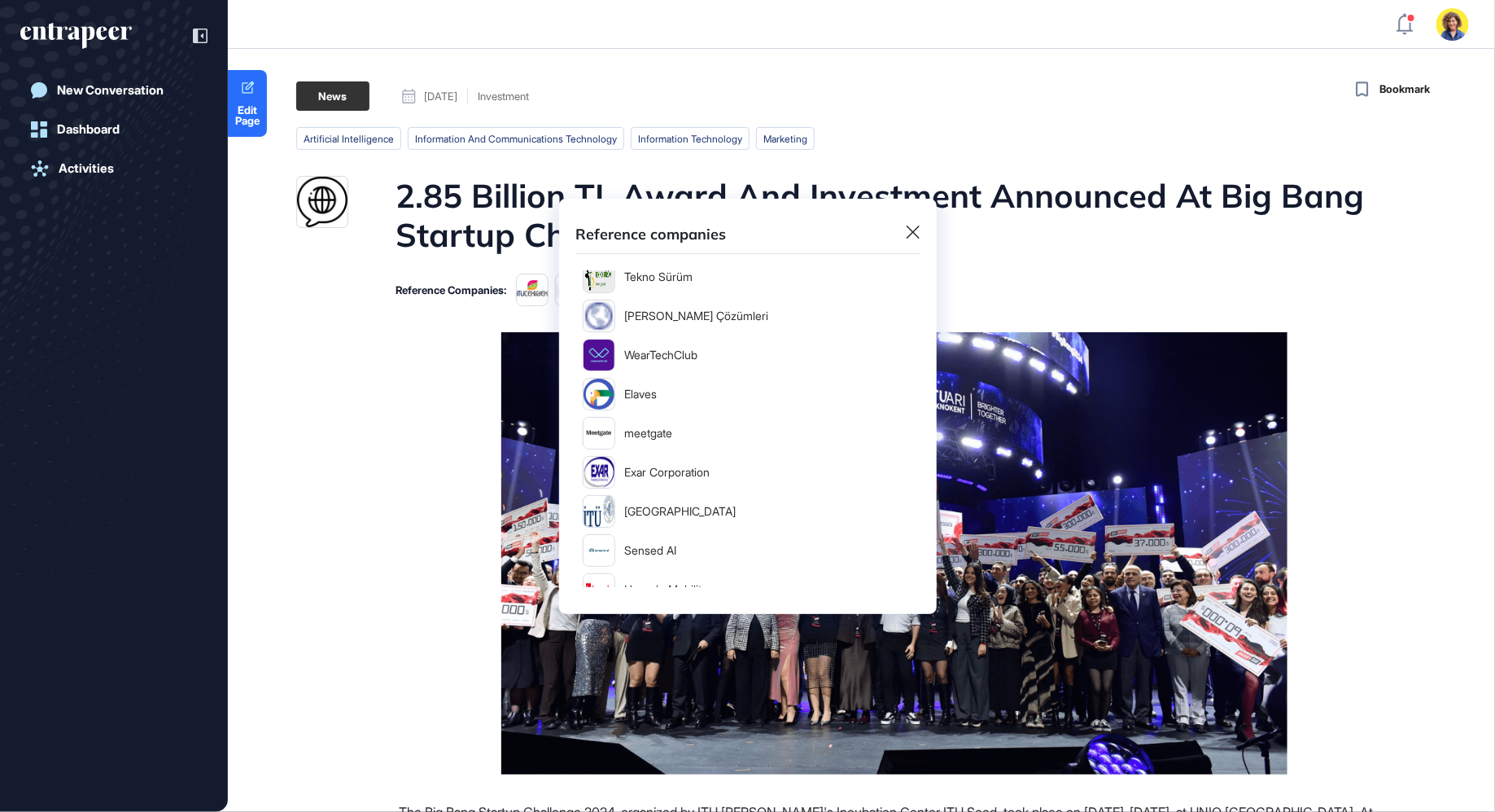
click at [1292, 345] on div "Reference companies ITU Çekirdek Kuluçka Merkezi Büyütech Tekno Sürüm Aylara …" at bounding box center [748, 406] width 1495 height 812
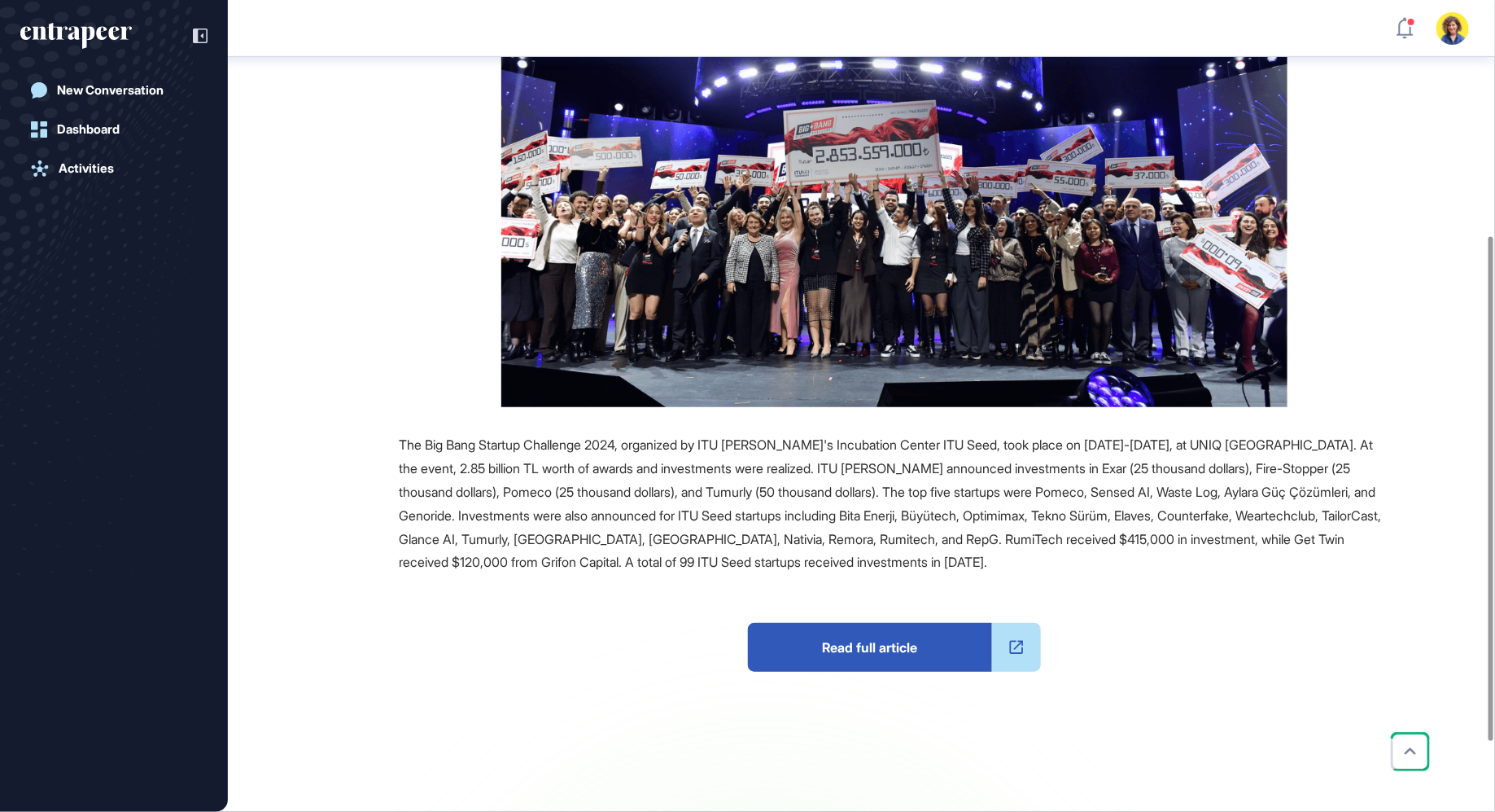
scroll to position [378, 0]
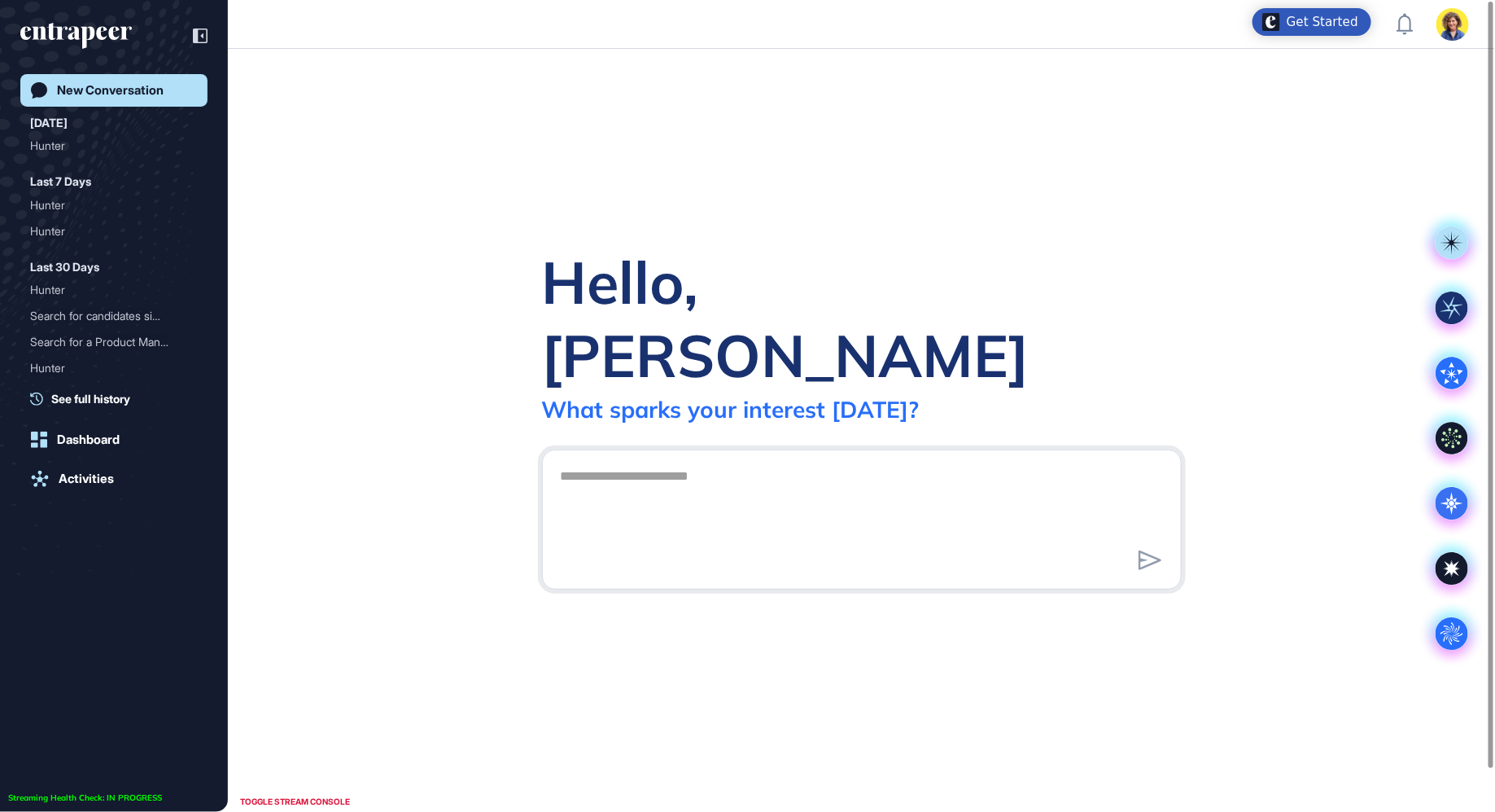
scroll to position [1, 1]
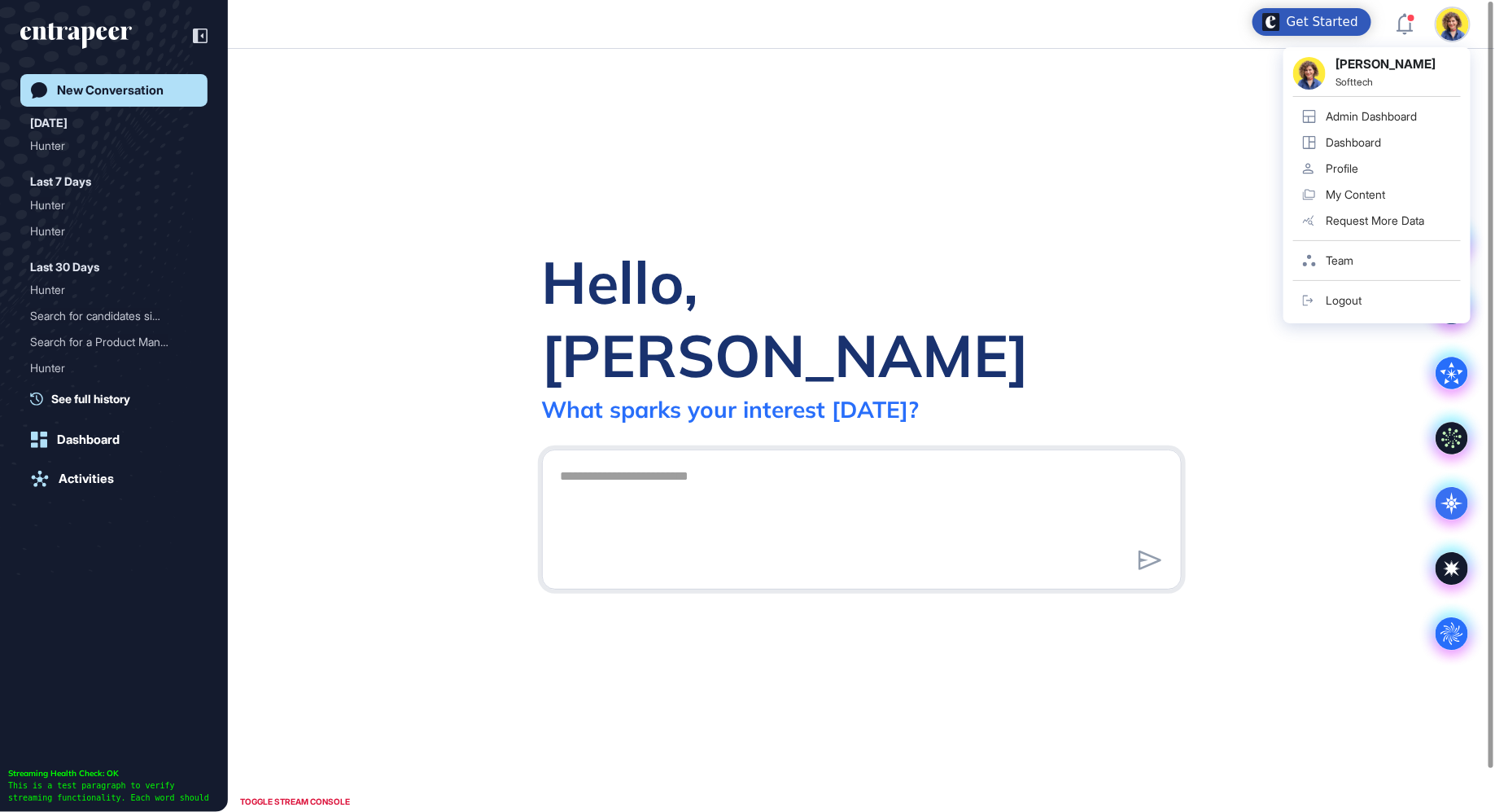
click at [1448, 23] on div "Sara Holyavkin Softtech Admin Dashboard Dashboard Profile My Content Request Mo…" at bounding box center [1452, 23] width 32 height 32
click at [1373, 109] on div "Admin Dashboard" at bounding box center [1371, 115] width 91 height 13
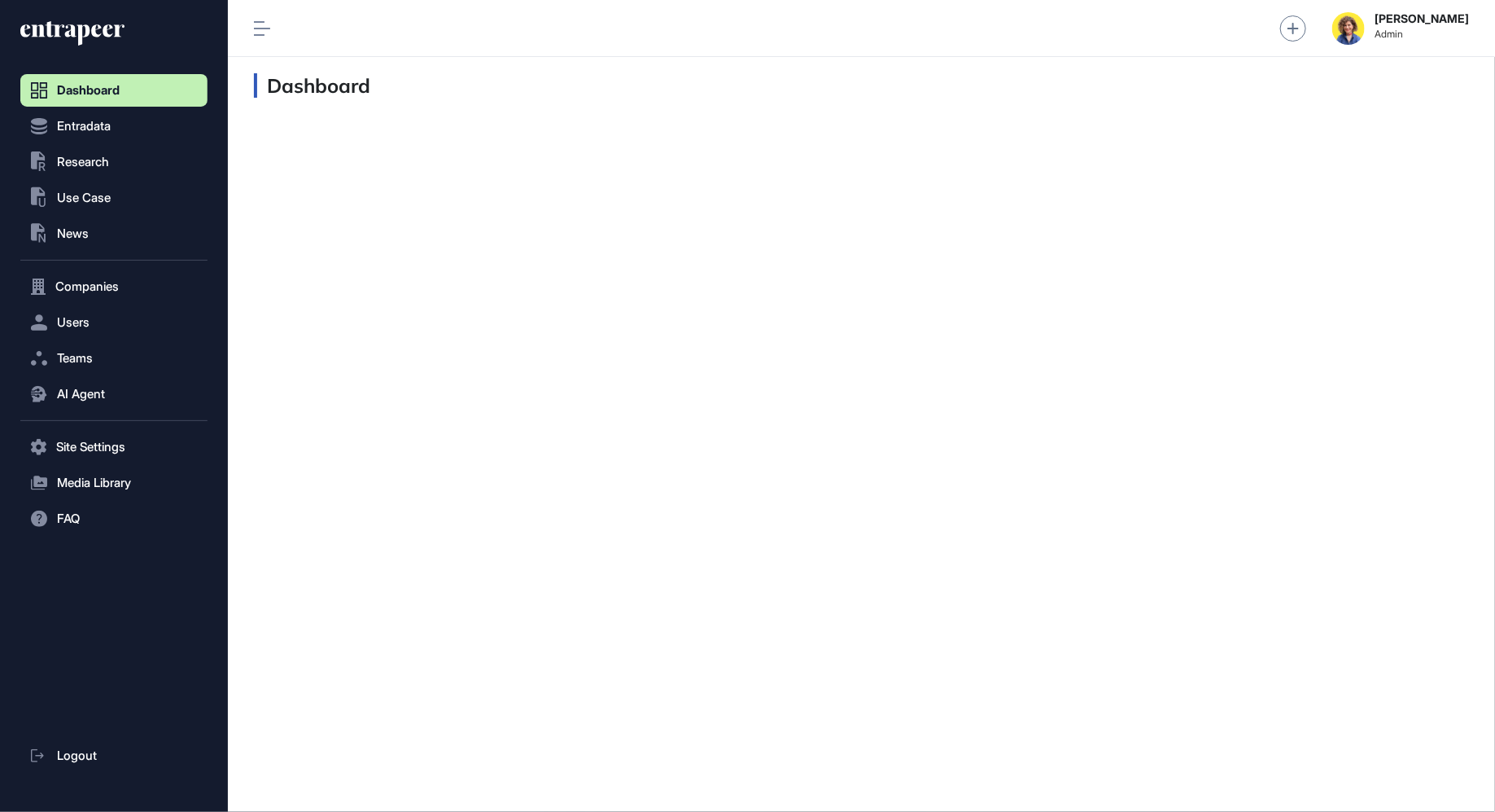
scroll to position [1, 1]
click at [82, 120] on span "Entradata" at bounding box center [83, 125] width 54 height 13
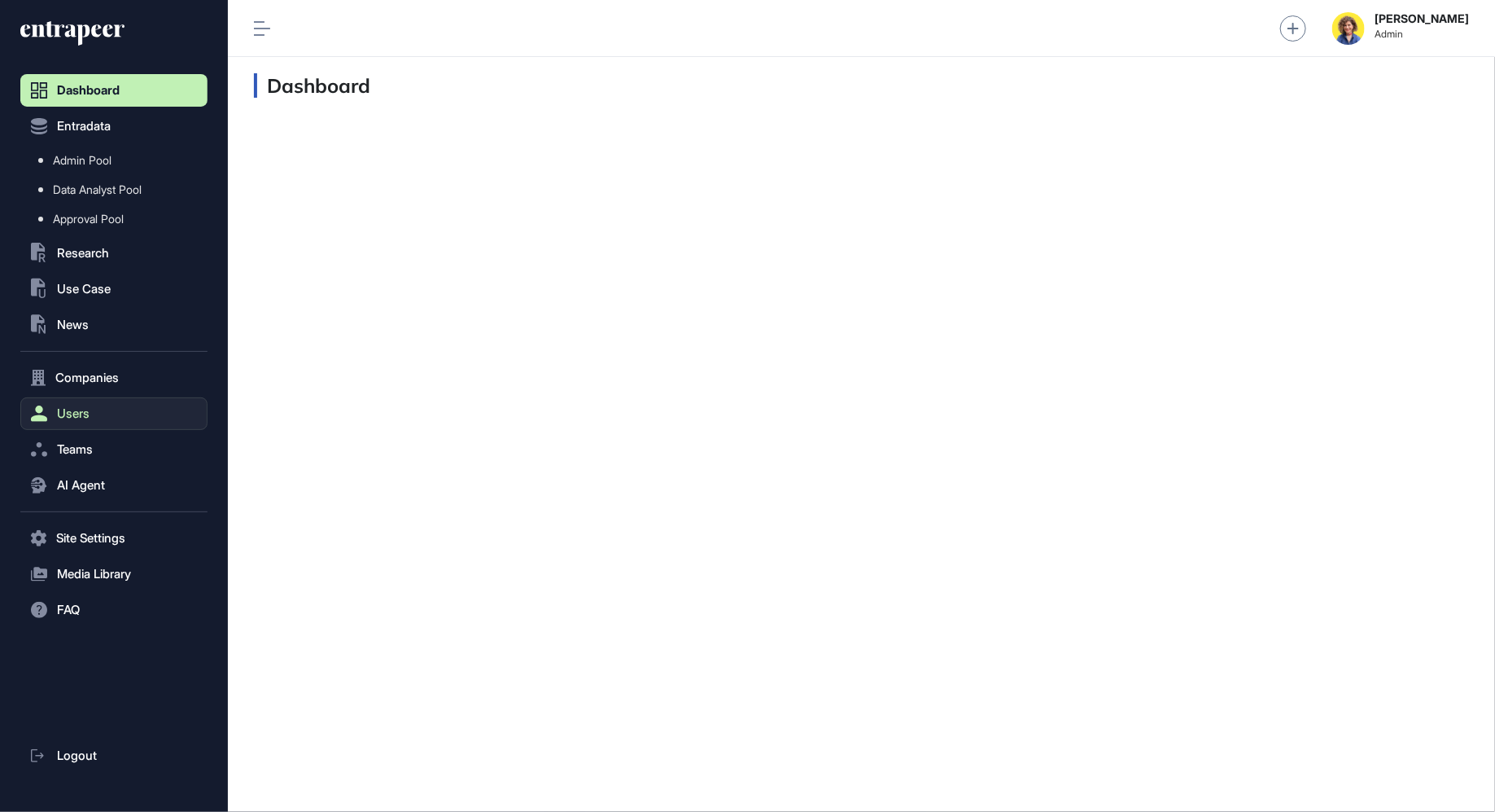
click at [80, 416] on span "Users" at bounding box center [72, 413] width 32 height 13
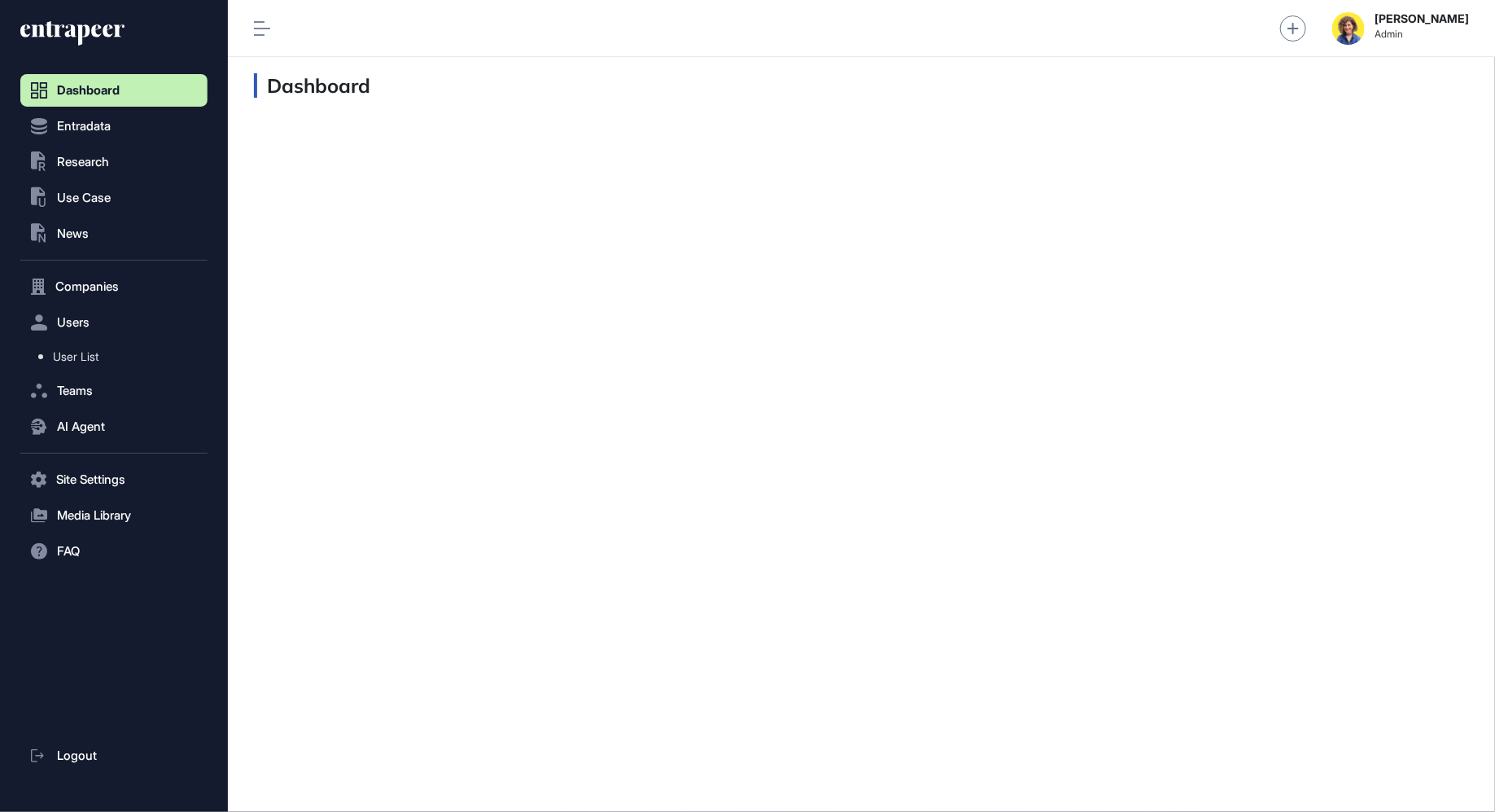
click at [105, 447] on nav "Dashboard Entradata .st0{fill:currentColor} Research .st0{fill:currentColor} Us…" at bounding box center [114, 444] width 188 height 739
click at [73, 321] on span "Users" at bounding box center [72, 321] width 32 height 13
click at [73, 359] on span "User List" at bounding box center [75, 356] width 46 height 13
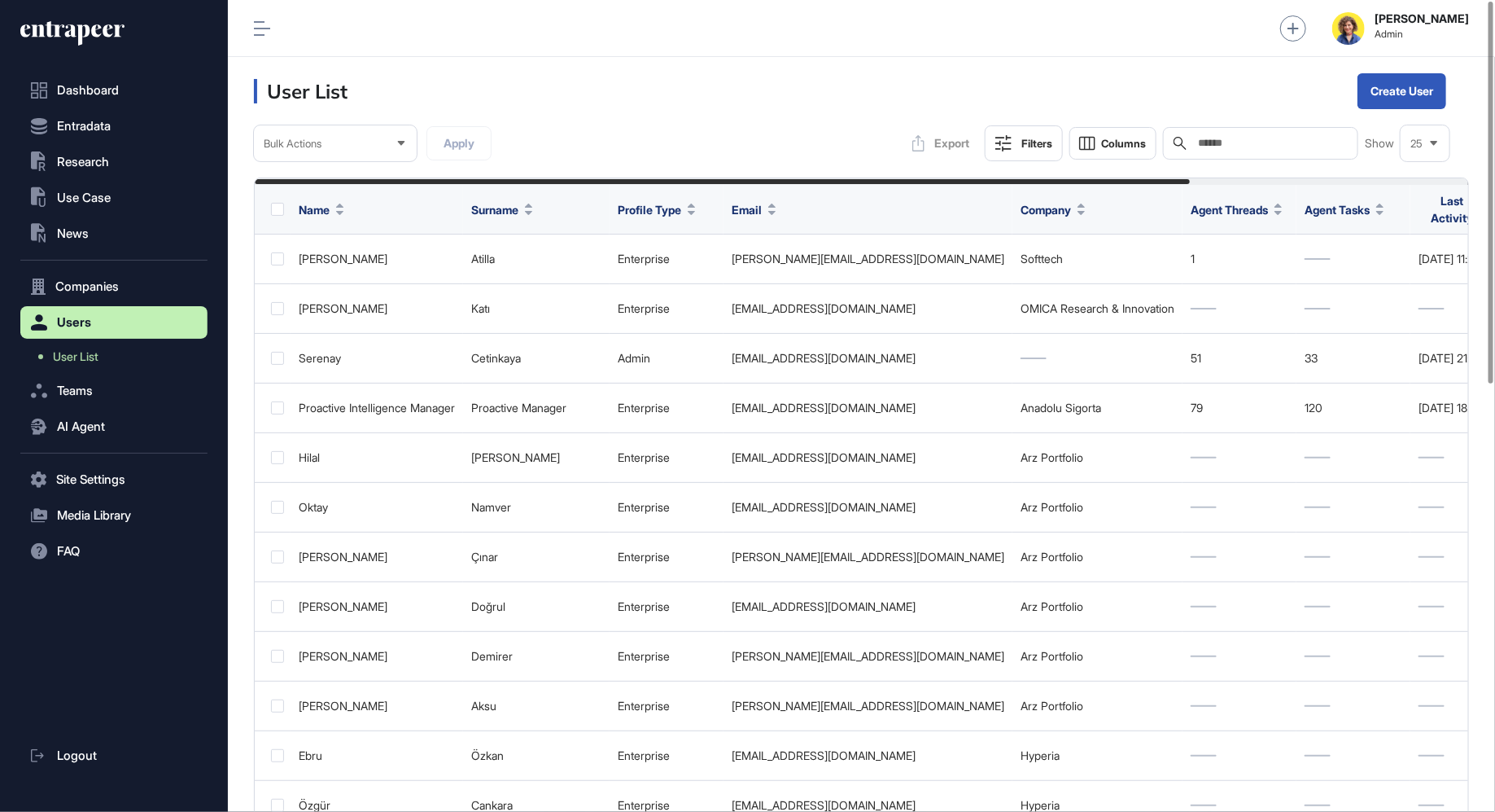
click at [1263, 141] on input "text" at bounding box center [1272, 143] width 151 height 13
click at [1251, 141] on input "text" at bounding box center [1272, 143] width 151 height 13
click at [54, 415] on button "AI Agent" at bounding box center [114, 426] width 188 height 32
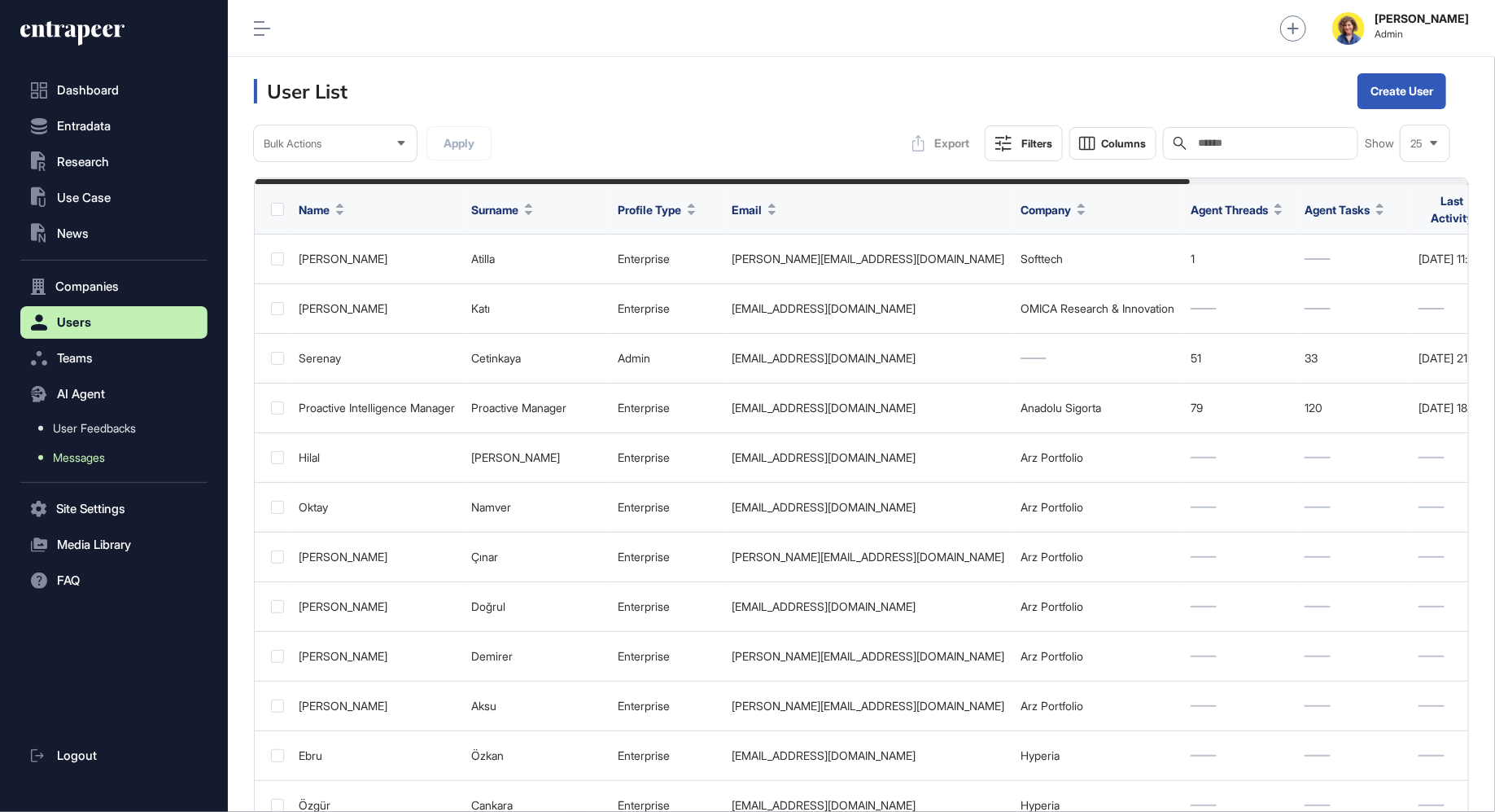
click at [79, 455] on span "Messages" at bounding box center [78, 457] width 52 height 13
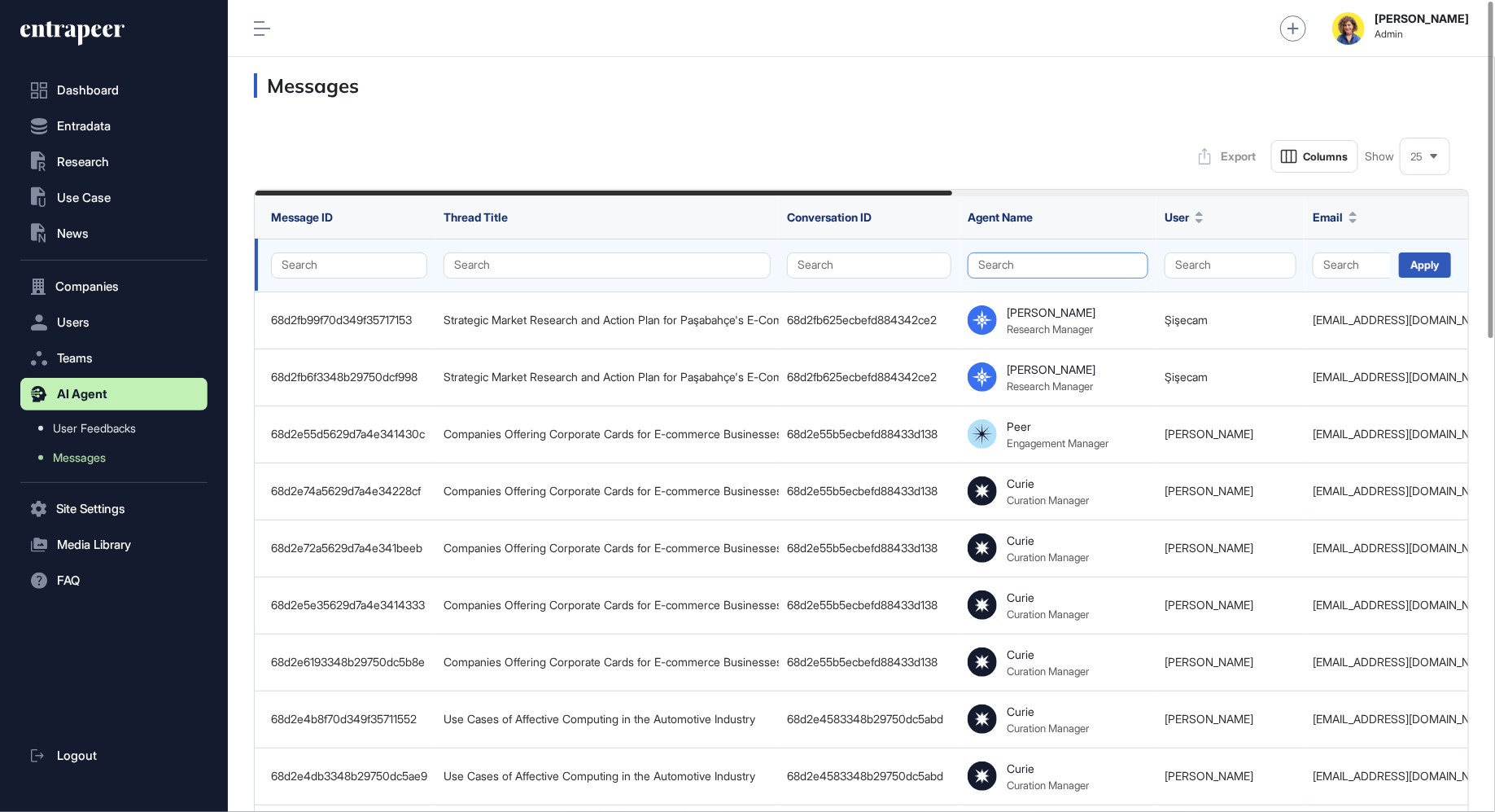
click at [1089, 260] on button "Search" at bounding box center [1058, 265] width 181 height 26
click at [1343, 275] on button "Search" at bounding box center [1388, 265] width 149 height 26
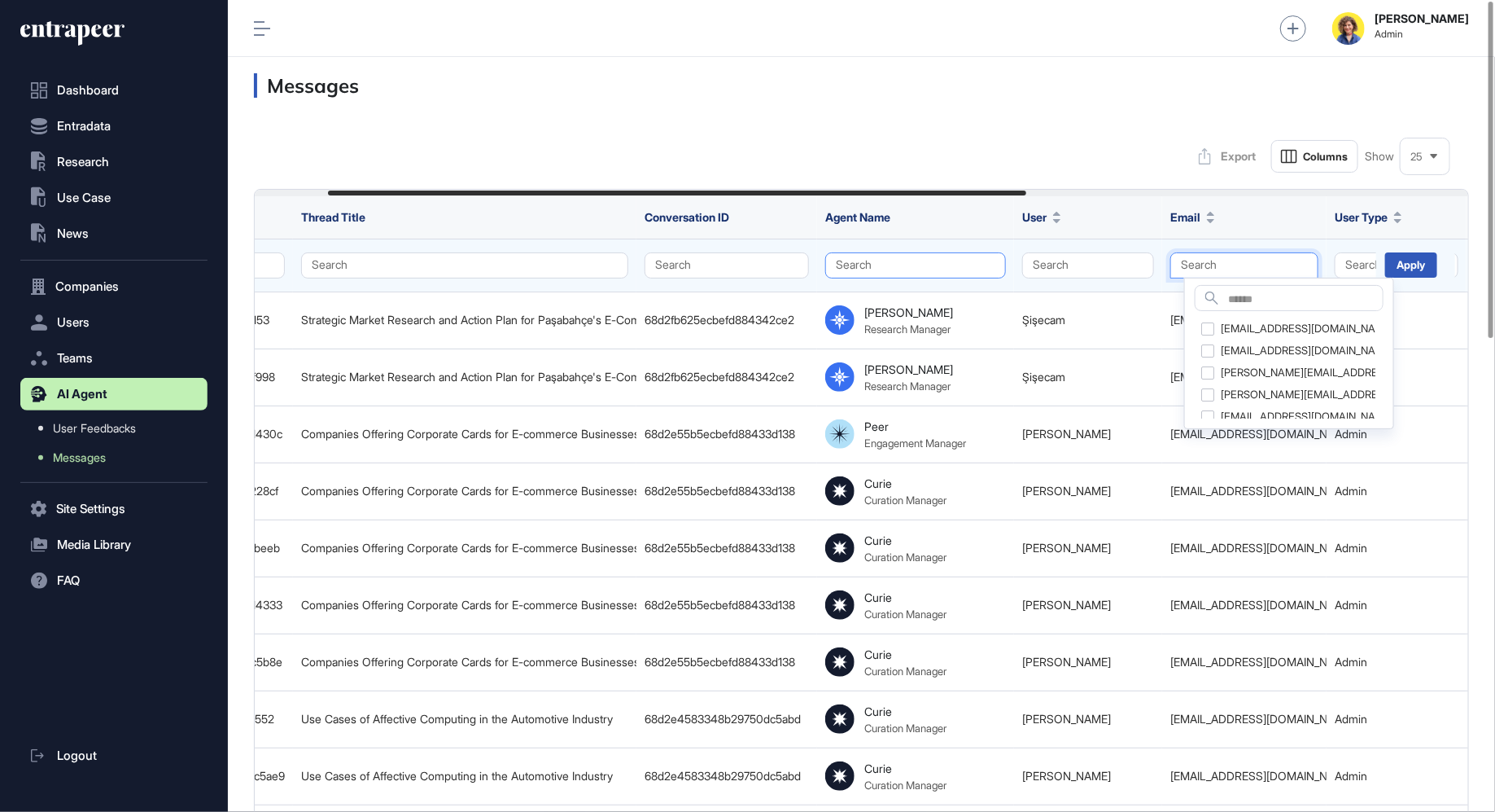
scroll to position [0, 141]
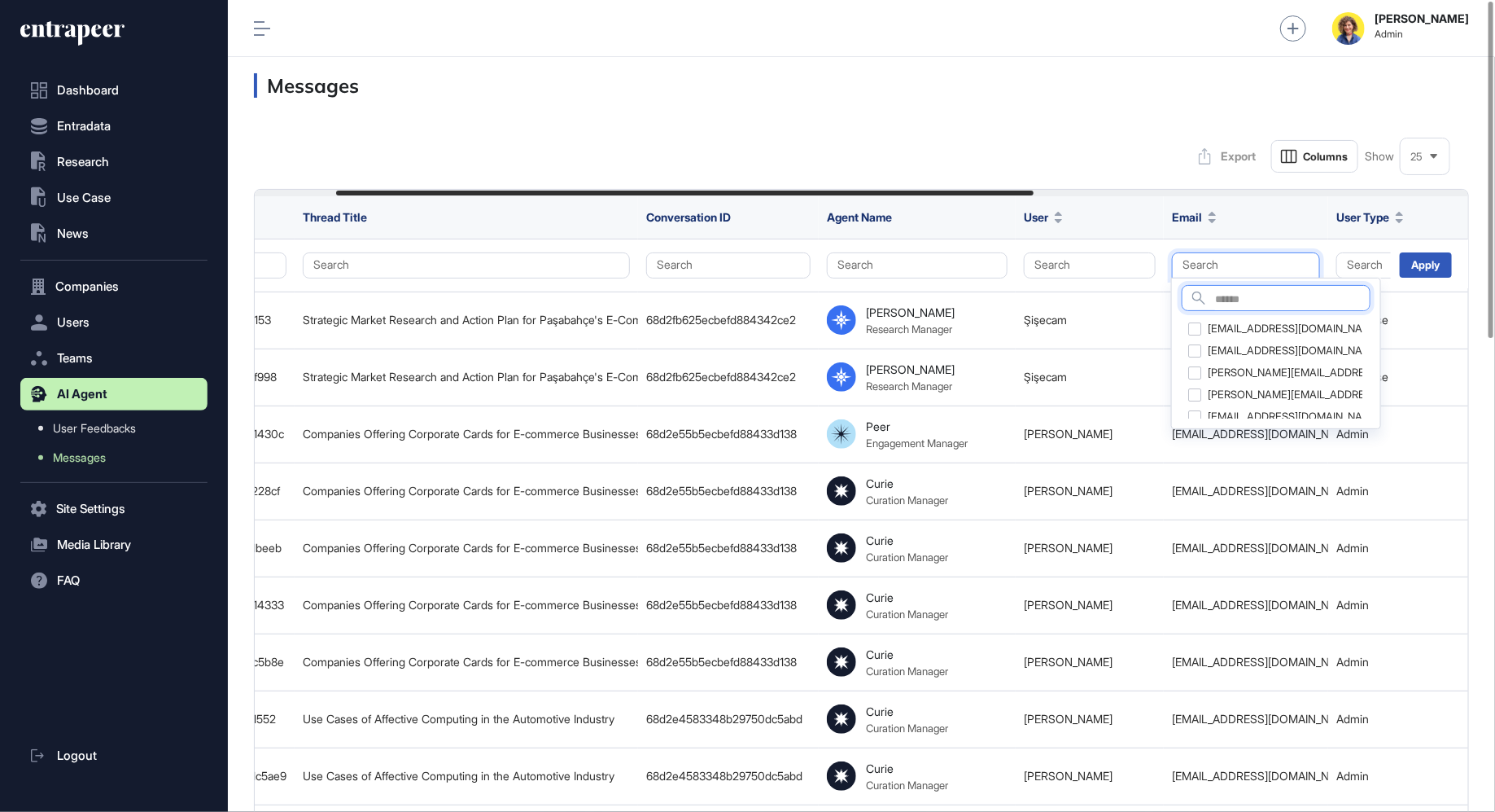
click at [1290, 302] on input "text" at bounding box center [1293, 300] width 154 height 21
type input "*****"
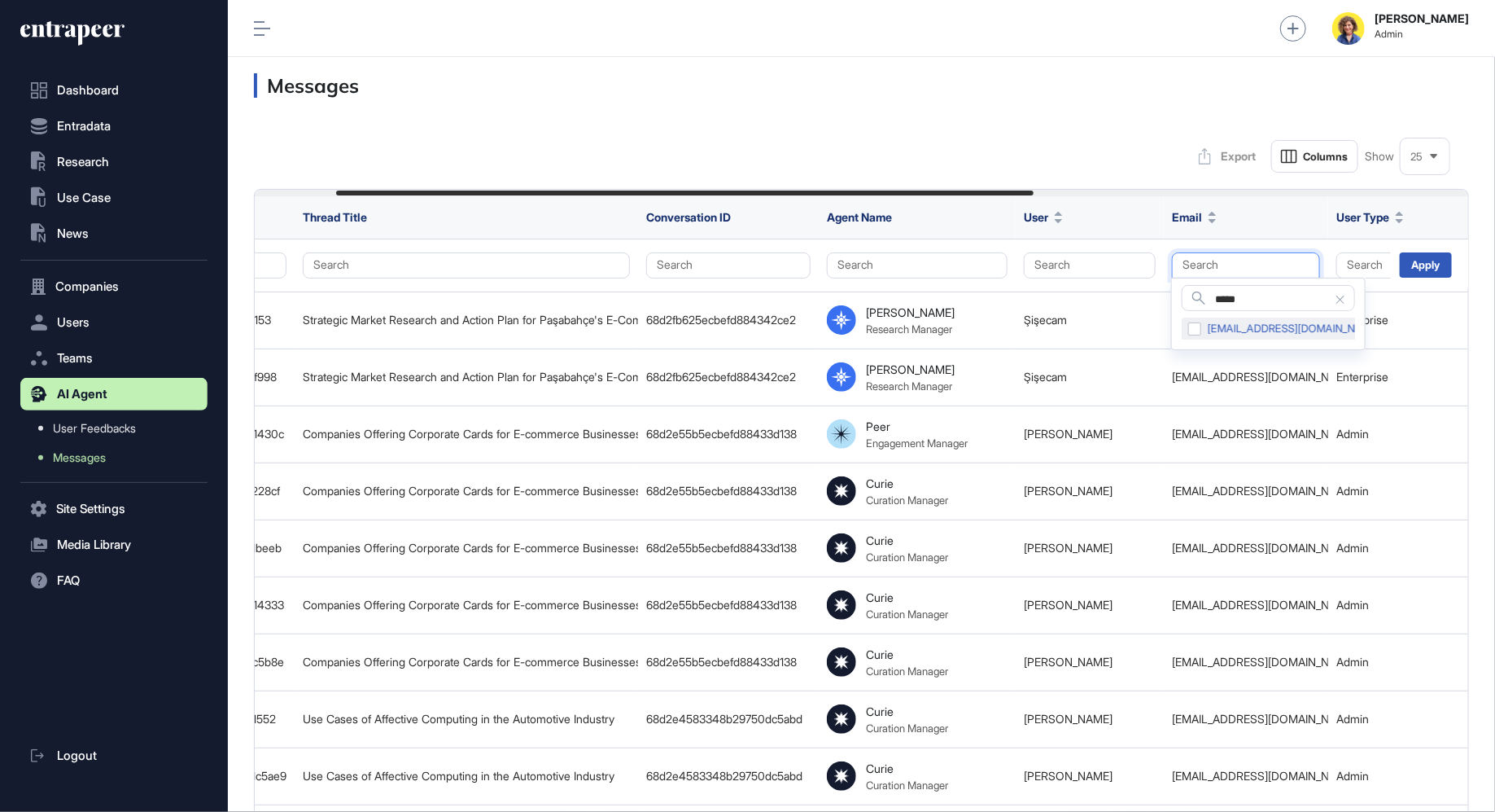
click at [1256, 330] on div "feyza.dagistan@stellantis.com" at bounding box center [1285, 328] width 206 height 22
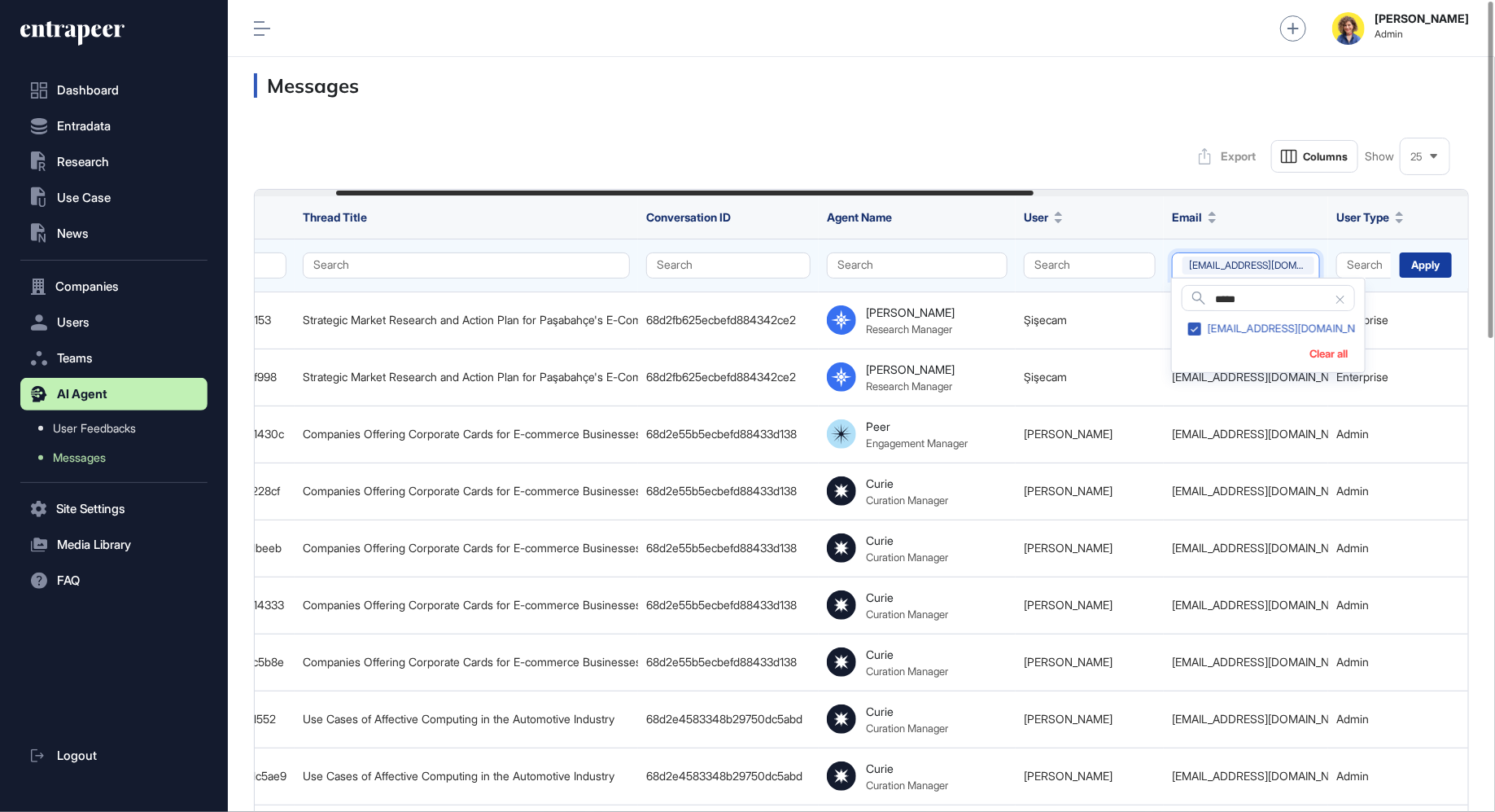
click at [1412, 269] on div "Apply" at bounding box center [1426, 265] width 52 height 25
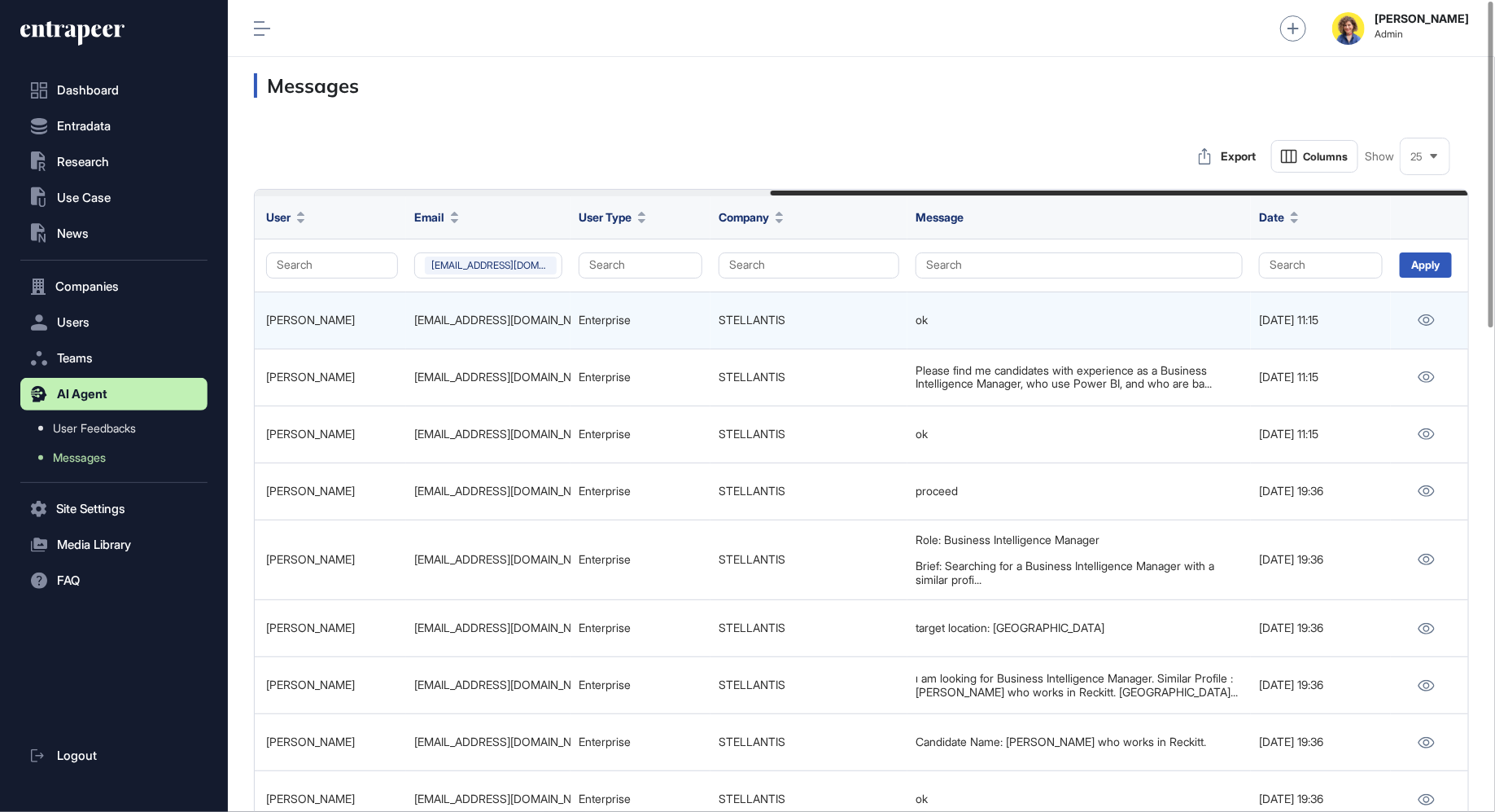
scroll to position [1, 0]
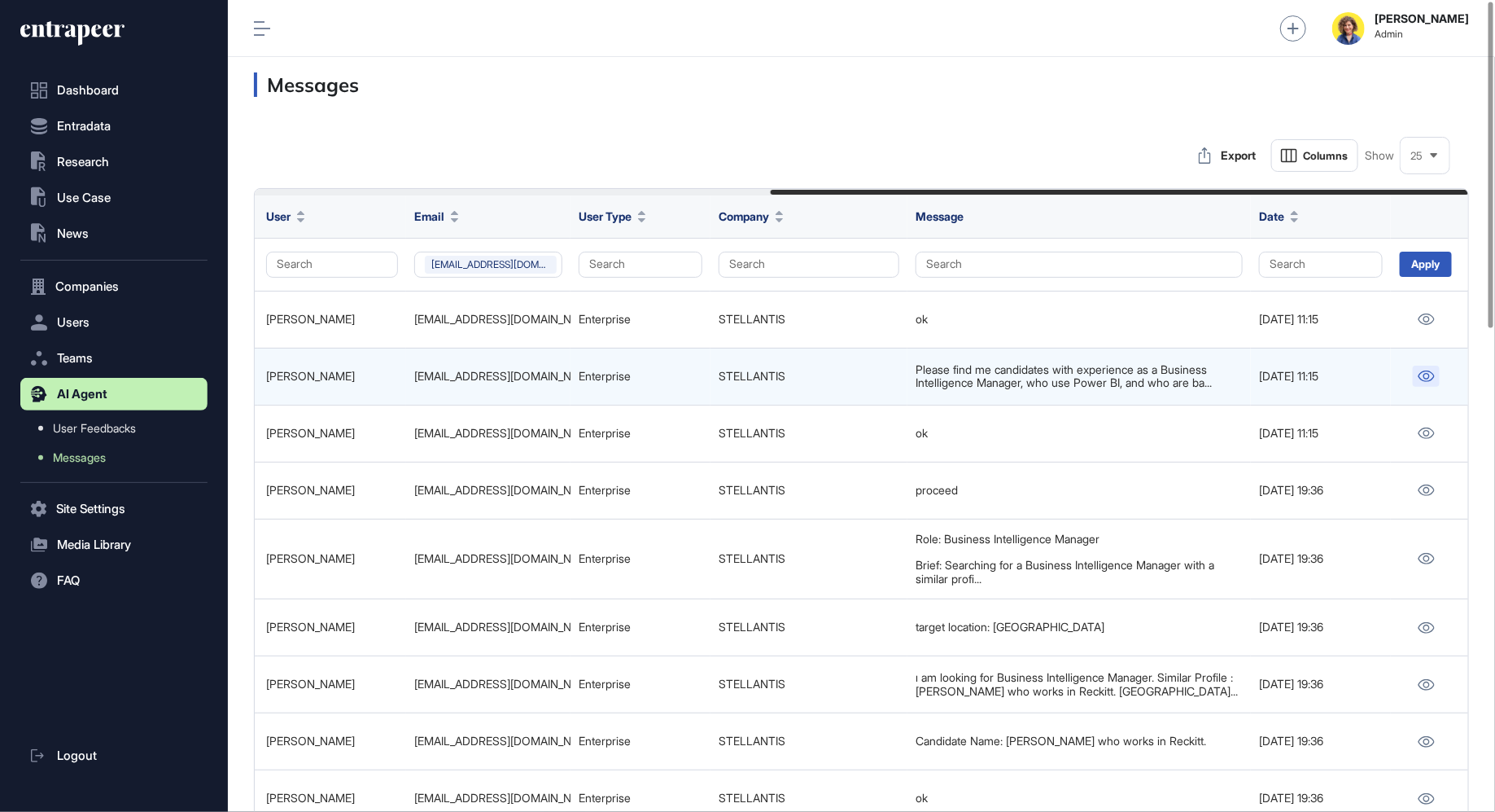
click at [1428, 377] on icon at bounding box center [1426, 376] width 17 height 12
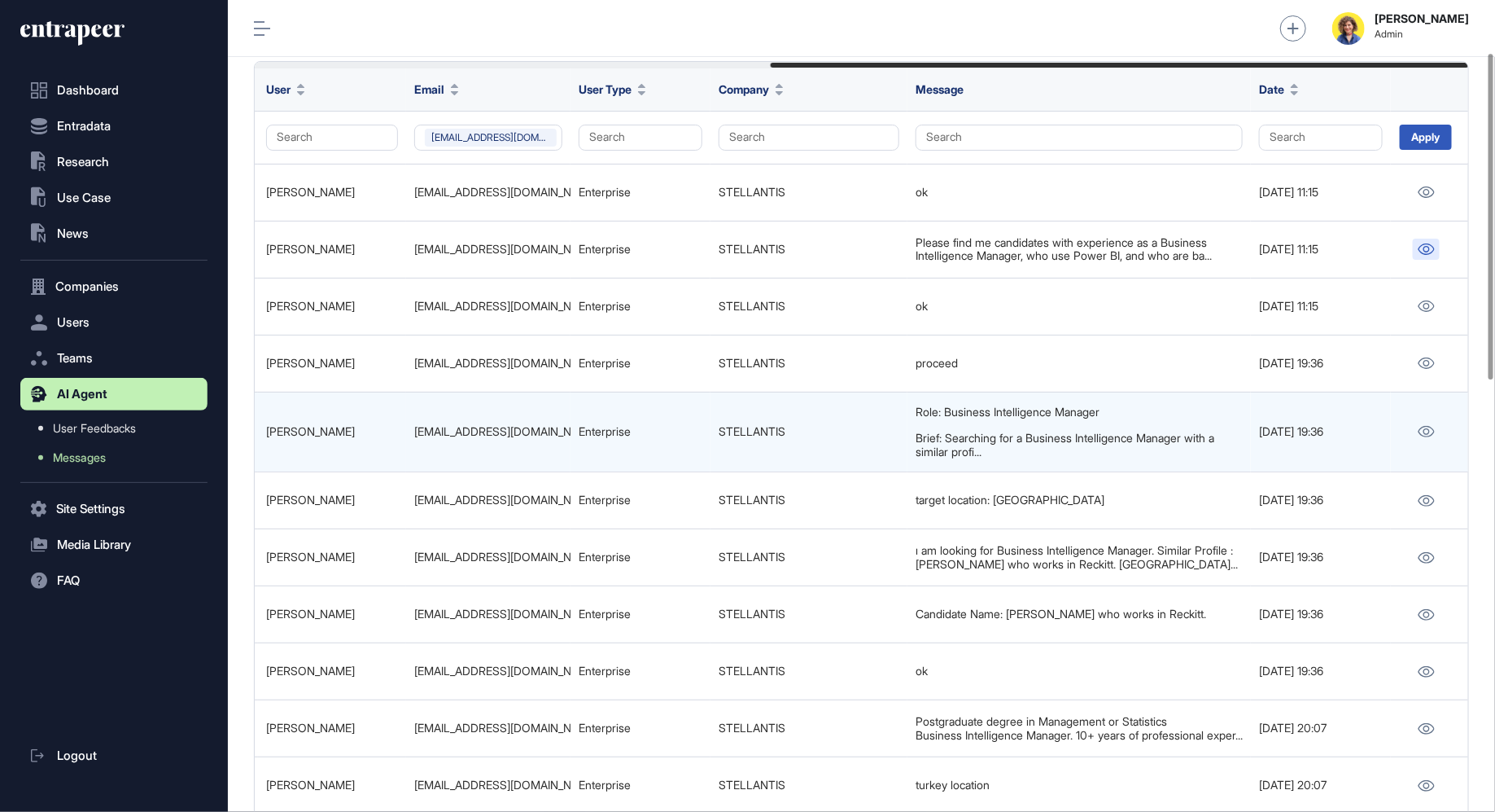
scroll to position [130, 0]
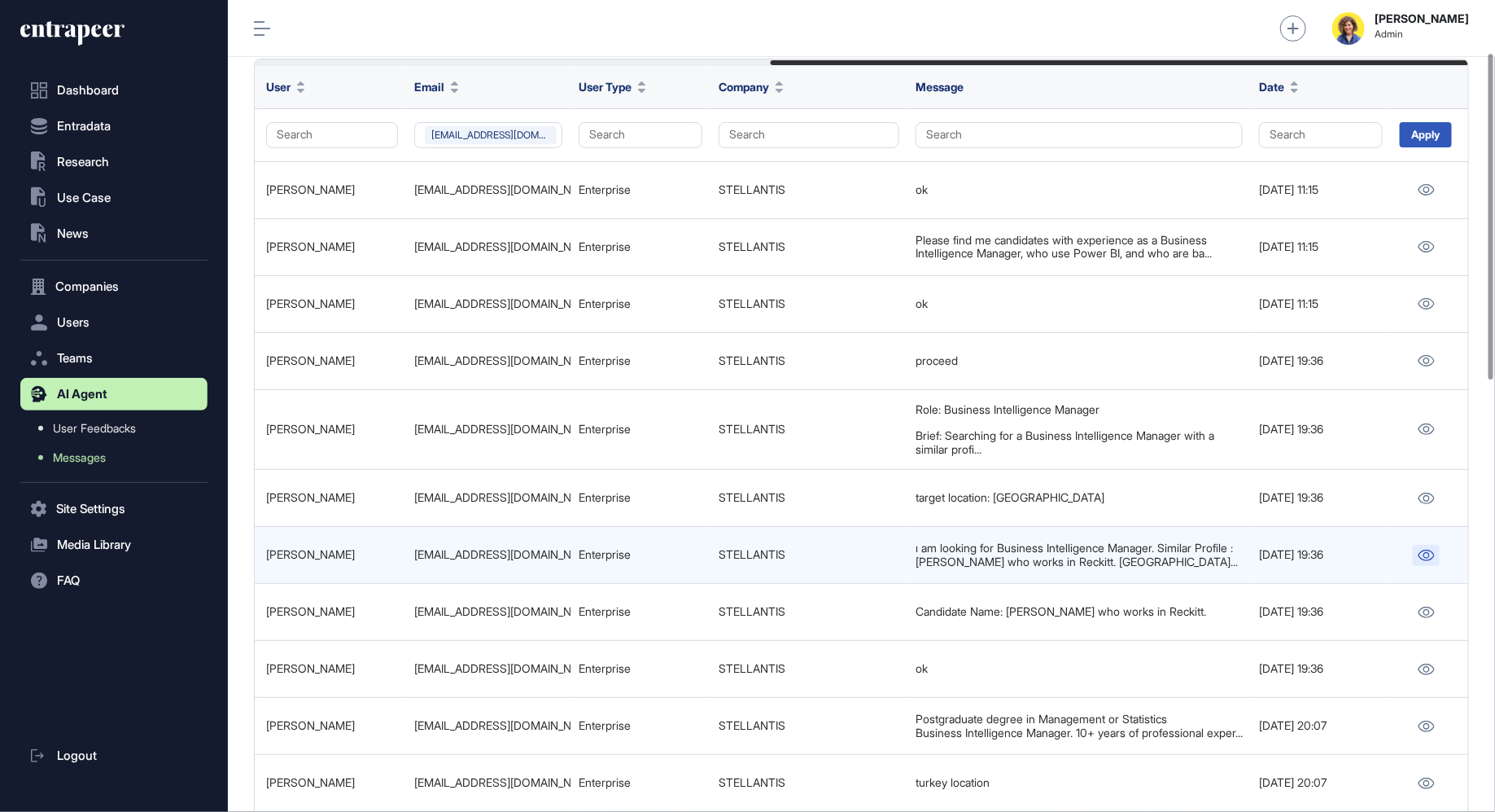
click at [1436, 553] on link at bounding box center [1426, 555] width 26 height 21
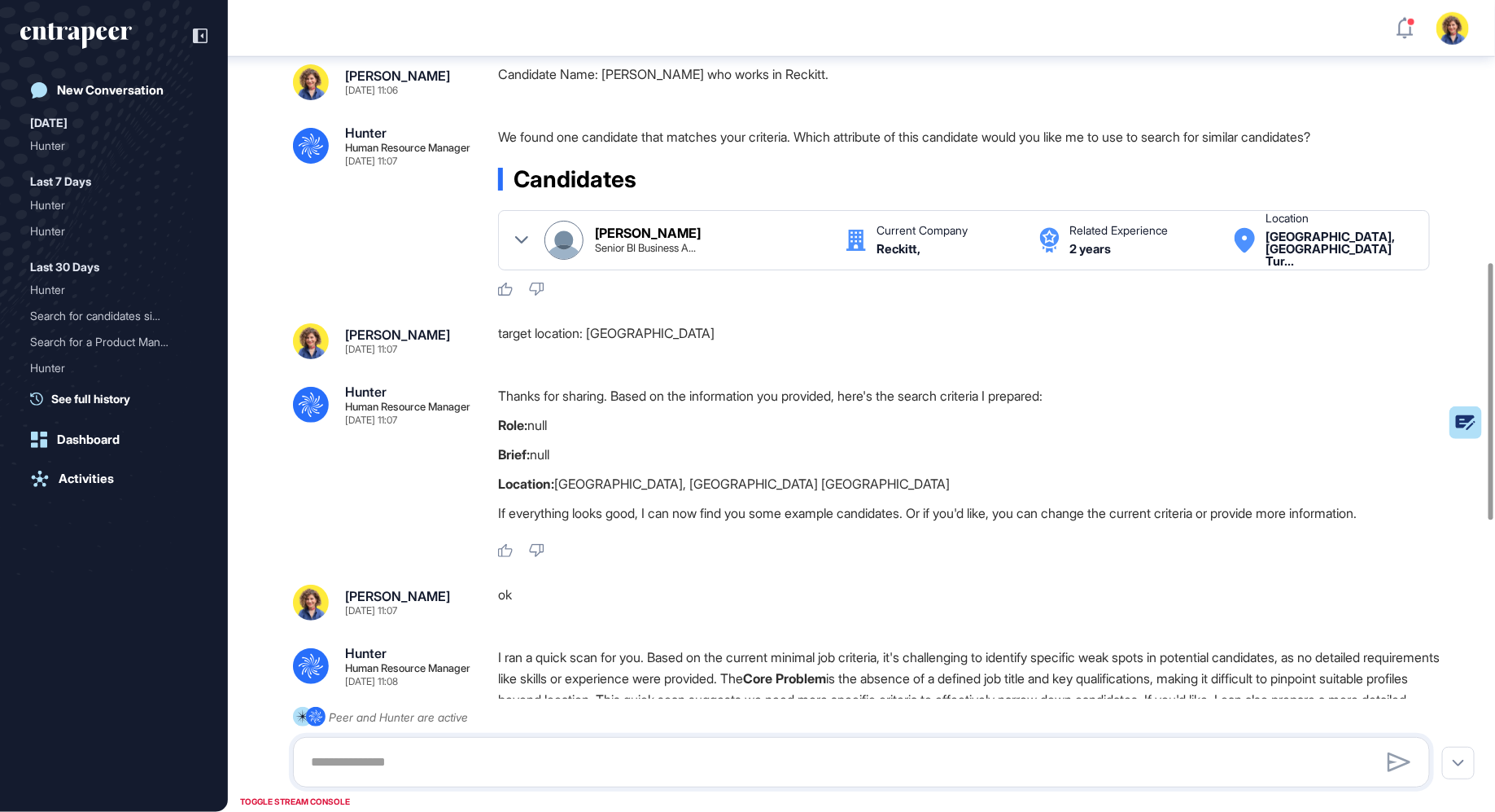
scroll to position [806, 0]
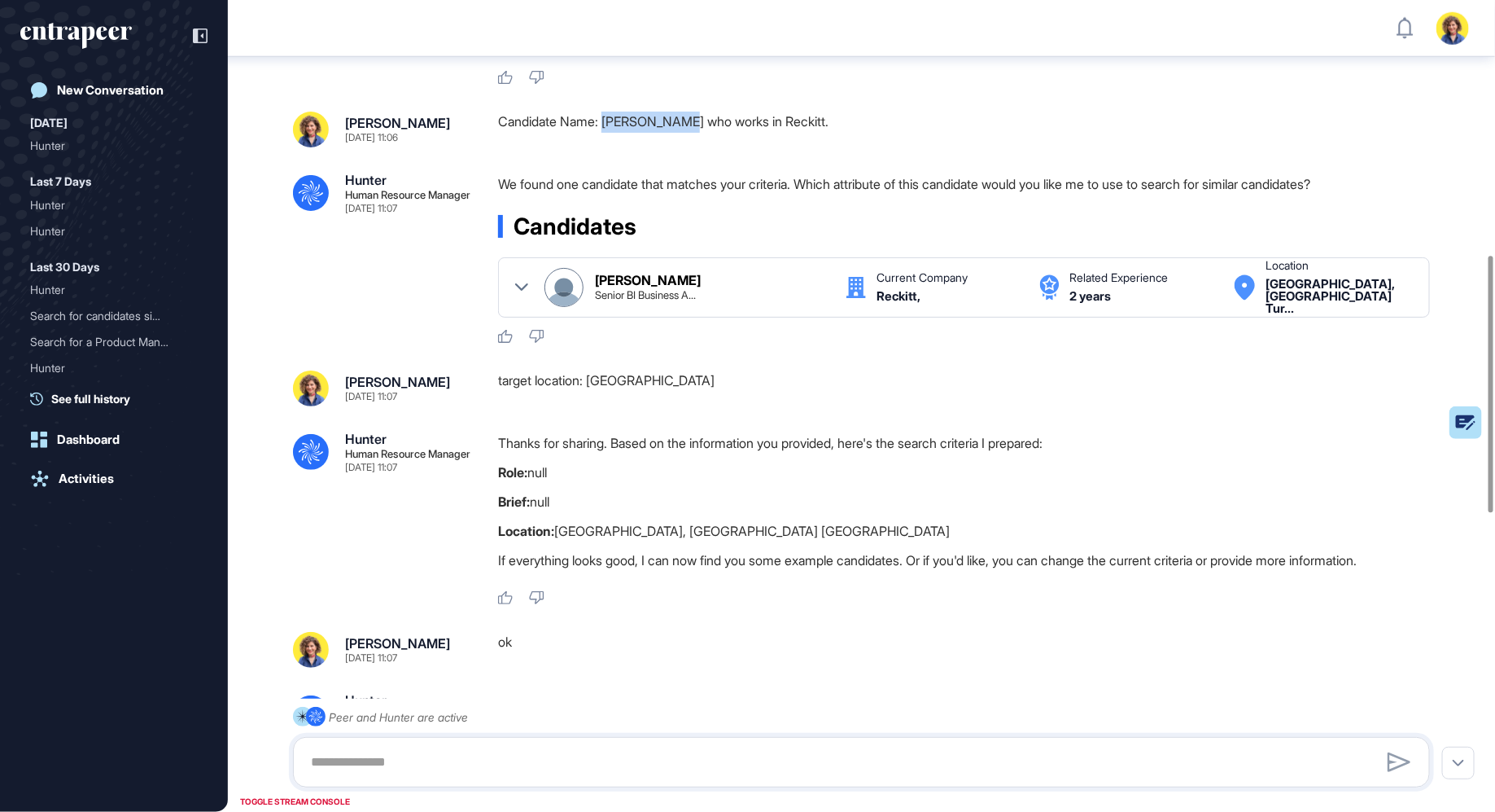
drag, startPoint x: 608, startPoint y: 124, endPoint x: 692, endPoint y: 124, distance: 84.0
click at [692, 124] on div "Candidate Name: [PERSON_NAME] who works in Reckitt." at bounding box center [970, 129] width 945 height 36
copy div "[PERSON_NAME]"
click at [746, 172] on div ".cls-2{fill:#fff} Hunter Human Resource Manager [DATE] 19:36 I'm Hunter. Thanks…" at bounding box center [861, 482] width 1267 height 2460
drag, startPoint x: 490, startPoint y: 471, endPoint x: 739, endPoint y: 530, distance: 255.9
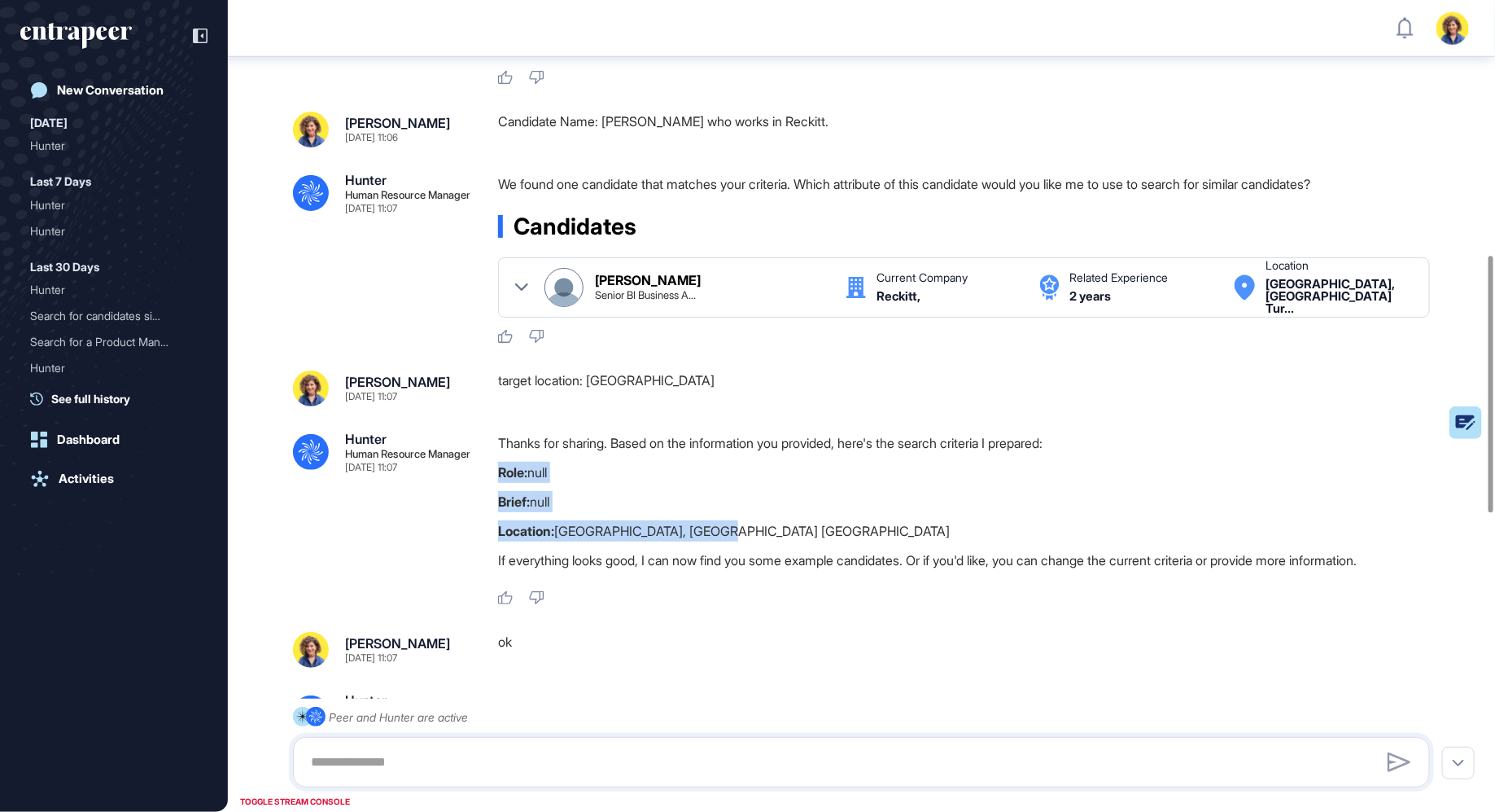
click at [739, 530] on div ".cls-2{fill:#fff} Hunter Human Resource Manager [DATE] 11:07 Thanks for sharing…" at bounding box center [862, 518] width 1137 height 173
copy div "Role: null Brief: null Location: [GEOGRAPHIC_DATA], [GEOGRAPHIC_DATA] [GEOGRAPH…"
